Goal: Task Accomplishment & Management: Manage account settings

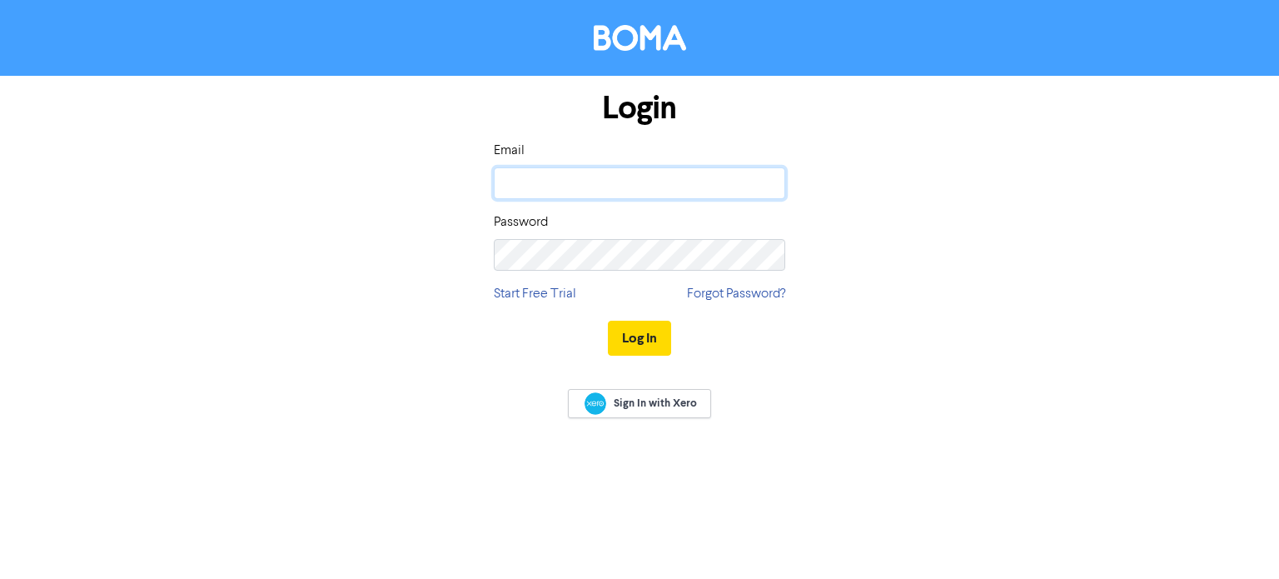
type input "[EMAIL_ADDRESS][DOMAIN_NAME]"
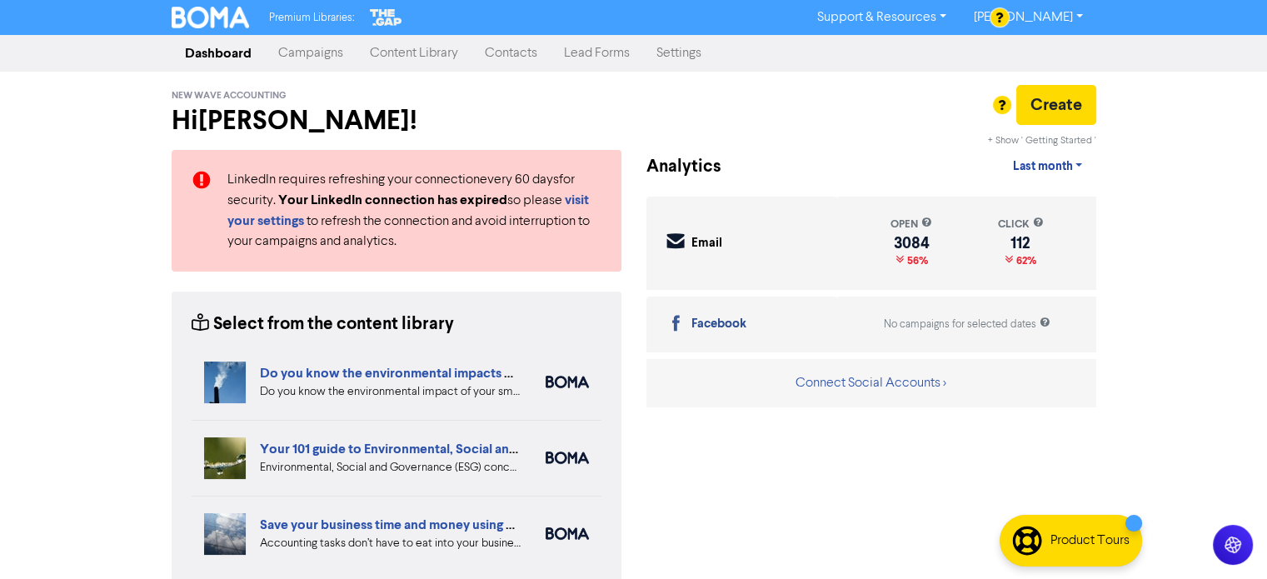
drag, startPoint x: 513, startPoint y: 54, endPoint x: 523, endPoint y: 52, distance: 10.1
click at [513, 53] on link "Contacts" at bounding box center [510, 53] width 79 height 33
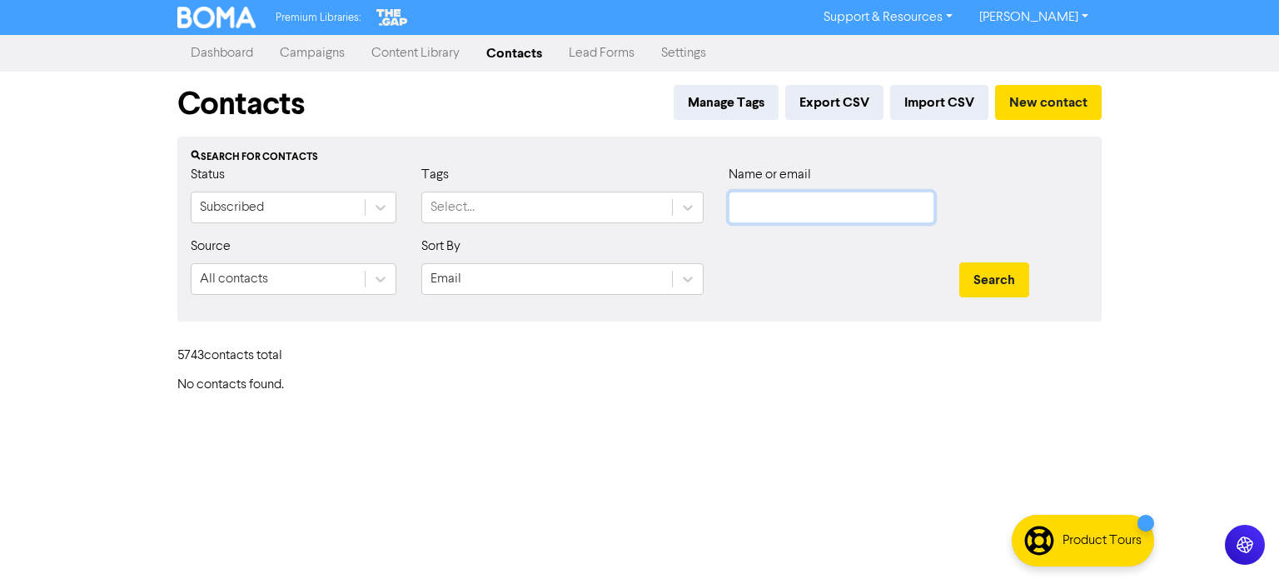
click at [823, 209] on input "text" at bounding box center [832, 208] width 206 height 32
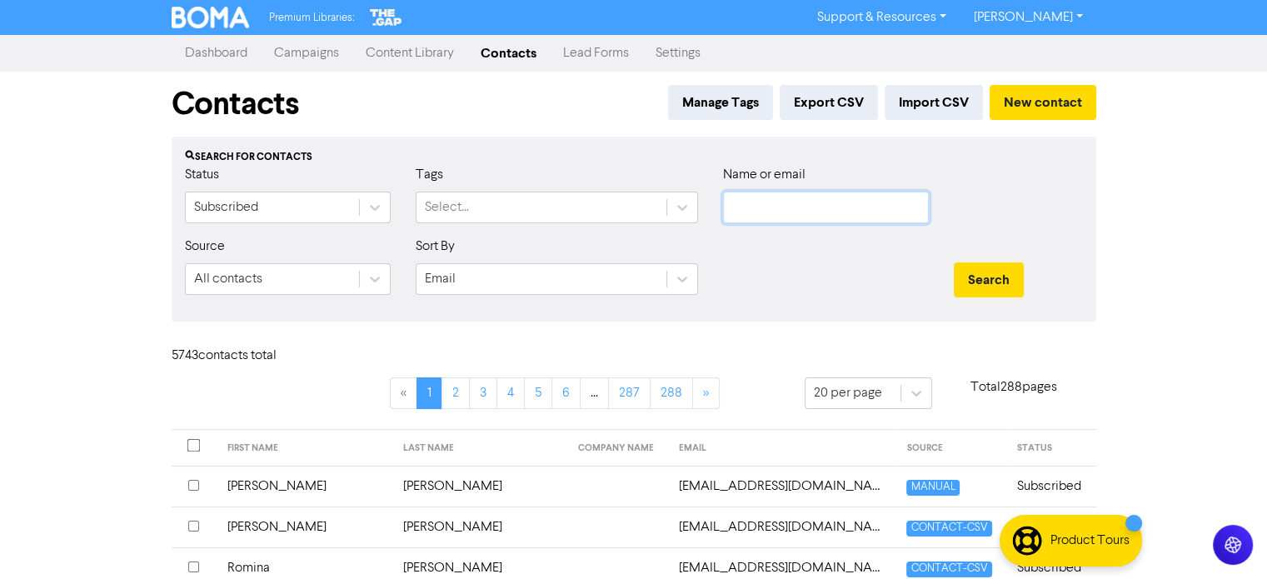
paste input "[PERSON_NAME] & [PERSON_NAME]"
type input "[PERSON_NAME] & [PERSON_NAME]"
click at [978, 268] on button "Search" at bounding box center [988, 279] width 70 height 35
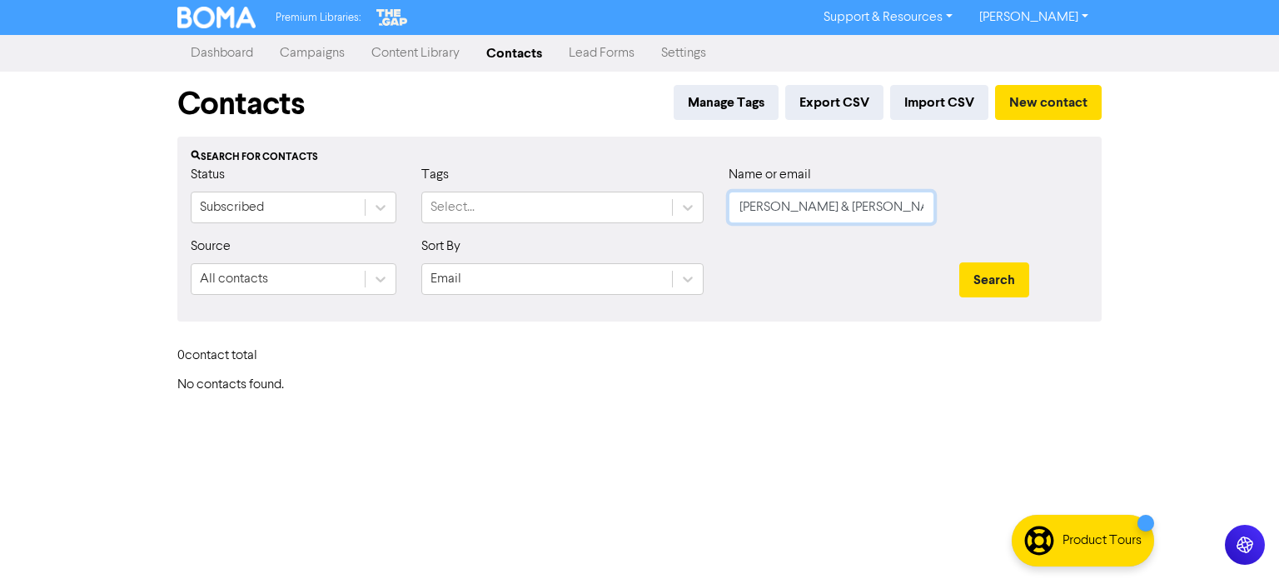
drag, startPoint x: 874, startPoint y: 212, endPoint x: 500, endPoint y: 226, distance: 373.3
click at [560, 229] on div "Status Subscribed Tags Select... Name or email [PERSON_NAME] & [PERSON_NAME]" at bounding box center [639, 201] width 923 height 72
paste input "[EMAIL_ADDRESS][DOMAIN_NAME]"
type input "[EMAIL_ADDRESS][DOMAIN_NAME]"
click at [969, 279] on button "Search" at bounding box center [994, 279] width 70 height 35
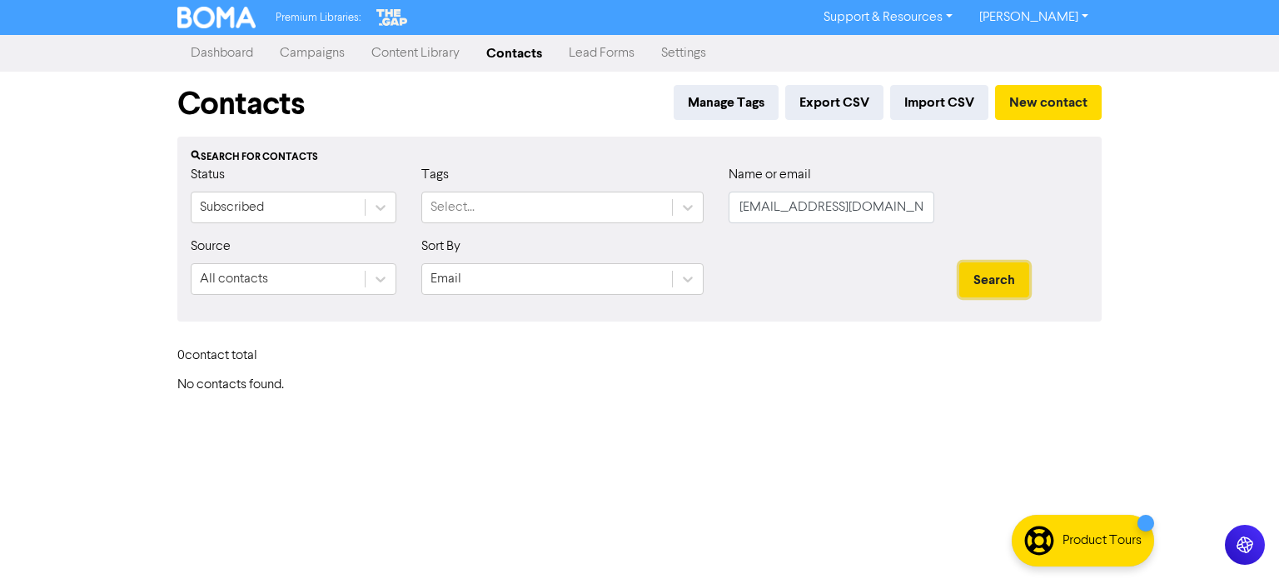
click at [981, 281] on button "Search" at bounding box center [994, 279] width 70 height 35
drag, startPoint x: 923, startPoint y: 204, endPoint x: 669, endPoint y: 225, distance: 254.0
click at [670, 224] on div "Status Subscribed Tags Select... Name or email [EMAIL_ADDRESS][DOMAIN_NAME]" at bounding box center [639, 201] width 923 height 72
paste input "[PERSON_NAME]"
click at [741, 212] on input "[PERSON_NAME]" at bounding box center [832, 208] width 206 height 32
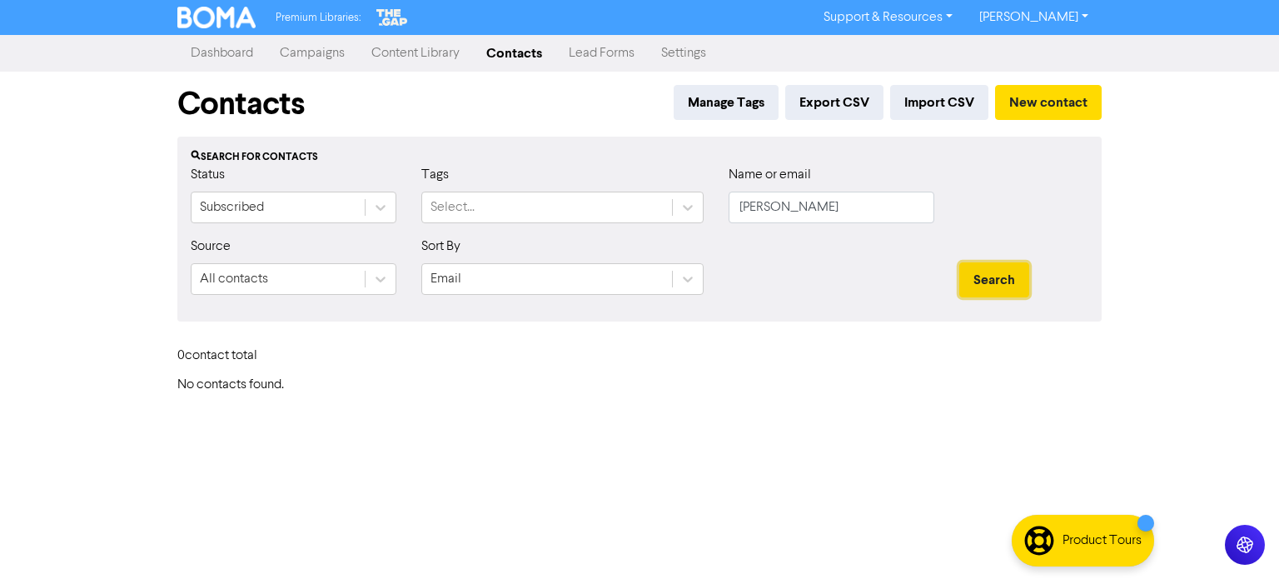
click at [1002, 283] on button "Search" at bounding box center [994, 279] width 70 height 35
drag, startPoint x: 762, startPoint y: 212, endPoint x: 730, endPoint y: 209, distance: 31.8
click at [732, 209] on input "[PERSON_NAME]" at bounding box center [832, 208] width 206 height 32
type input "[PERSON_NAME]"
click at [987, 279] on button "Search" at bounding box center [994, 279] width 70 height 35
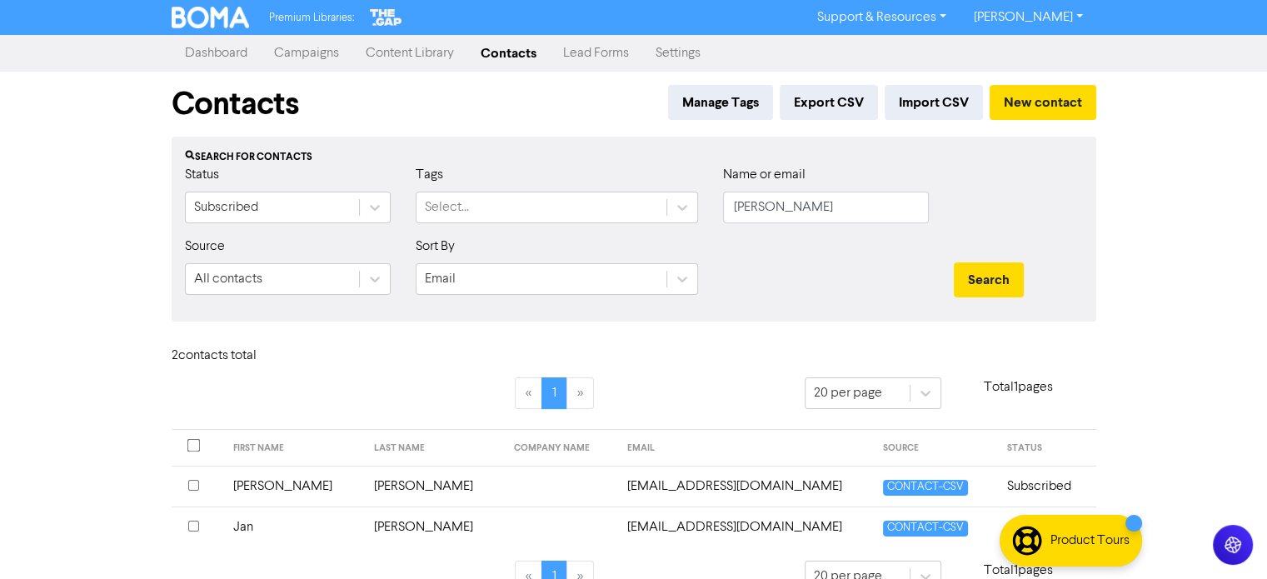
click at [246, 527] on td "Jan" at bounding box center [293, 526] width 141 height 41
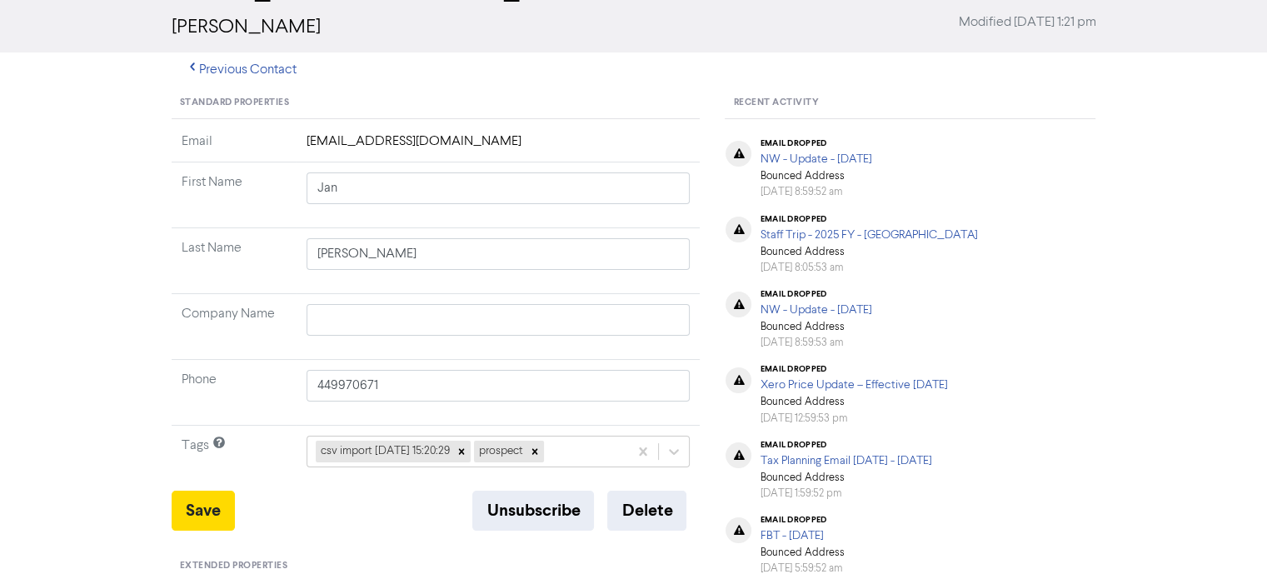
scroll to position [83, 0]
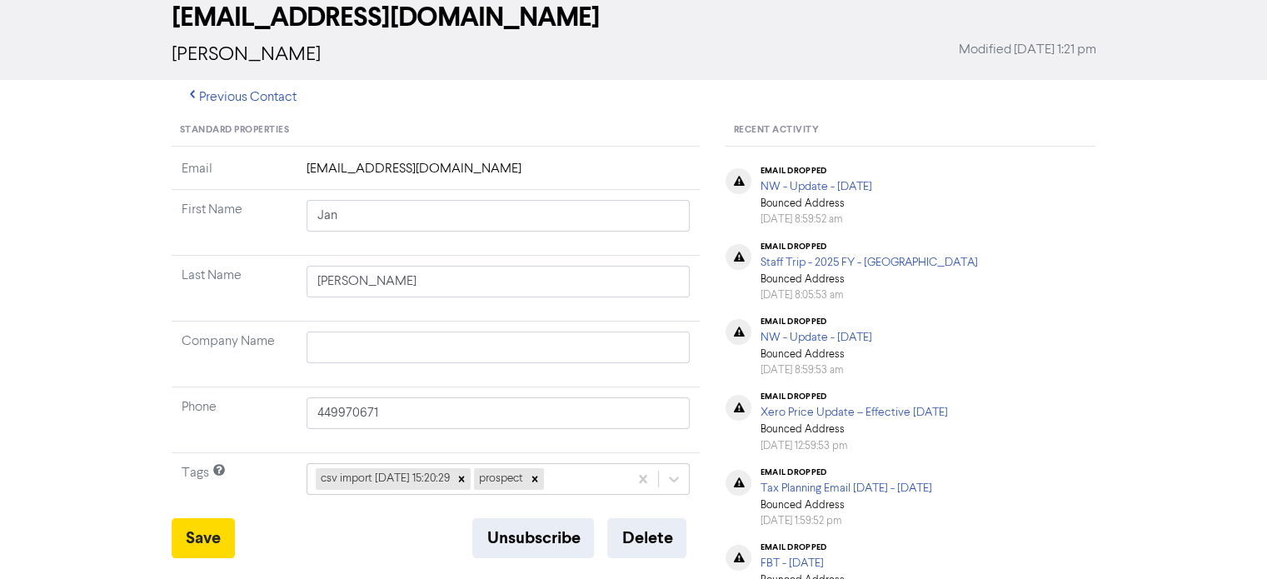
click at [466, 167] on td "[EMAIL_ADDRESS][DOMAIN_NAME]" at bounding box center [498, 174] width 404 height 31
click at [655, 538] on button "Delete" at bounding box center [646, 538] width 79 height 40
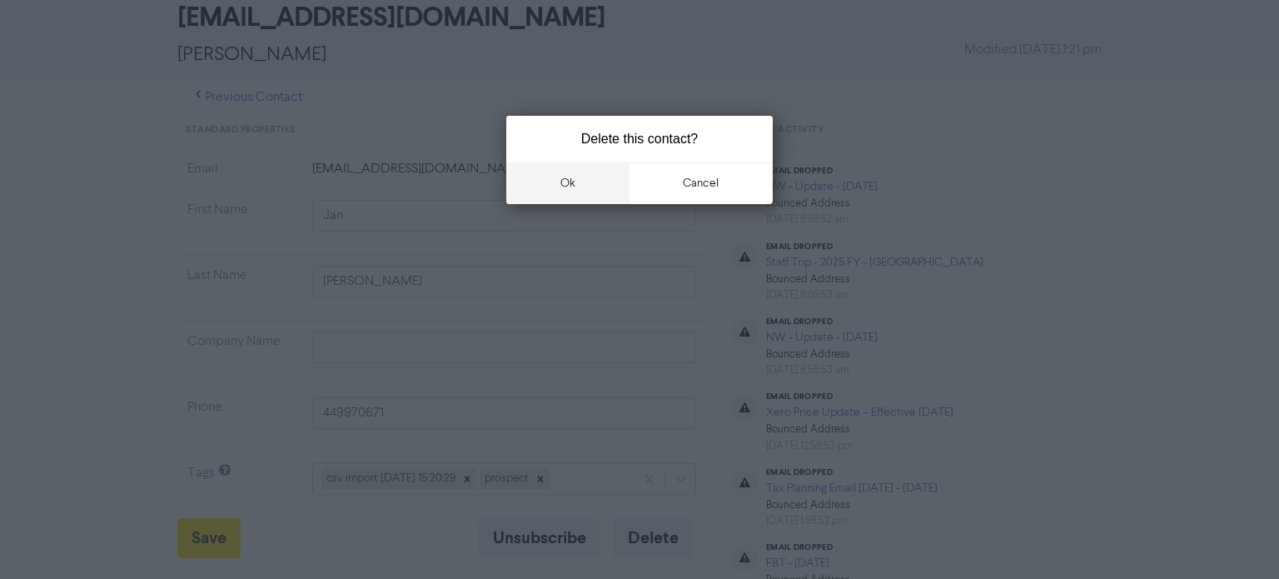
click at [565, 183] on button "ok" at bounding box center [567, 183] width 123 height 42
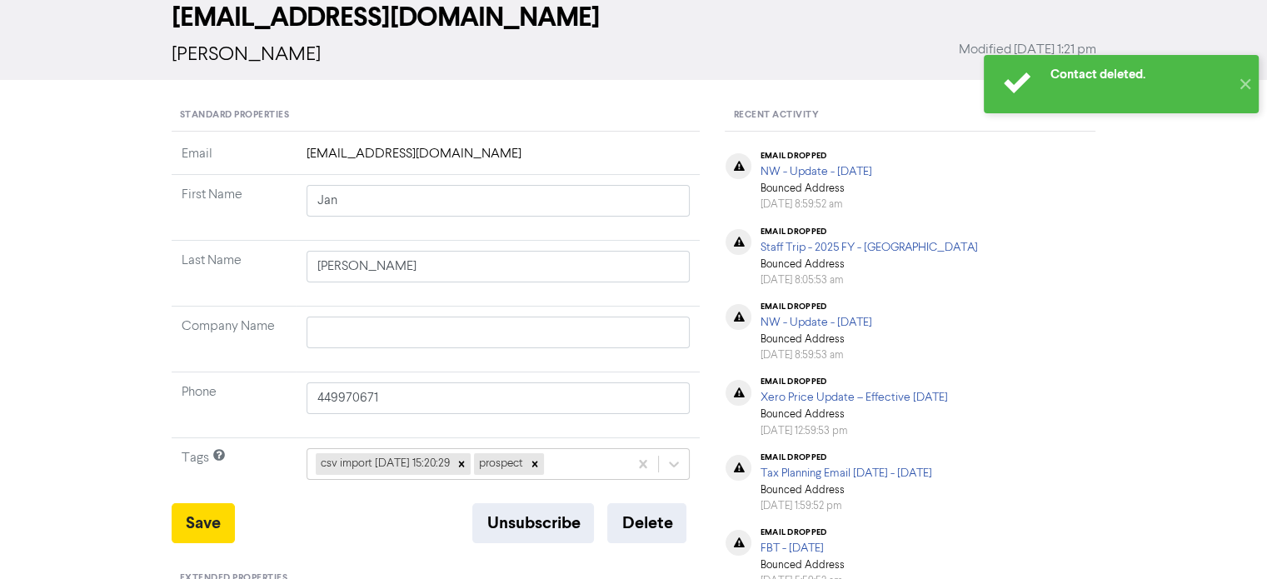
scroll to position [0, 0]
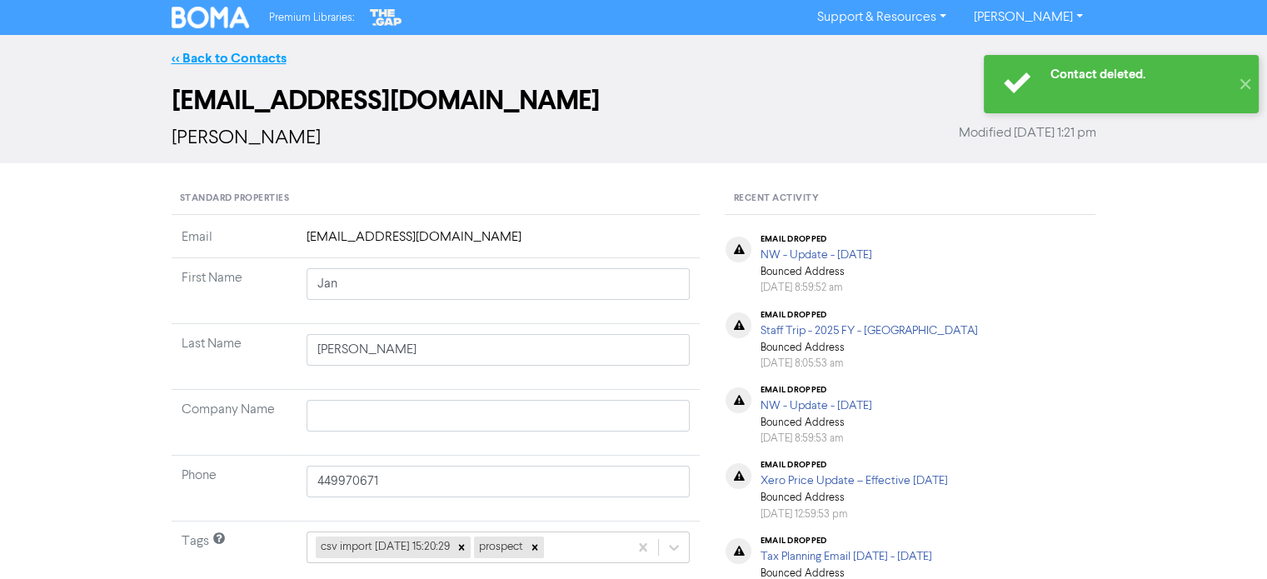
click at [228, 55] on link "<< Back to Contacts" at bounding box center [229, 58] width 115 height 17
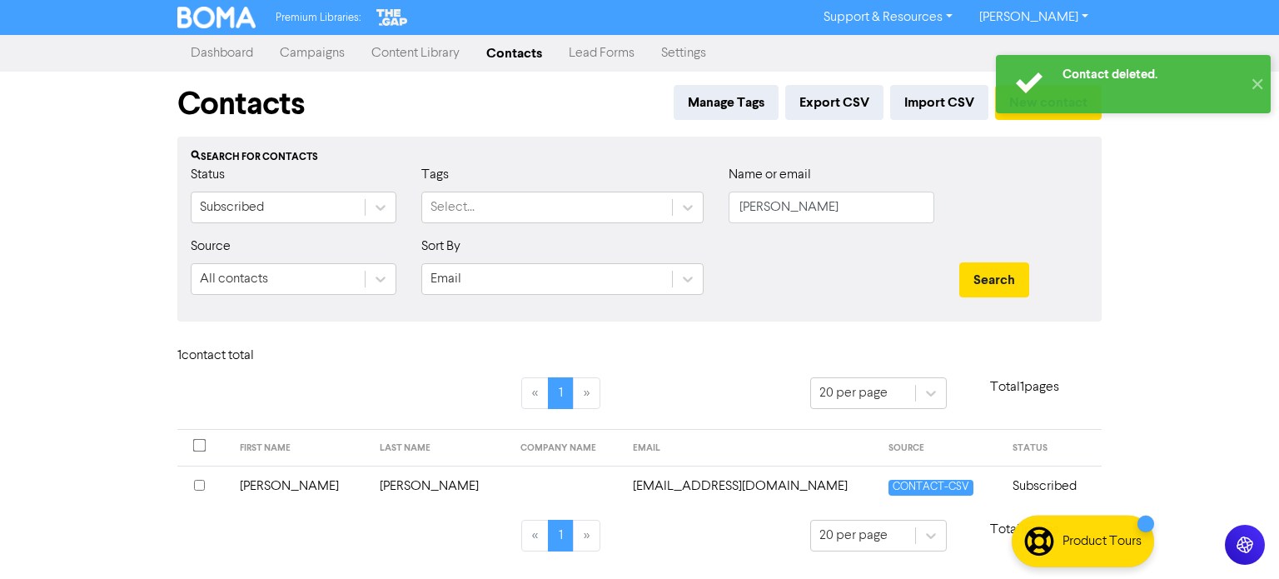
click at [510, 56] on link "Contacts" at bounding box center [514, 53] width 82 height 33
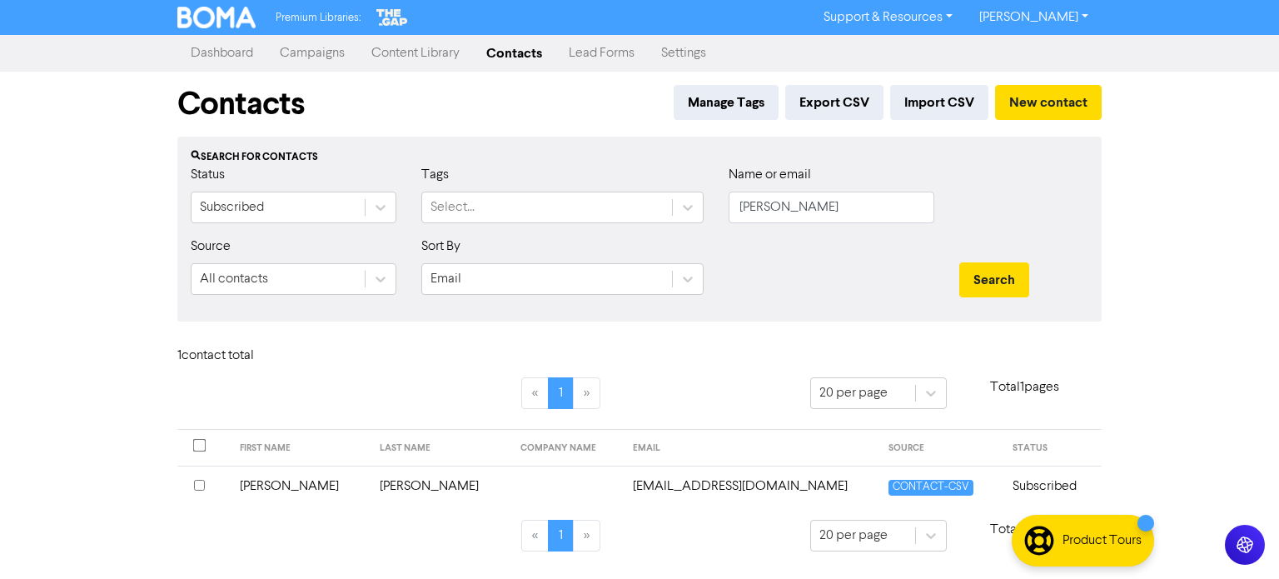
click at [1023, 115] on div "Contact deleted. ✕" at bounding box center [1133, 84] width 291 height 75
click at [1023, 106] on button "New contact" at bounding box center [1048, 102] width 107 height 35
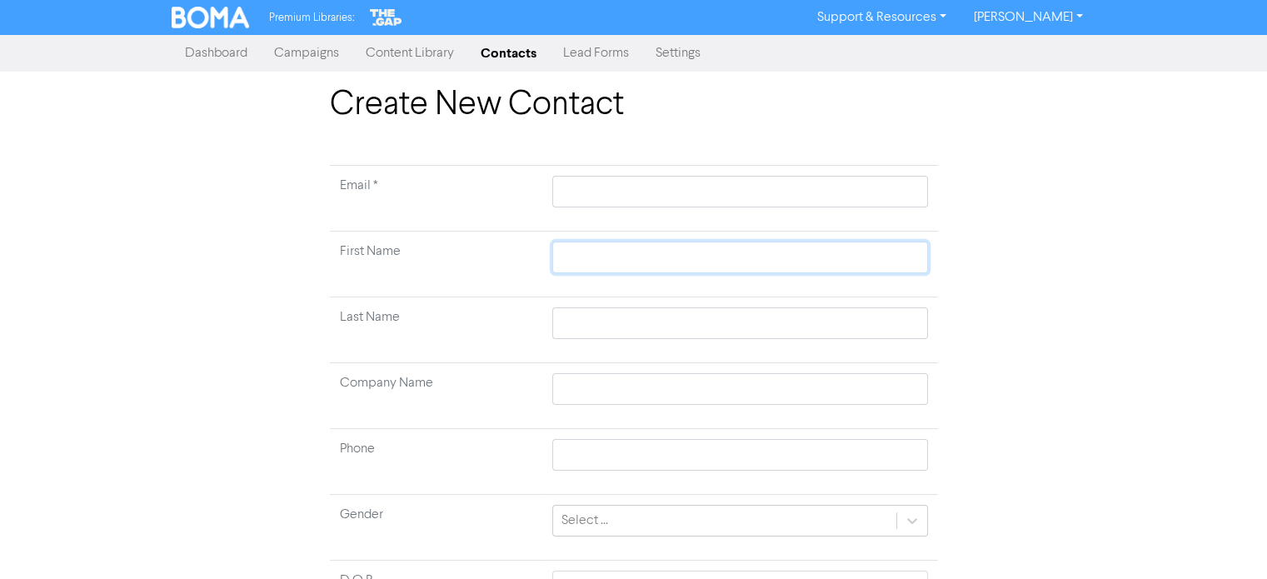
click at [603, 266] on input "text" at bounding box center [739, 257] width 375 height 32
paste input "[PERSON_NAME]"
type input "[PERSON_NAME]"
drag, startPoint x: 585, startPoint y: 254, endPoint x: 657, endPoint y: 261, distance: 72.0
click at [657, 261] on input "[PERSON_NAME]" at bounding box center [739, 257] width 375 height 32
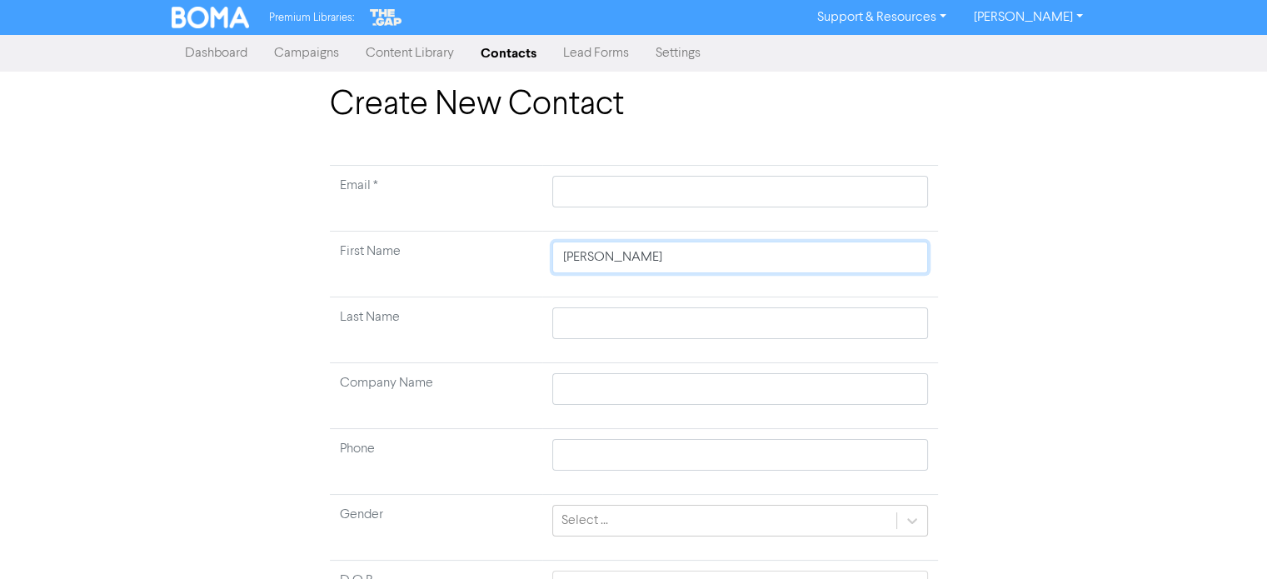
type input "[PERSON_NAME]"
click at [604, 329] on input "text" at bounding box center [739, 323] width 375 height 32
paste input "[PERSON_NAME]"
type input "[PERSON_NAME]"
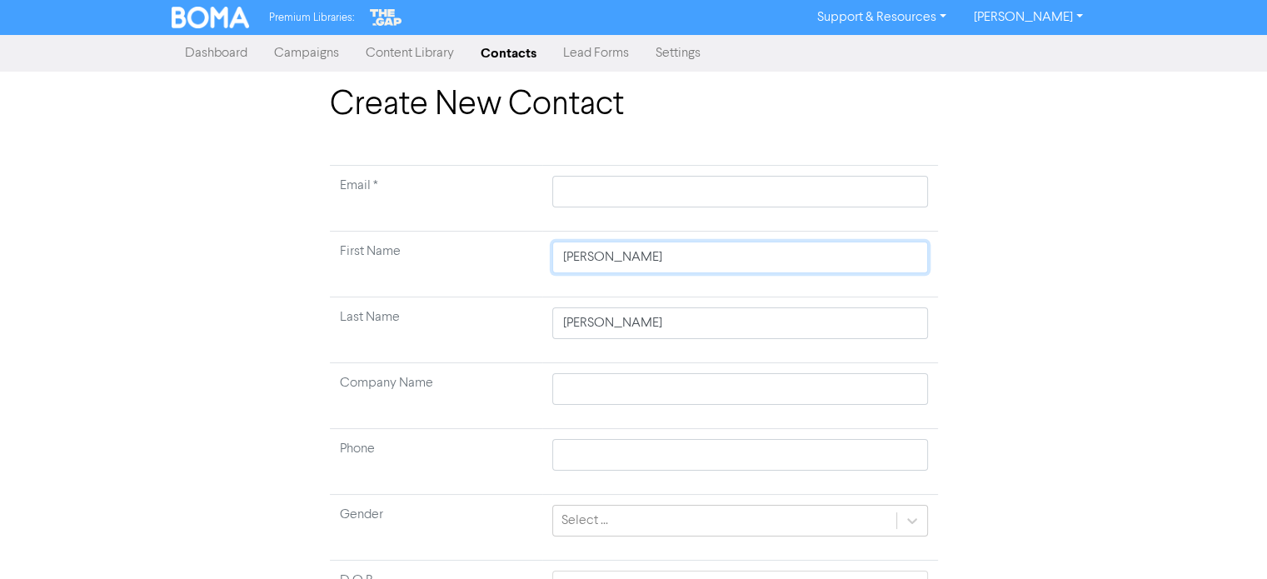
drag, startPoint x: 585, startPoint y: 253, endPoint x: 643, endPoint y: 266, distance: 58.8
click at [643, 266] on input "[PERSON_NAME]" at bounding box center [739, 257] width 375 height 32
type input "Jan"
click at [616, 189] on input "text" at bounding box center [739, 192] width 375 height 32
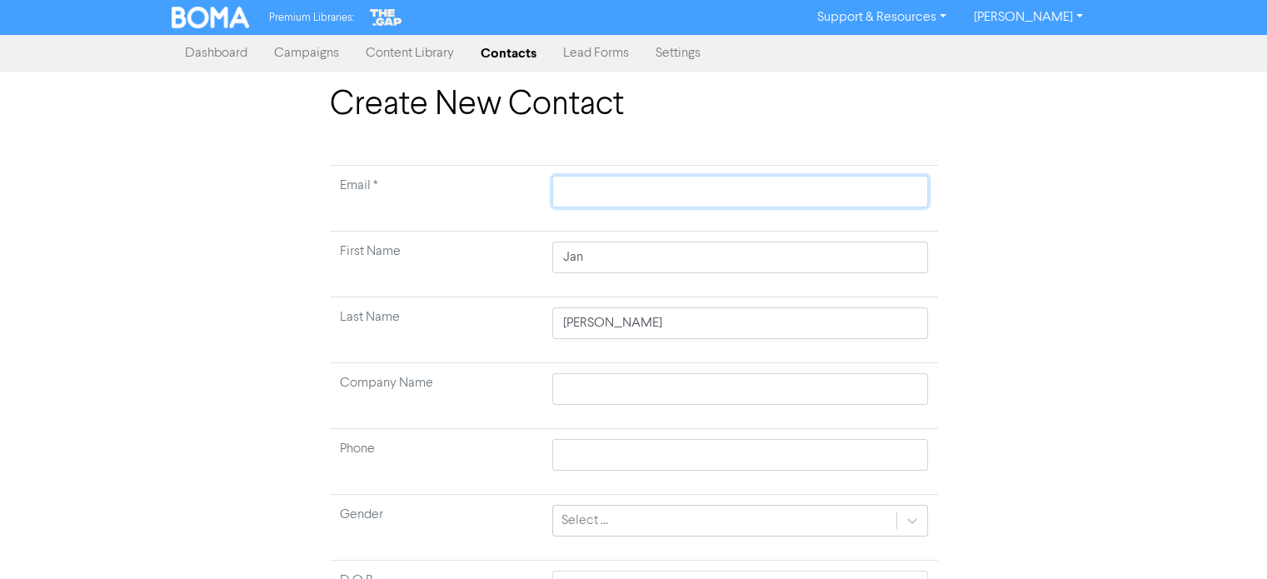
paste input "[EMAIL_ADDRESS][DOMAIN_NAME]"
type input "[EMAIL_ADDRESS][DOMAIN_NAME]"
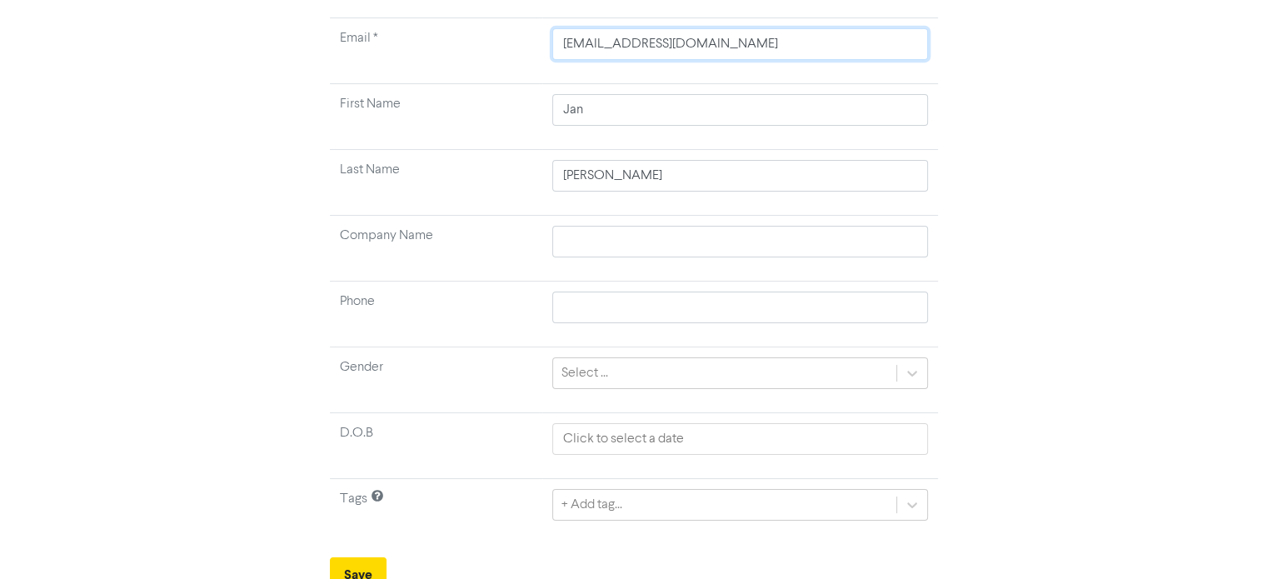
scroll to position [158, 0]
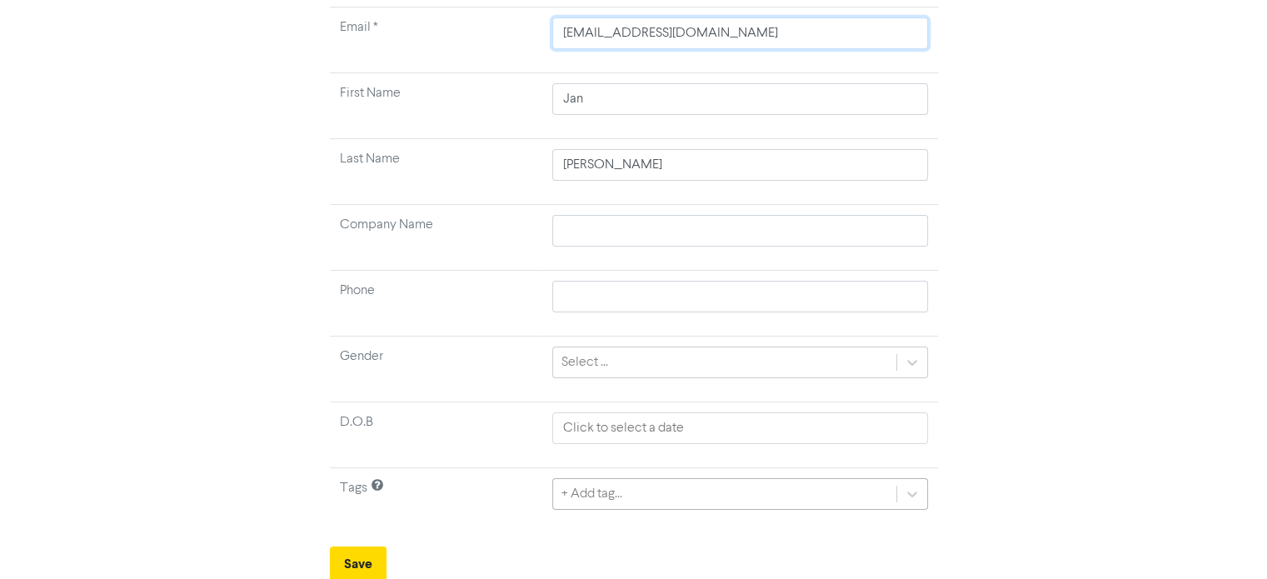
type input "[EMAIL_ADDRESS][DOMAIN_NAME]"
click at [628, 495] on div "+ Add tag..." at bounding box center [739, 491] width 375 height 32
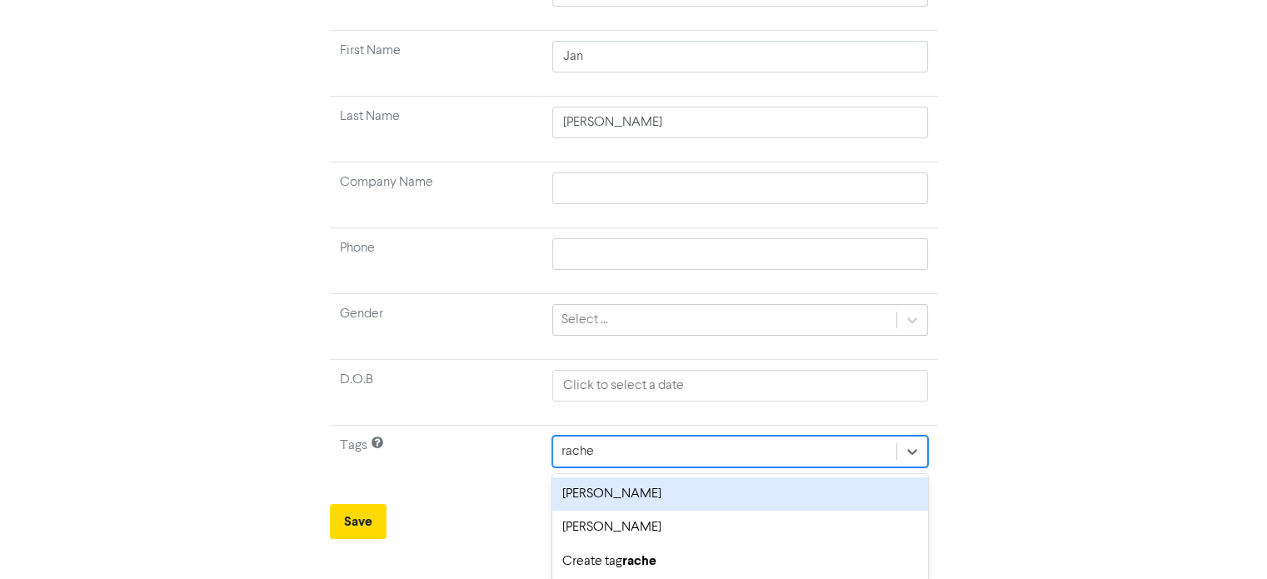
type input "[PERSON_NAME]"
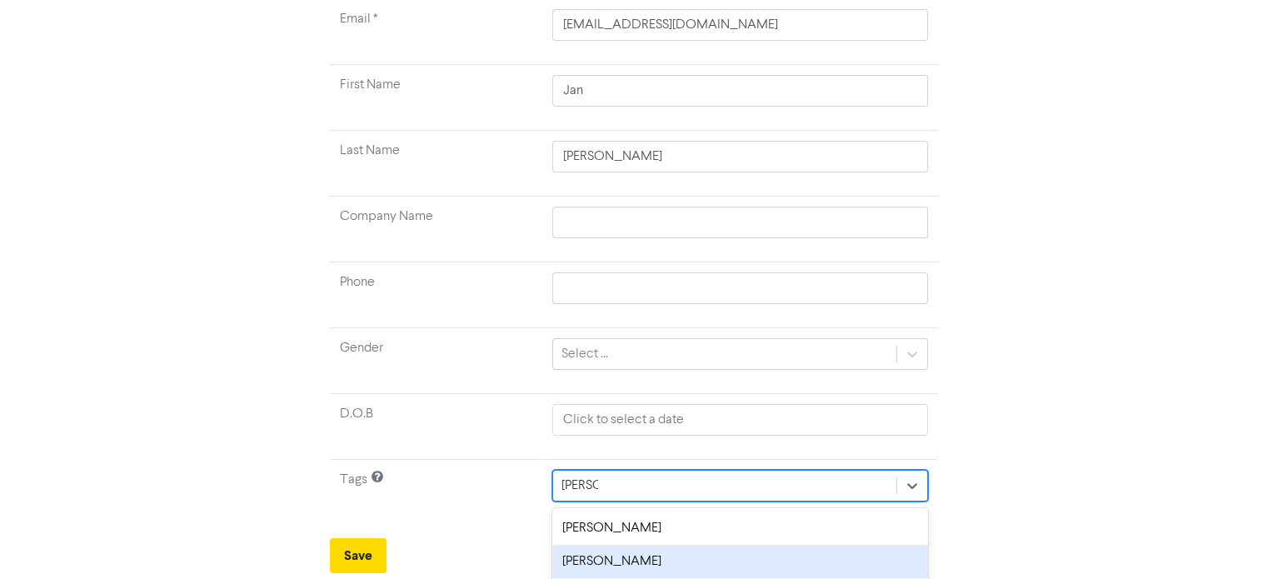
click at [601, 559] on div "[PERSON_NAME]" at bounding box center [739, 561] width 375 height 33
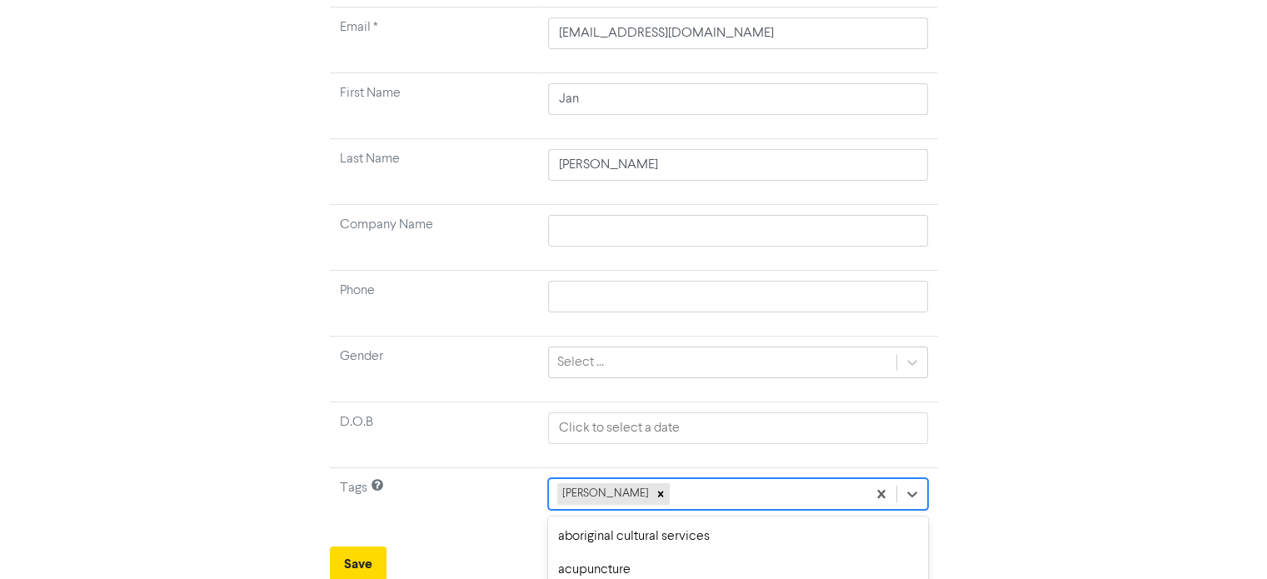
scroll to position [343, 0]
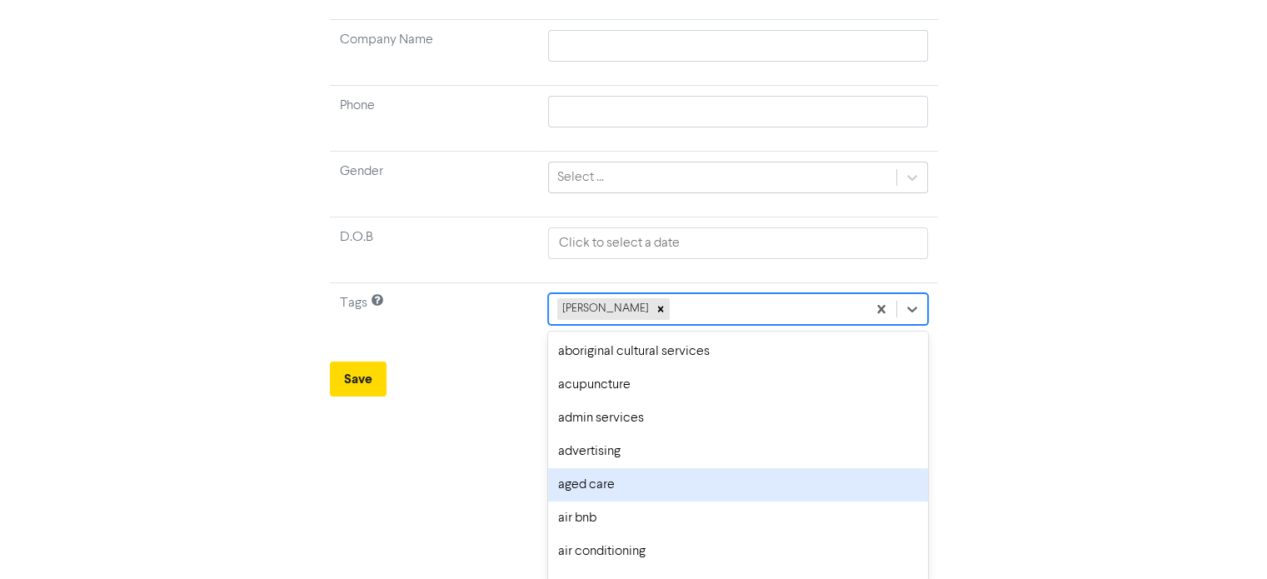
click at [674, 325] on div "option aged care focused, 5 of 287. 286 results available. Use Up and Down to c…" at bounding box center [737, 309] width 379 height 32
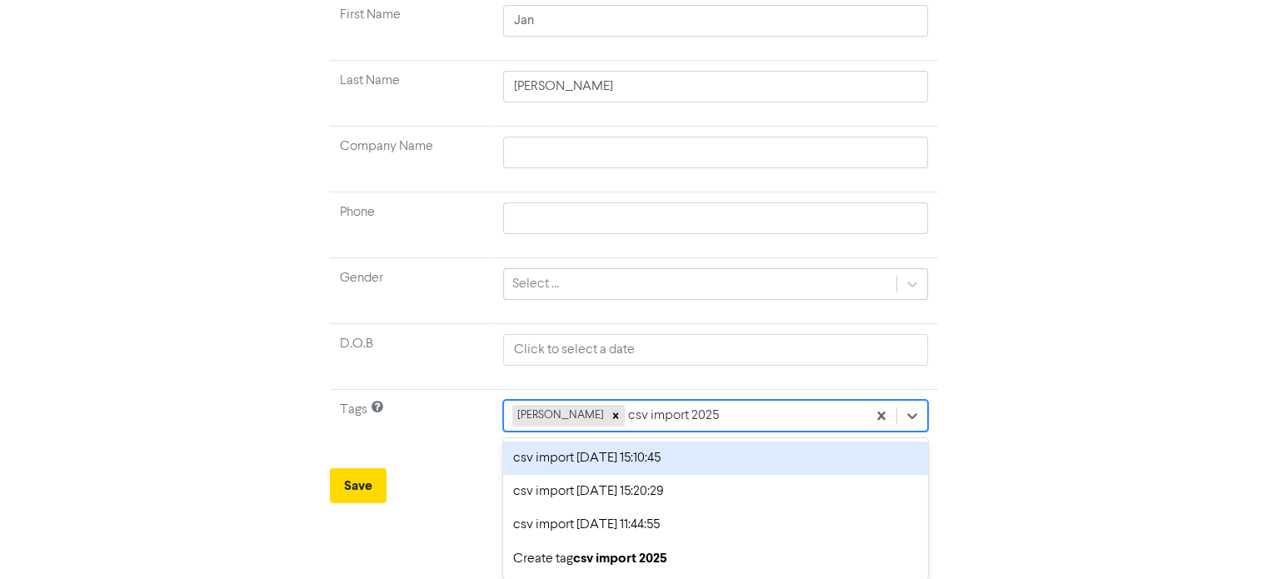
scroll to position [0, 0]
type input "csv import 2025-04"
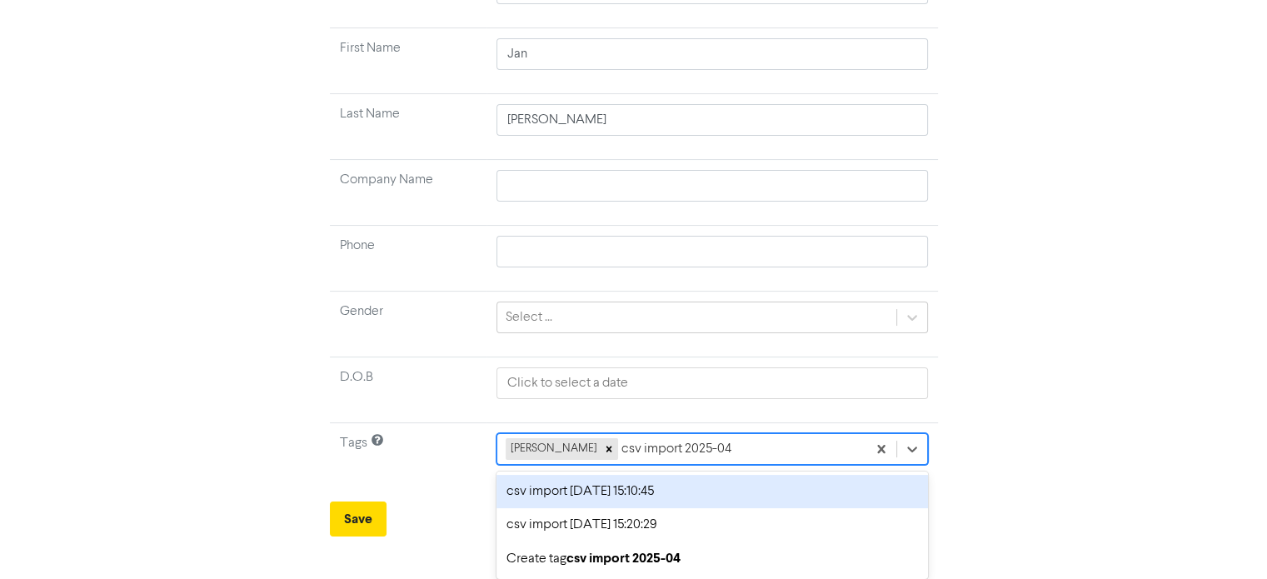
scroll to position [201, 0]
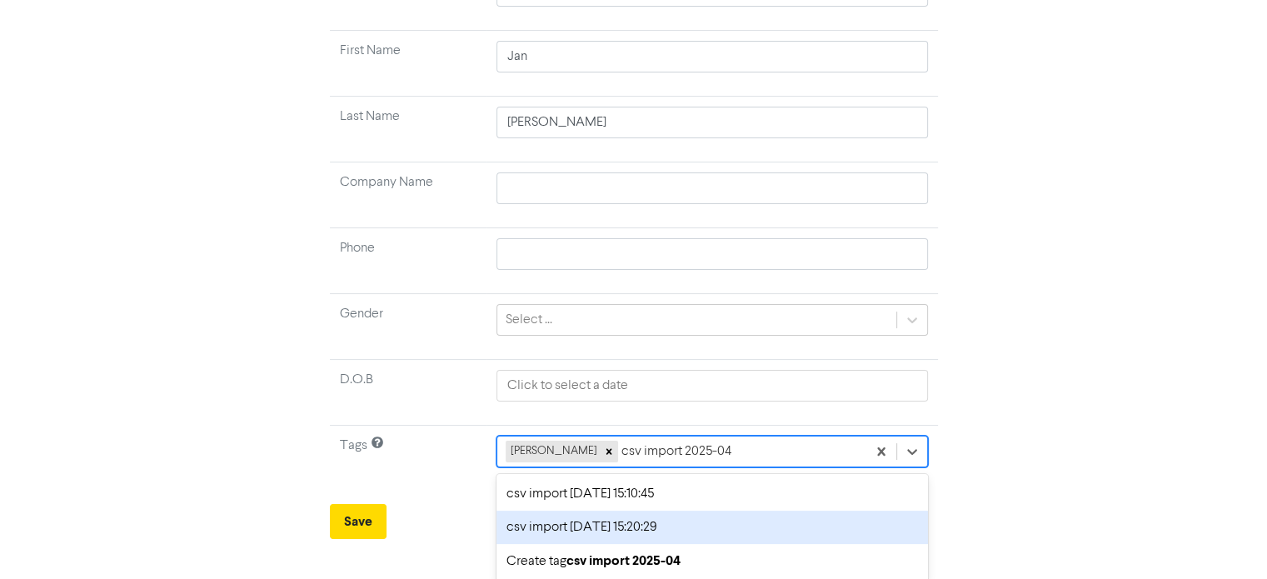
click at [663, 532] on div "csv import [DATE] 15:20:29" at bounding box center [711, 526] width 431 height 33
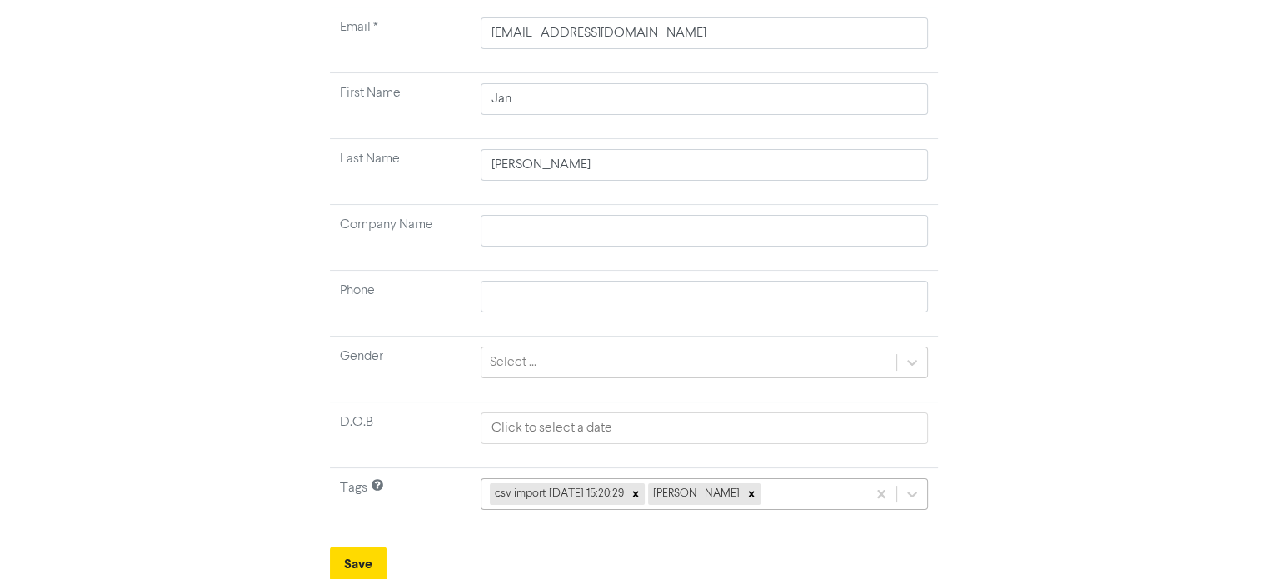
scroll to position [343, 0]
click at [754, 491] on div "csv import [DATE] 15:20:29 [PERSON_NAME]" at bounding box center [703, 491] width 447 height 32
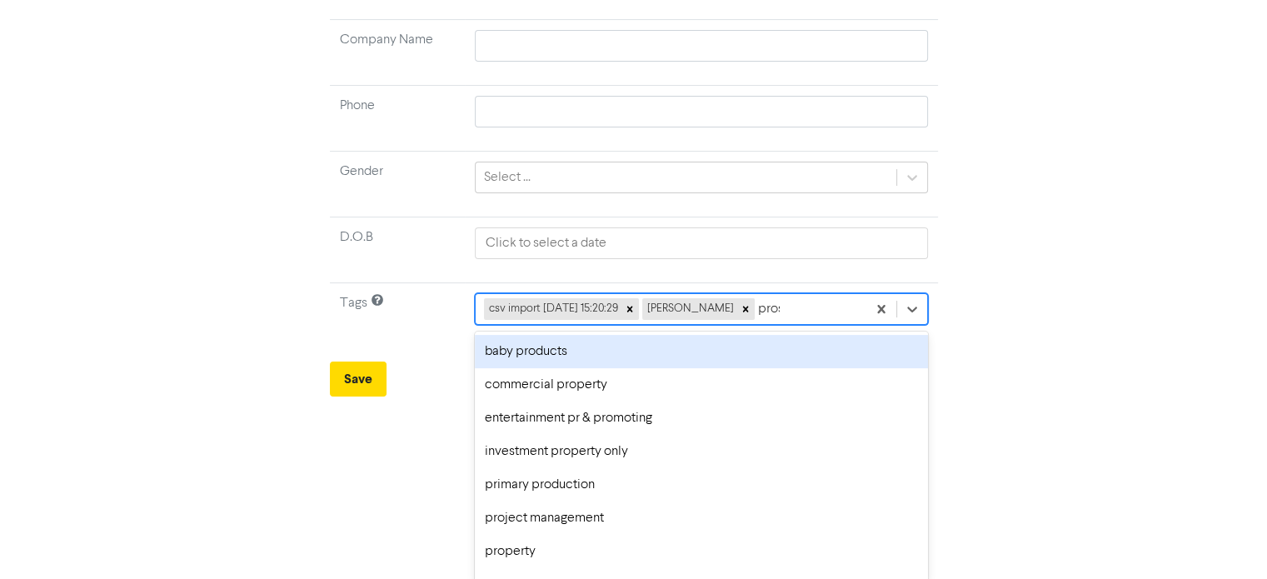
scroll to position [167, 0]
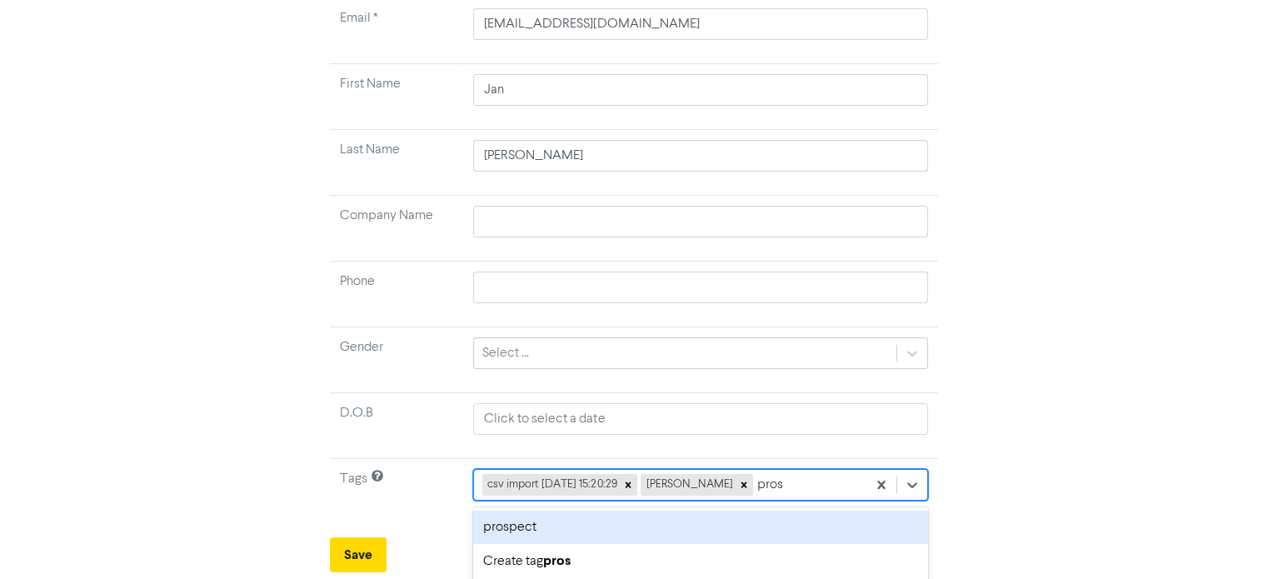
type input "prosp"
click at [545, 532] on div "prospect" at bounding box center [699, 526] width 456 height 33
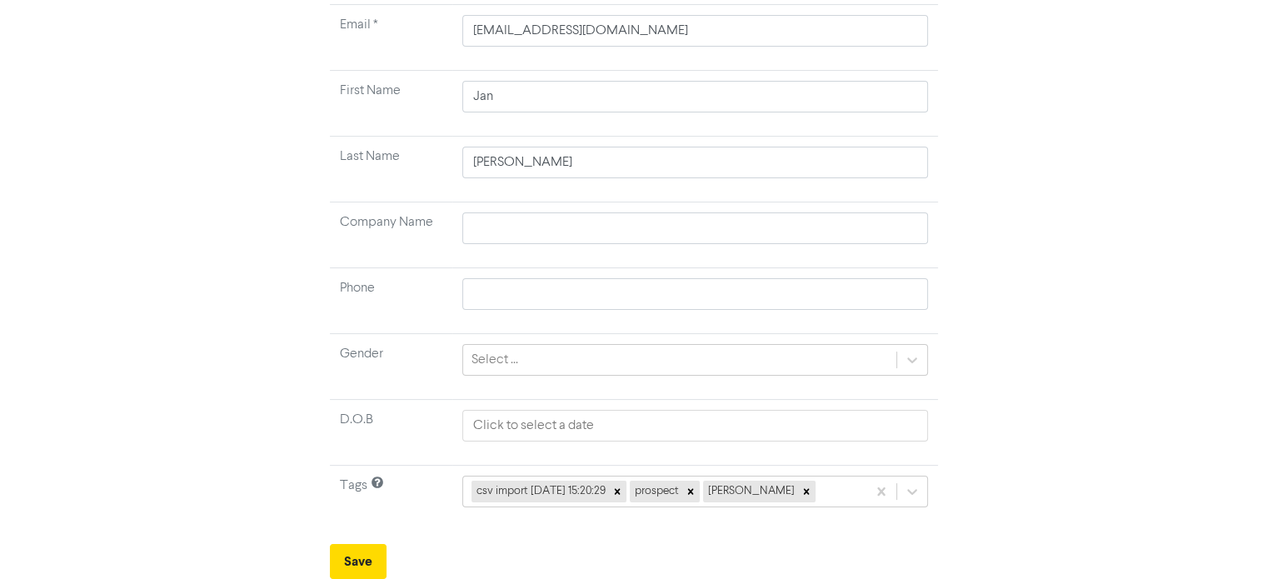
scroll to position [158, 0]
click at [361, 552] on button "Save" at bounding box center [358, 563] width 57 height 35
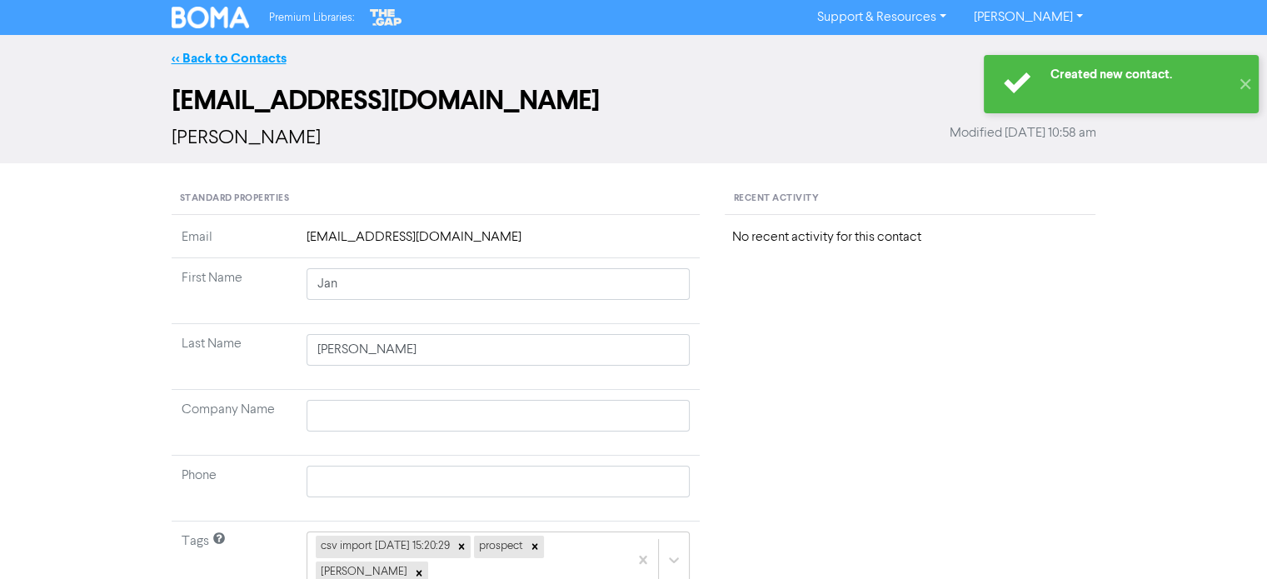
click at [263, 52] on link "<< Back to Contacts" at bounding box center [229, 58] width 115 height 17
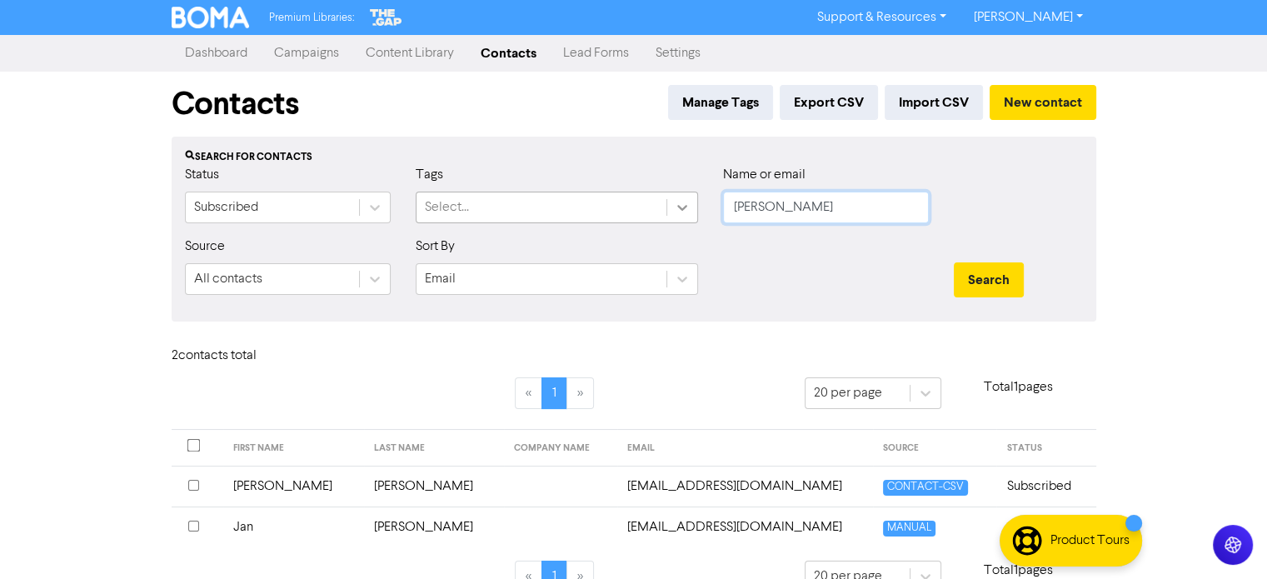
drag, startPoint x: 836, startPoint y: 205, endPoint x: 695, endPoint y: 219, distance: 141.4
click at [695, 219] on div "Status Subscribed Tags Select... Name or email [PERSON_NAME]" at bounding box center [633, 201] width 923 height 72
paste input "[EMAIL_ADDRESS][DOMAIN_NAME]"
type input "[EMAIL_ADDRESS][DOMAIN_NAME]"
click at [993, 271] on button "Search" at bounding box center [988, 279] width 70 height 35
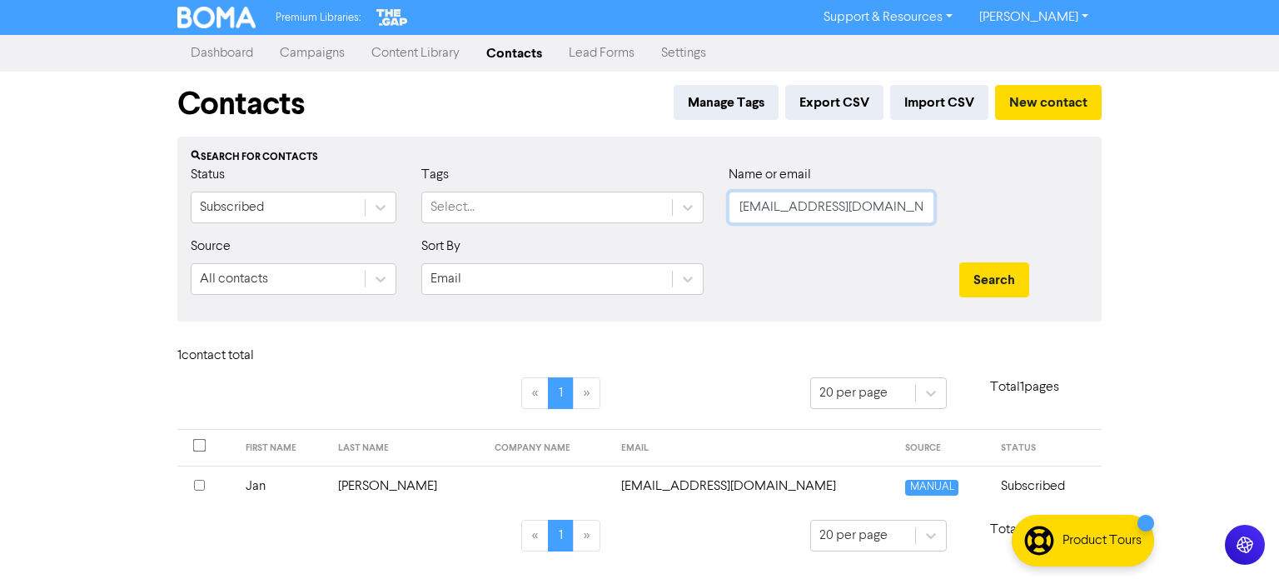
drag, startPoint x: 890, startPoint y: 200, endPoint x: 603, endPoint y: 229, distance: 288.8
click at [603, 229] on div "Status Subscribed Tags Select... Name or email [EMAIL_ADDRESS][DOMAIN_NAME]" at bounding box center [639, 201] width 923 height 72
paste input "[EMAIL_ADDRESS][DOMAIN_NAME]"
type input "[EMAIL_ADDRESS][DOMAIN_NAME]"
click at [982, 281] on button "Search" at bounding box center [994, 279] width 70 height 35
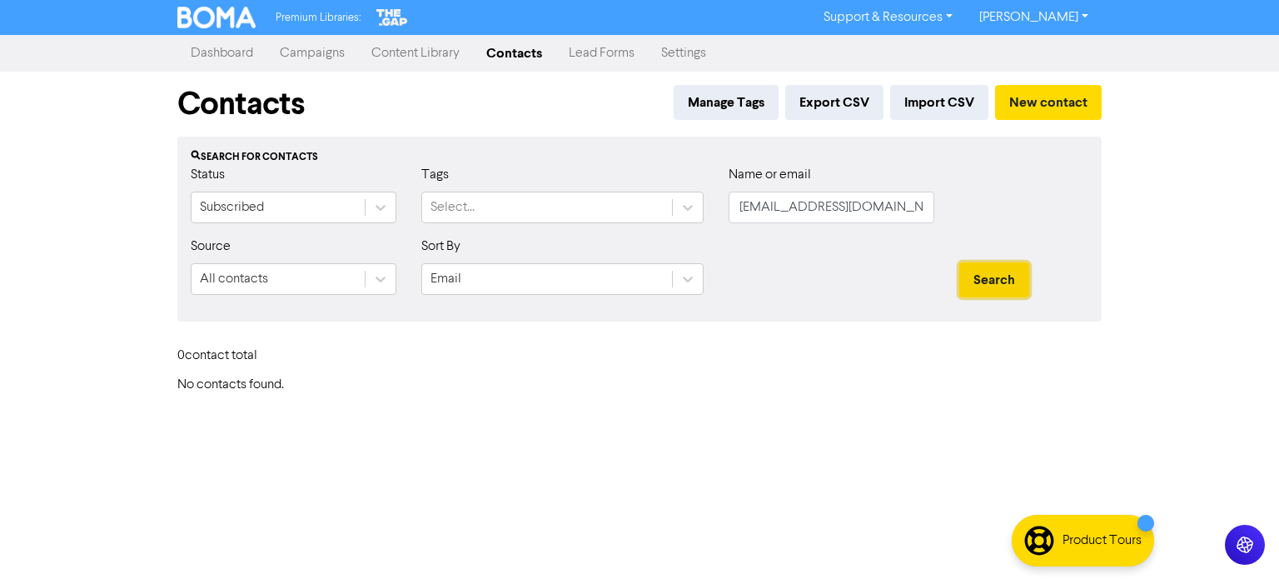
click at [982, 281] on button "Search" at bounding box center [994, 279] width 70 height 35
drag, startPoint x: 903, startPoint y: 216, endPoint x: 551, endPoint y: 227, distance: 352.4
click at [551, 227] on div "Status Subscribed Tags Select... Name or email [EMAIL_ADDRESS][DOMAIN_NAME]" at bounding box center [639, 201] width 923 height 72
paste input "[EMAIL_ADDRESS][DOMAIN_NAME]"
type input "[EMAIL_ADDRESS][DOMAIN_NAME]"
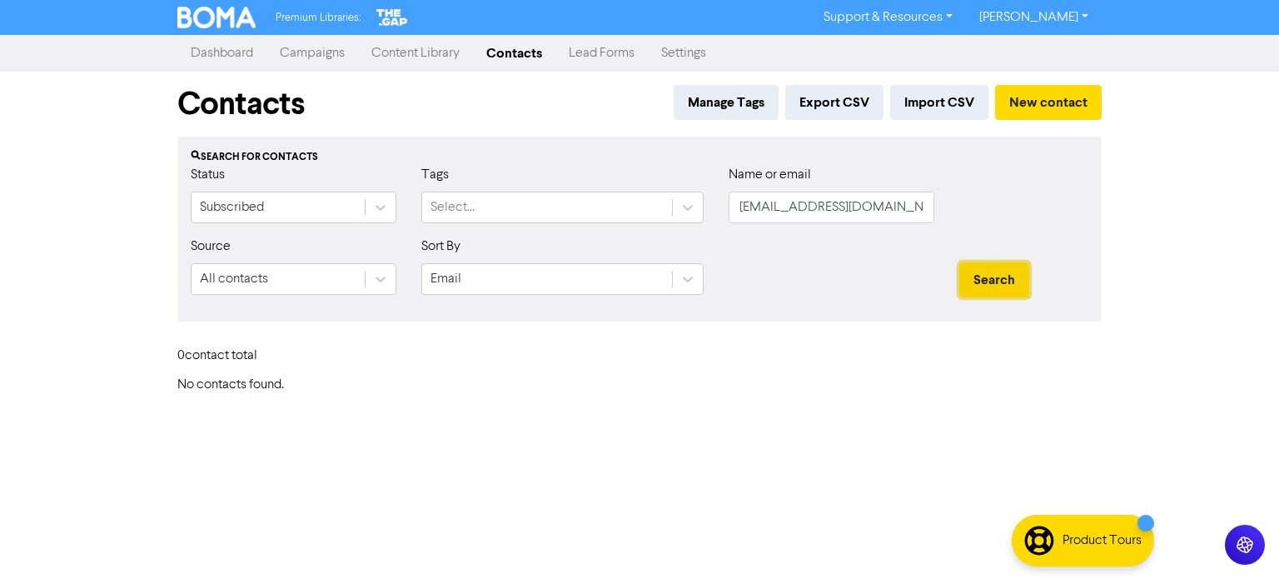
click at [1005, 293] on button "Search" at bounding box center [994, 279] width 70 height 35
click at [1003, 272] on button "Search" at bounding box center [994, 279] width 70 height 35
drag, startPoint x: 869, startPoint y: 205, endPoint x: 538, endPoint y: 218, distance: 331.7
click at [538, 218] on div "Status Subscribed Tags Select... Name or email [EMAIL_ADDRESS][DOMAIN_NAME]" at bounding box center [639, 201] width 923 height 72
paste input "[EMAIL_ADDRESS][DOMAIN_NAME]"
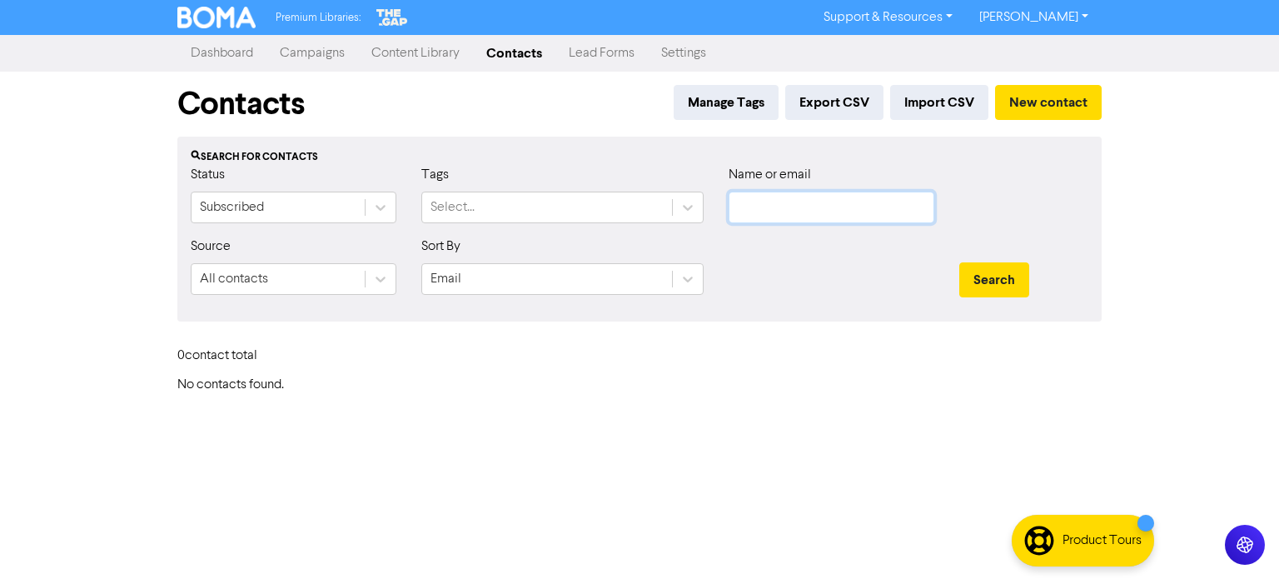
type input "[EMAIL_ADDRESS][DOMAIN_NAME]"
click at [991, 276] on button "Search" at bounding box center [994, 279] width 70 height 35
drag, startPoint x: 565, startPoint y: 209, endPoint x: 576, endPoint y: 197, distance: 16.5
click at [433, 208] on div "Status Subscribed Tags Select... Name or email [EMAIL_ADDRESS][DOMAIN_NAME]" at bounding box center [639, 201] width 923 height 72
paste input "[EMAIL_ADDRESS][DOMAIN_NAME]"
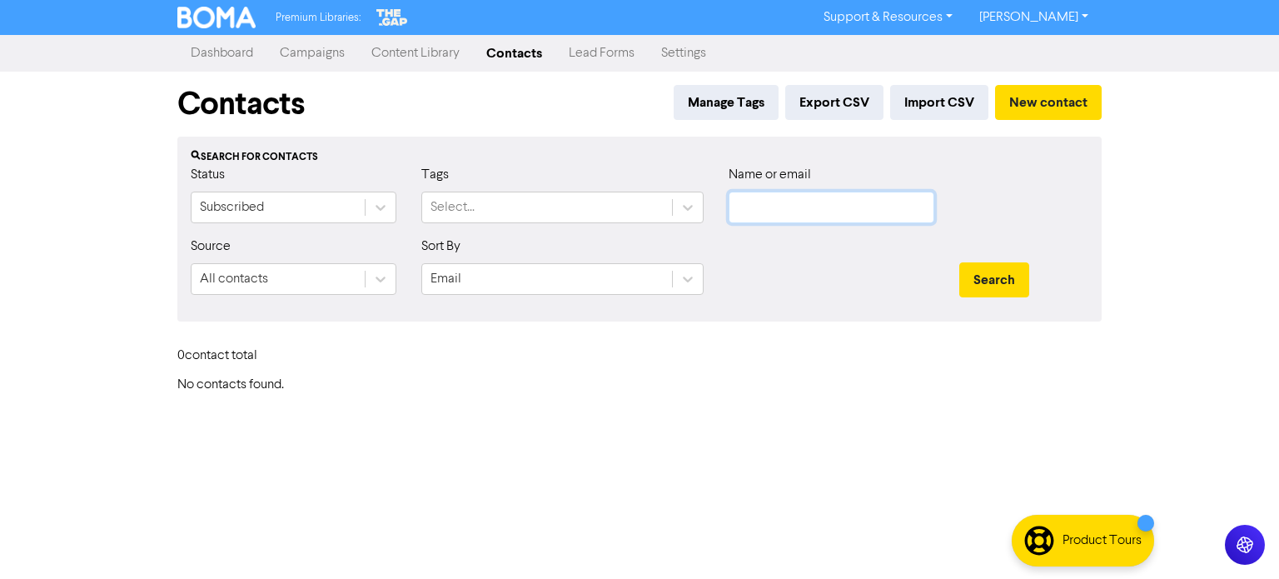
type input "[EMAIL_ADDRESS][DOMAIN_NAME]"
click at [976, 276] on button "Search" at bounding box center [994, 279] width 70 height 35
click at [984, 281] on button "Search" at bounding box center [994, 279] width 70 height 35
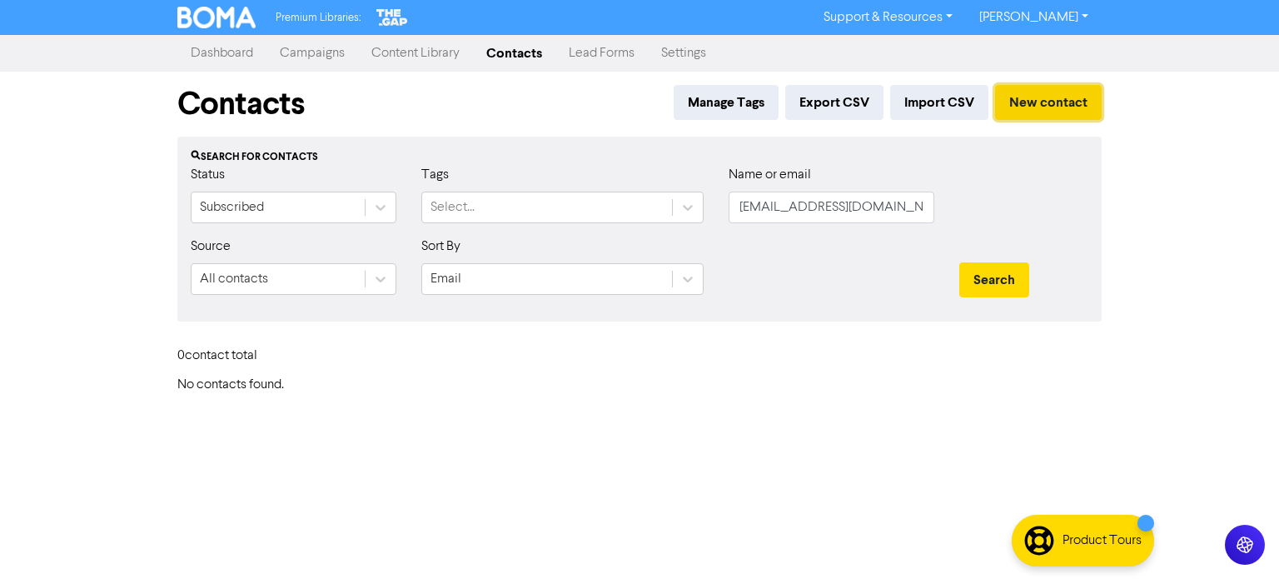
click at [1029, 96] on button "New contact" at bounding box center [1048, 102] width 107 height 35
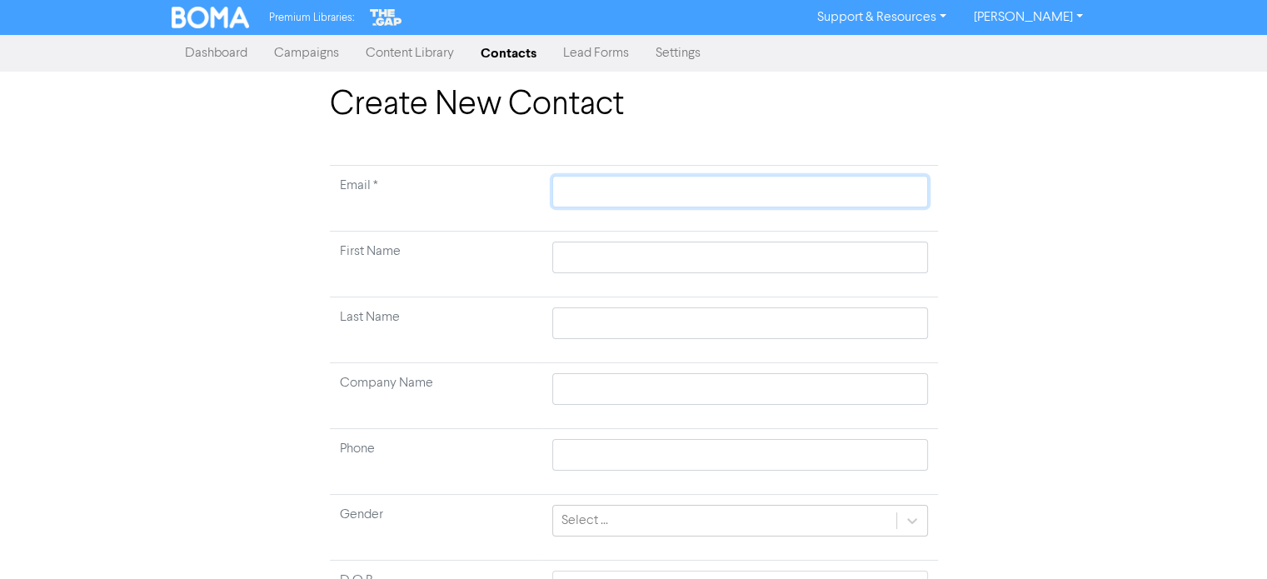
click at [630, 192] on input "text" at bounding box center [739, 192] width 375 height 32
paste input "[EMAIL_ADDRESS][DOMAIN_NAME]"
type input "[EMAIL_ADDRESS][DOMAIN_NAME]"
click at [593, 259] on input "text" at bounding box center [739, 257] width 375 height 32
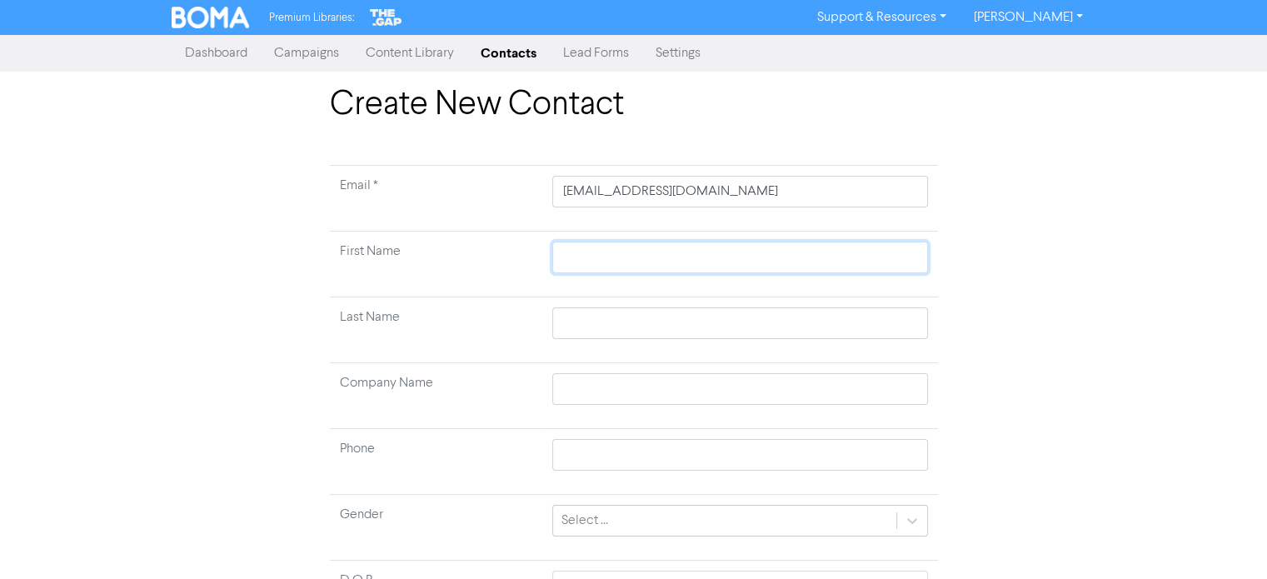
paste input "[PERSON_NAME]"
type input "[PERSON_NAME]"
drag, startPoint x: 612, startPoint y: 256, endPoint x: 709, endPoint y: 266, distance: 97.9
click at [709, 266] on input "[PERSON_NAME]" at bounding box center [739, 257] width 375 height 32
type input "[PERSON_NAME]"
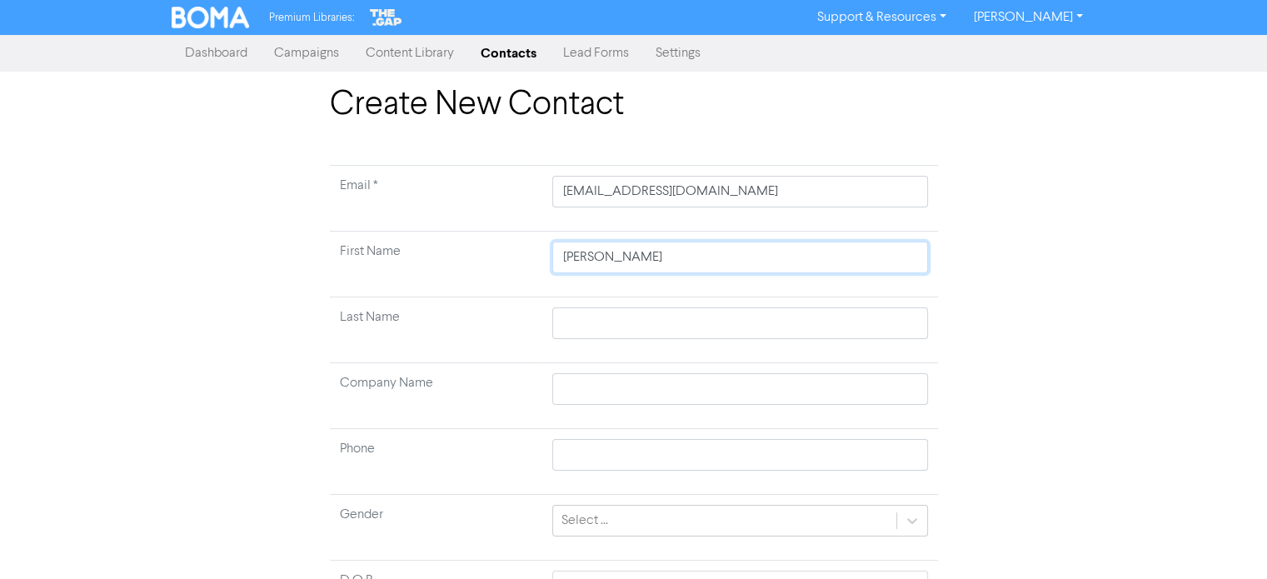
type input "[PERSON_NAME]"
click at [595, 318] on input "text" at bounding box center [739, 323] width 375 height 32
paste input "[PERSON_NAME]"
type input "[PERSON_NAME]"
drag, startPoint x: 611, startPoint y: 324, endPoint x: 533, endPoint y: 319, distance: 78.4
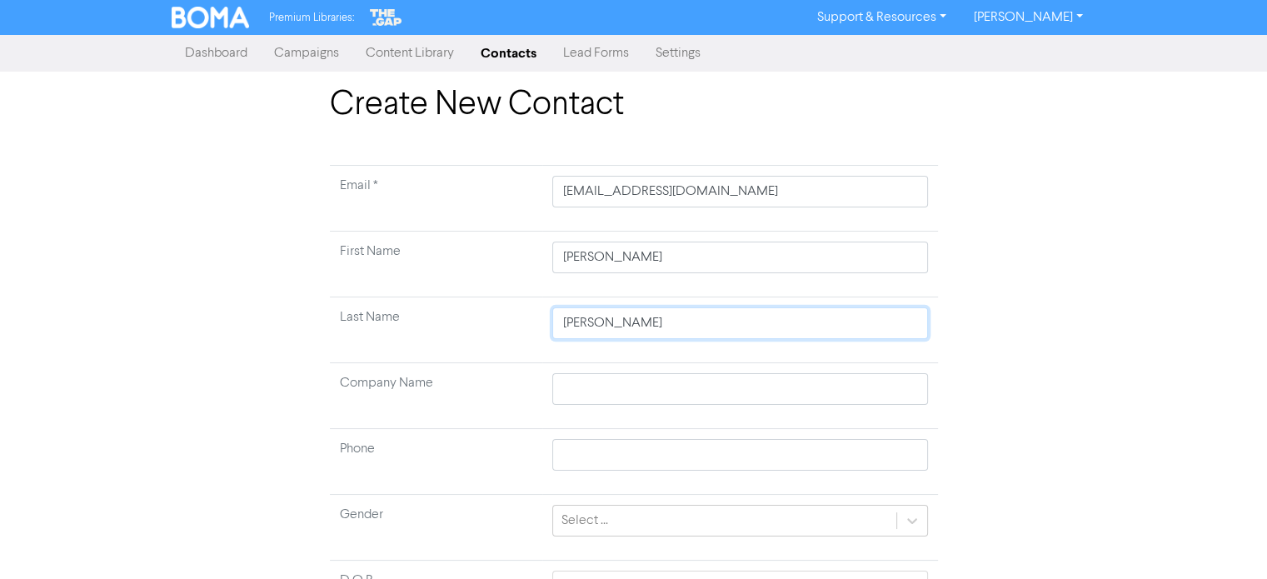
click at [533, 319] on tr "Last Name [PERSON_NAME]" at bounding box center [634, 330] width 608 height 66
type input "[PERSON_NAME]"
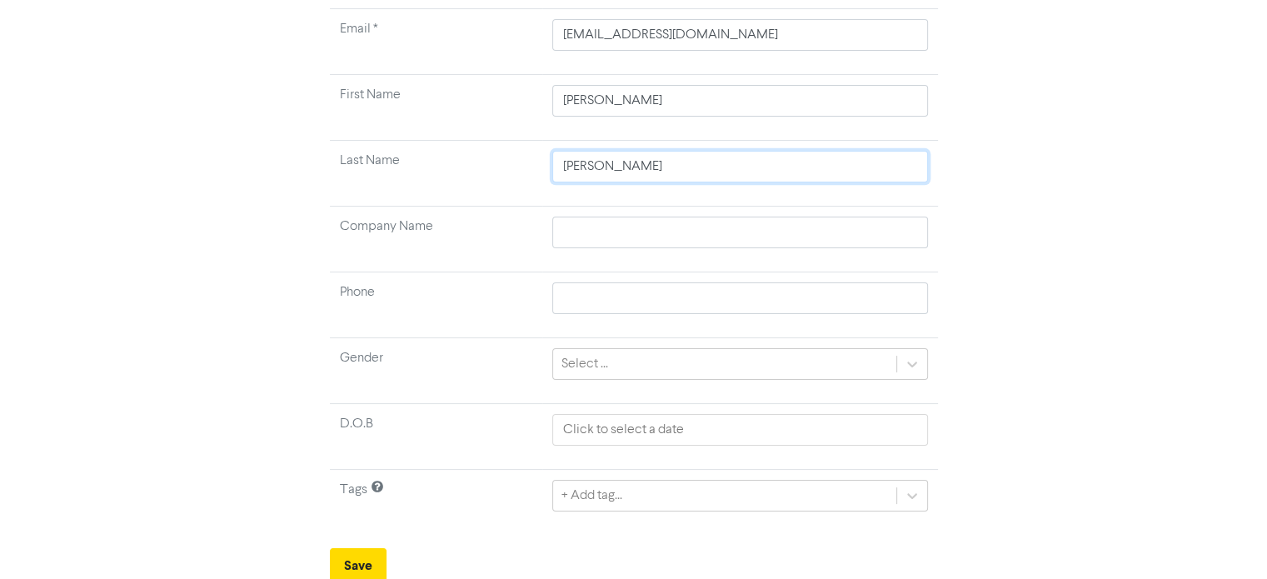
scroll to position [158, 0]
type input "[PERSON_NAME]"
click at [620, 496] on div "+ Add tag..." at bounding box center [739, 494] width 375 height 32
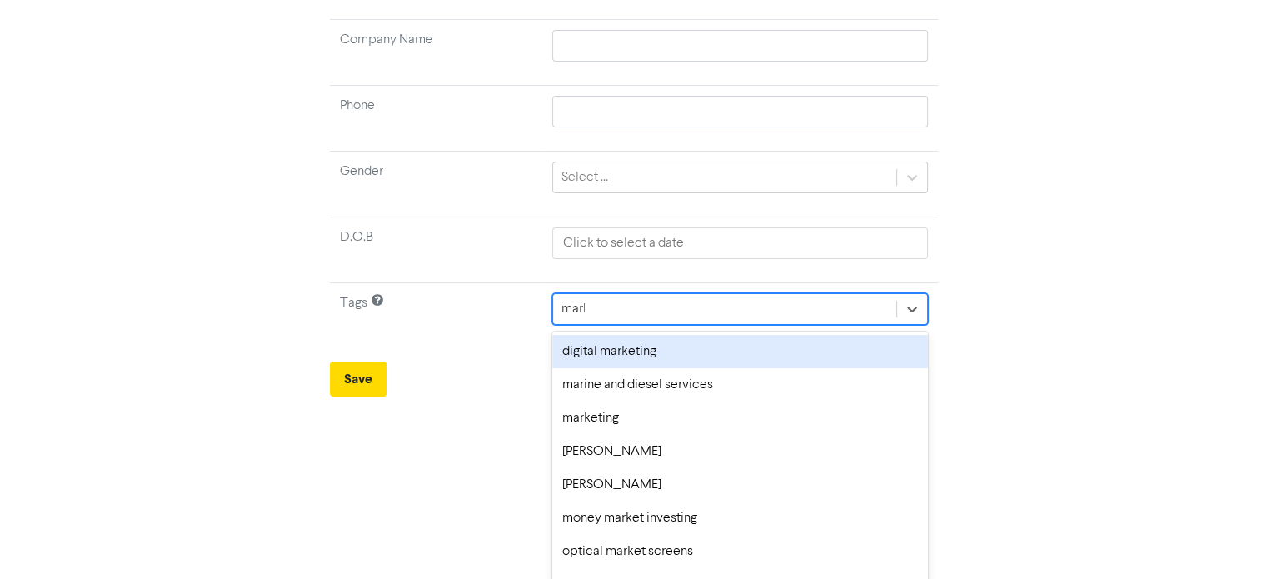
scroll to position [201, 0]
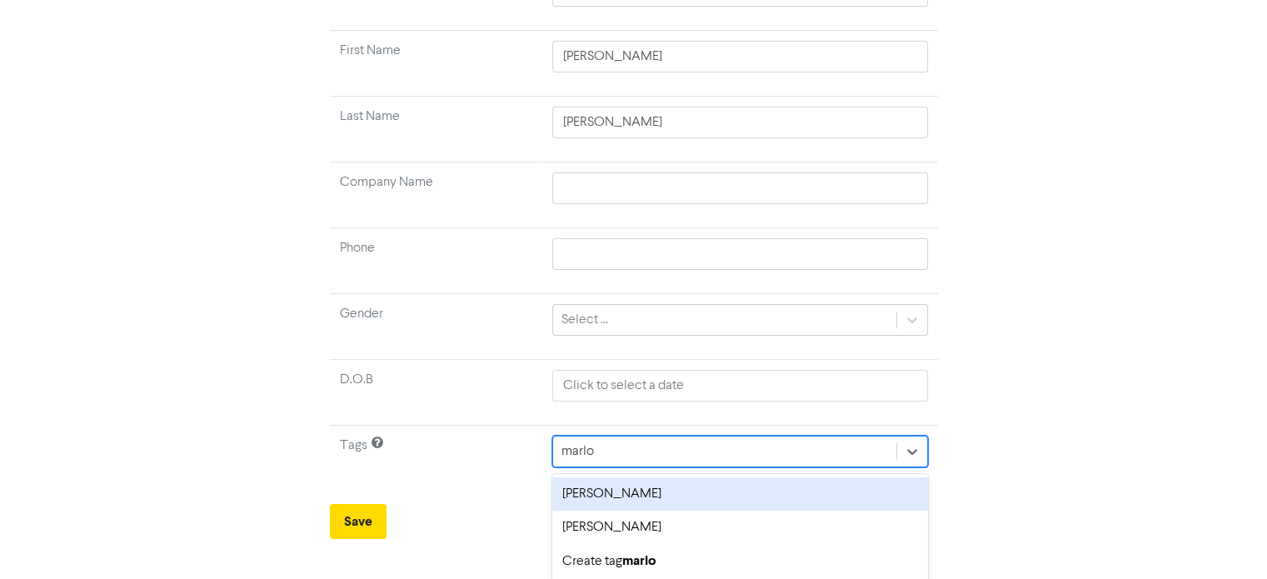
type input "[PERSON_NAME]"
click at [672, 492] on div "[PERSON_NAME]" at bounding box center [739, 493] width 375 height 33
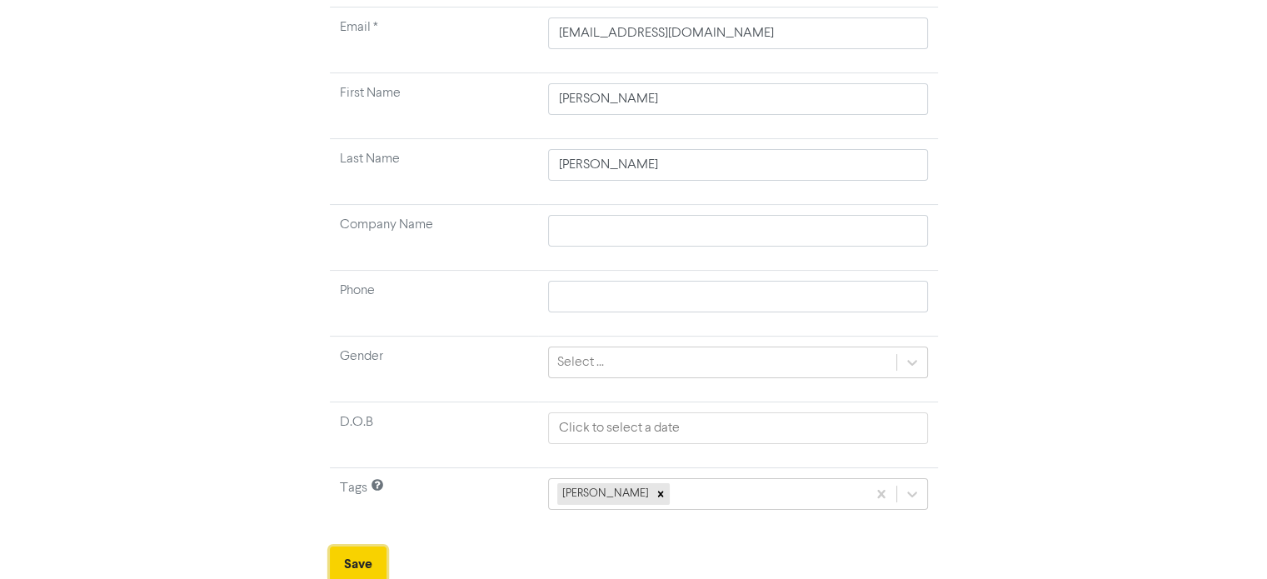
click at [376, 552] on button "Save" at bounding box center [358, 563] width 57 height 35
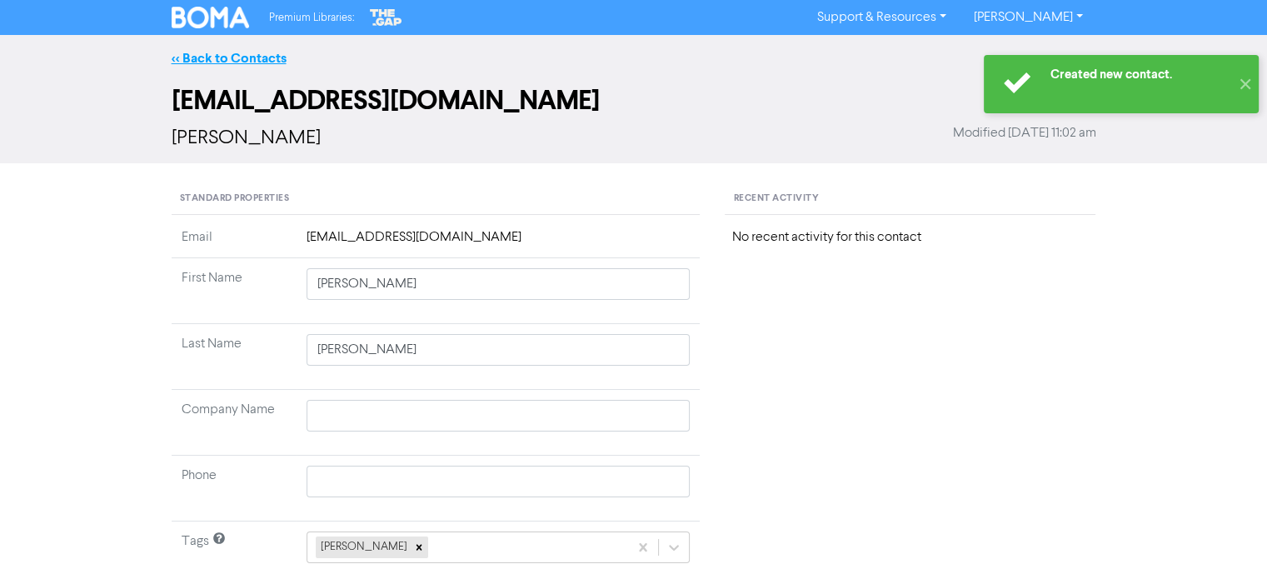
click at [266, 56] on link "<< Back to Contacts" at bounding box center [229, 58] width 115 height 17
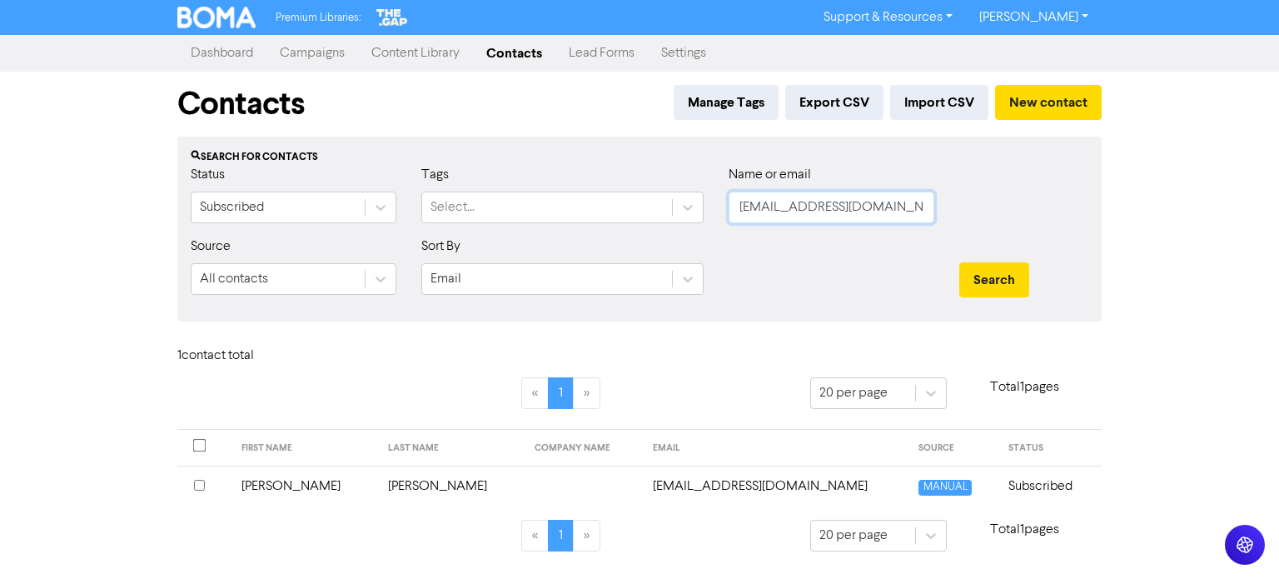
drag, startPoint x: 866, startPoint y: 202, endPoint x: 630, endPoint y: 227, distance: 237.8
click at [653, 226] on div "Status Subscribed Tags Select... Name or email [EMAIL_ADDRESS][DOMAIN_NAME]" at bounding box center [639, 201] width 923 height 72
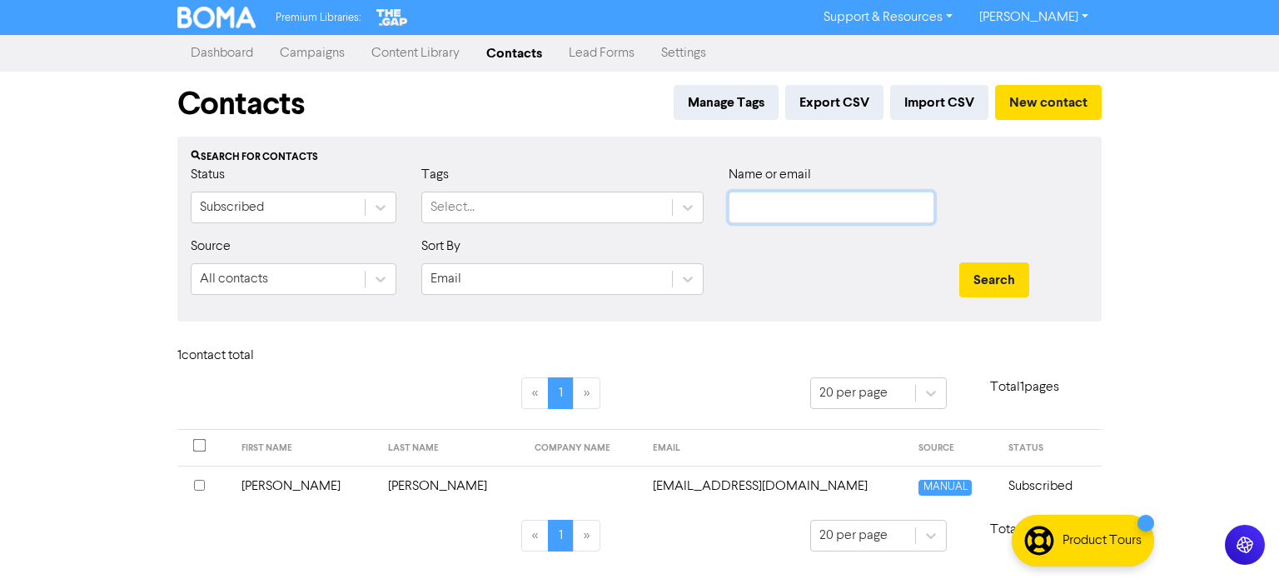
paste input "[EMAIL_ADDRESS][DOMAIN_NAME]"
type input "[EMAIL_ADDRESS][DOMAIN_NAME]"
click at [971, 276] on button "Search" at bounding box center [994, 279] width 70 height 35
drag, startPoint x: 872, startPoint y: 206, endPoint x: 572, endPoint y: 243, distance: 302.1
click at [570, 242] on form "Status Subscribed Tags Select... Name or email [EMAIL_ADDRESS][DOMAIN_NAME] Sou…" at bounding box center [640, 236] width 898 height 143
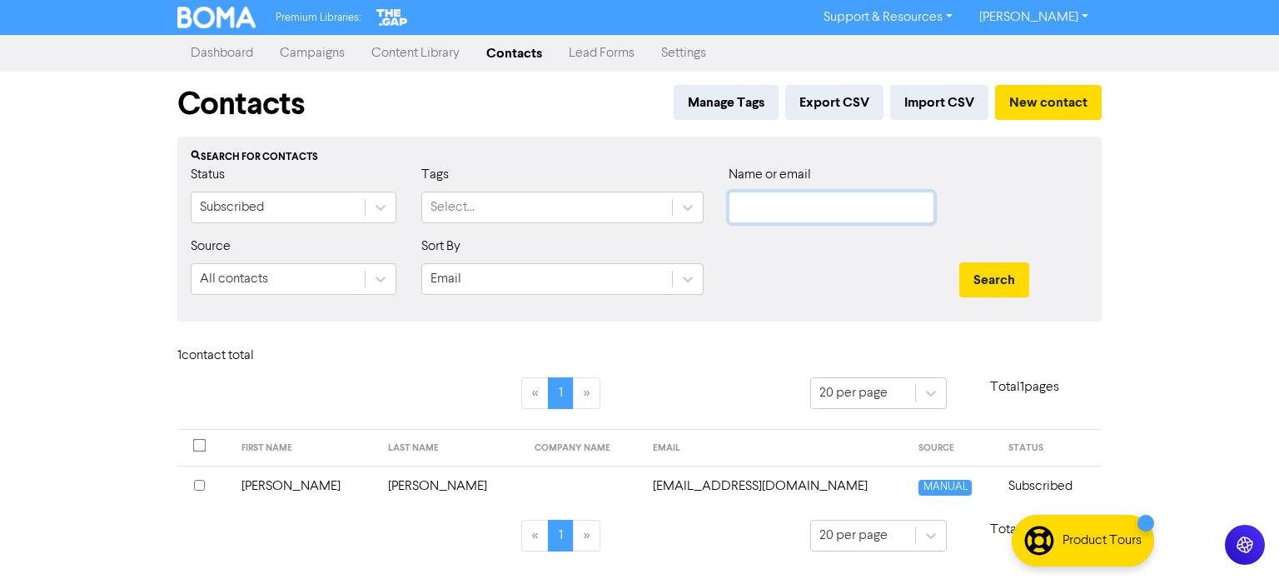
paste input "[PERSON_NAME] [PERSON_NAME]"
click at [983, 272] on button "Search" at bounding box center [994, 279] width 70 height 35
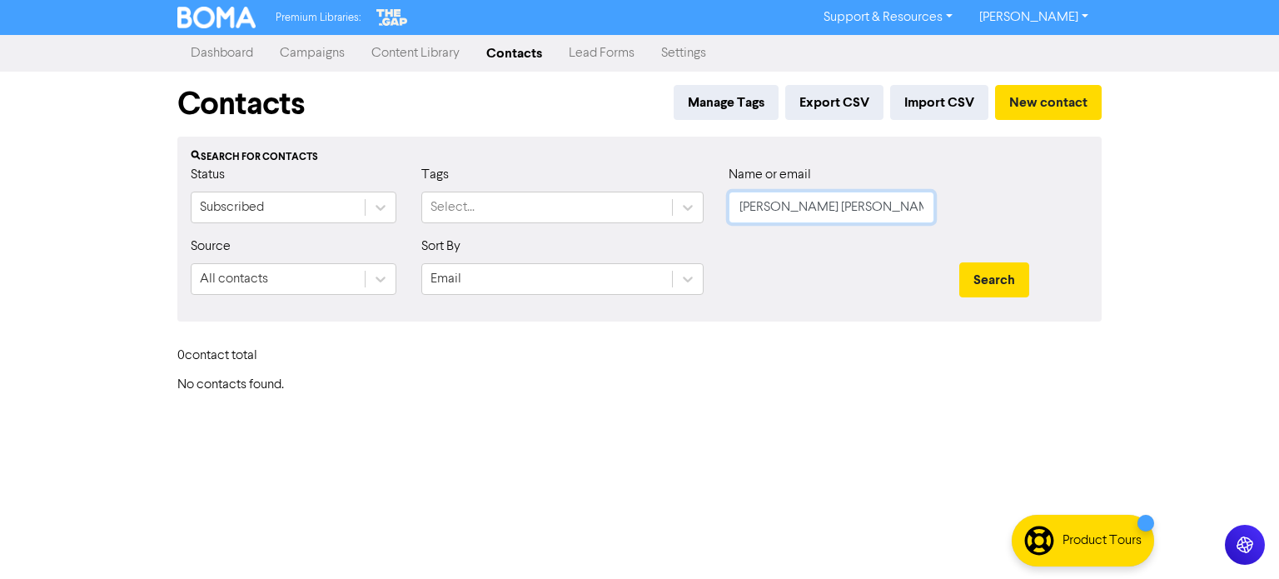
drag, startPoint x: 874, startPoint y: 211, endPoint x: 791, endPoint y: 199, distance: 83.3
click at [791, 199] on input "[PERSON_NAME] [PERSON_NAME]" at bounding box center [832, 208] width 206 height 32
click at [1017, 286] on button "Search" at bounding box center [994, 279] width 70 height 35
drag, startPoint x: 795, startPoint y: 210, endPoint x: 671, endPoint y: 221, distance: 124.5
click at [671, 221] on div "Status Subscribed Tags Select... Name or email [PERSON_NAME]" at bounding box center [639, 201] width 923 height 72
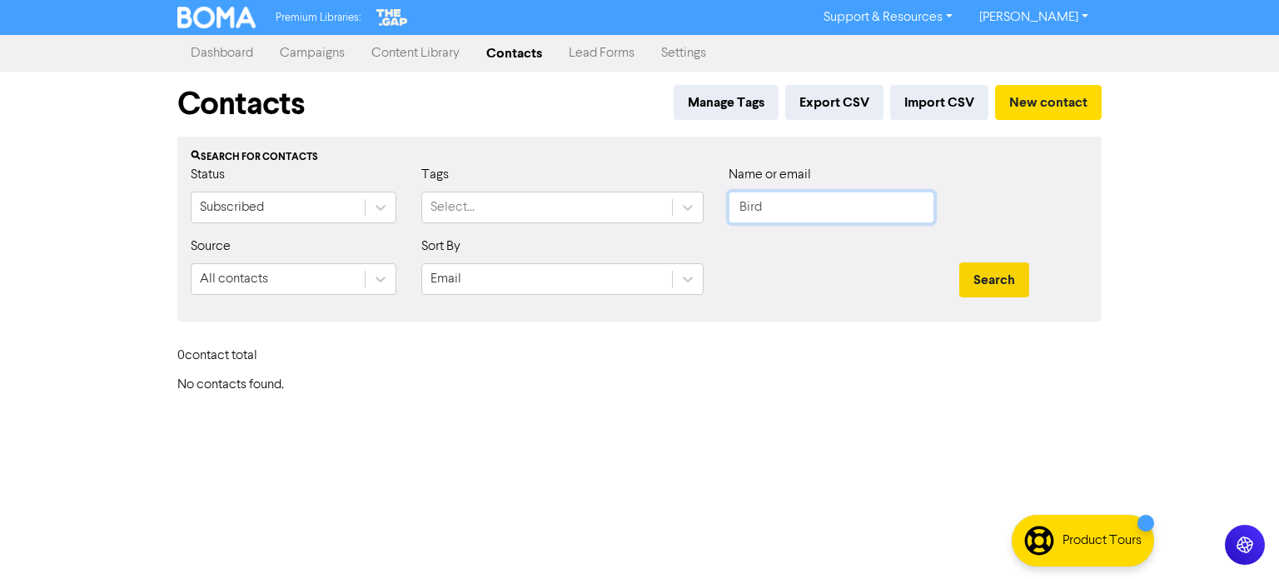
type input "Bird"
click at [998, 282] on button "Search" at bounding box center [994, 279] width 70 height 35
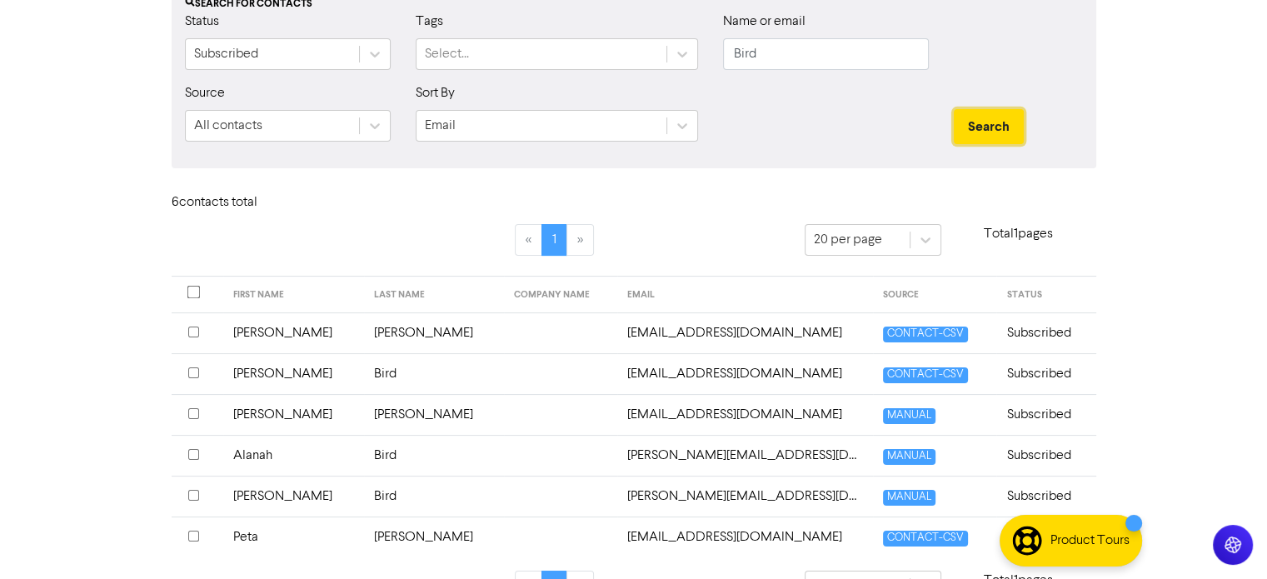
scroll to position [167, 0]
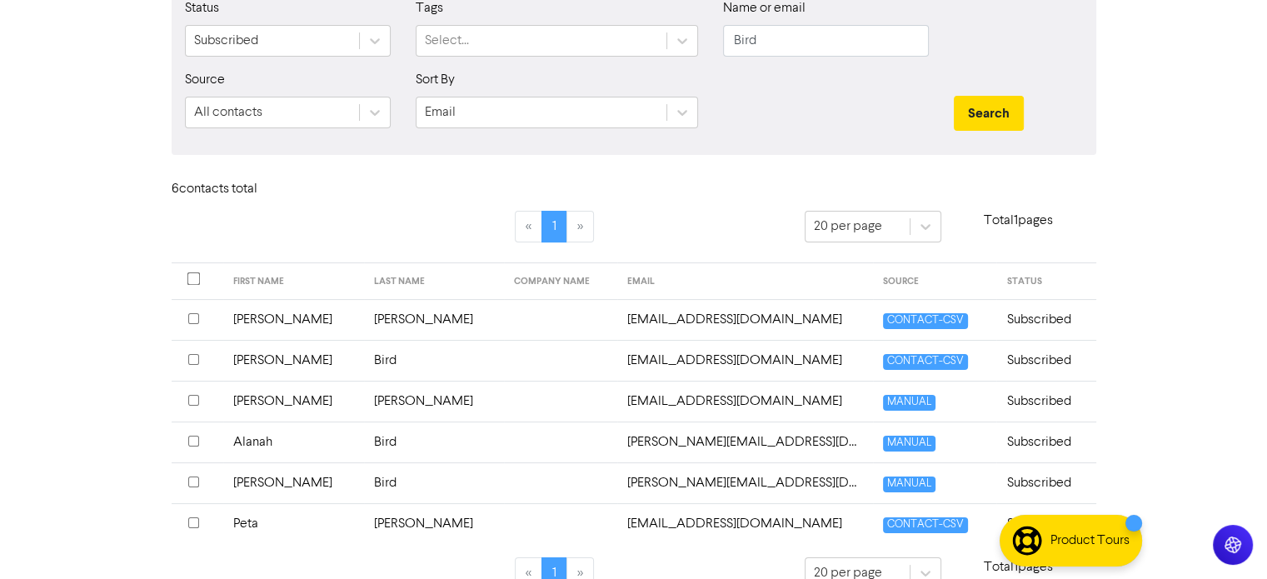
click at [271, 477] on td "[PERSON_NAME]" at bounding box center [293, 482] width 141 height 41
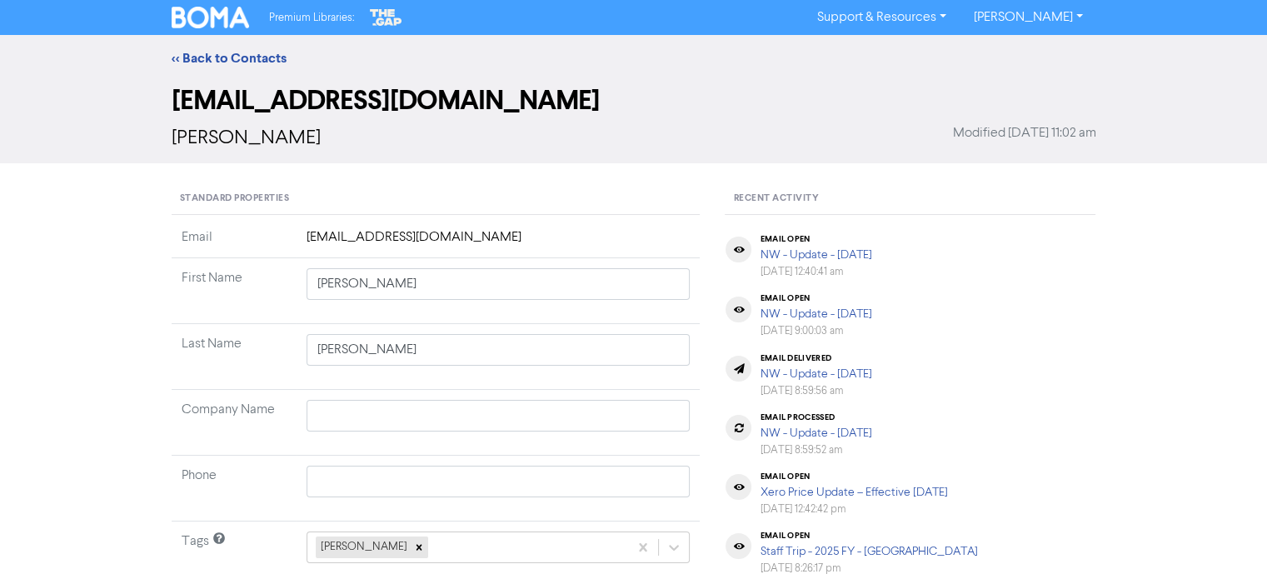
type input "[PERSON_NAME]"
type input "Bird"
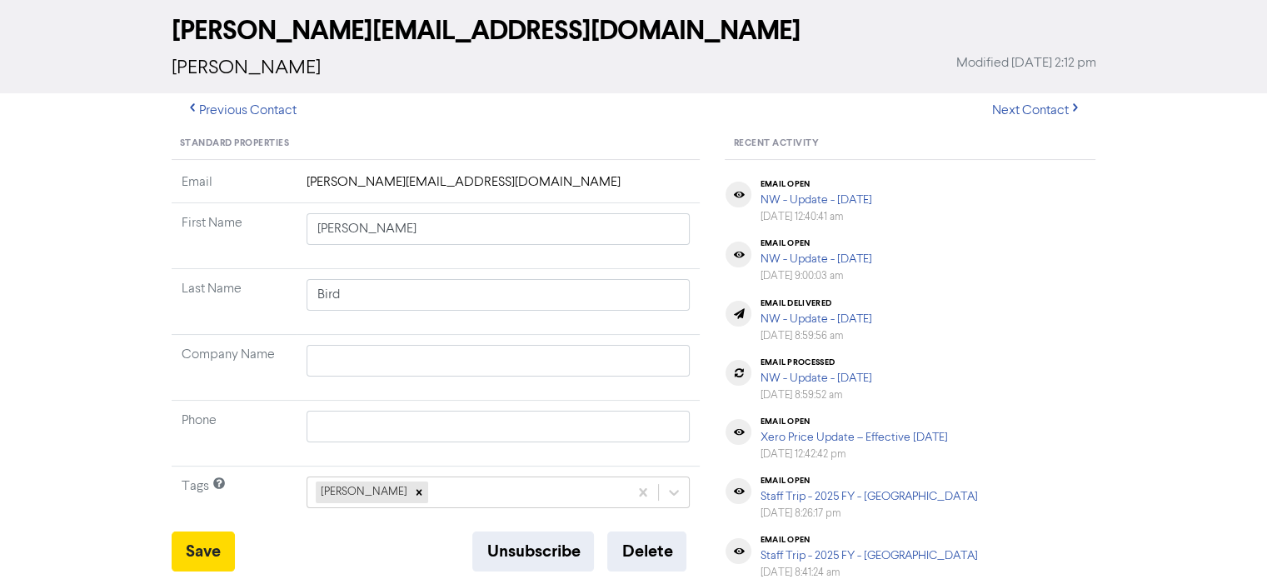
scroll to position [167, 0]
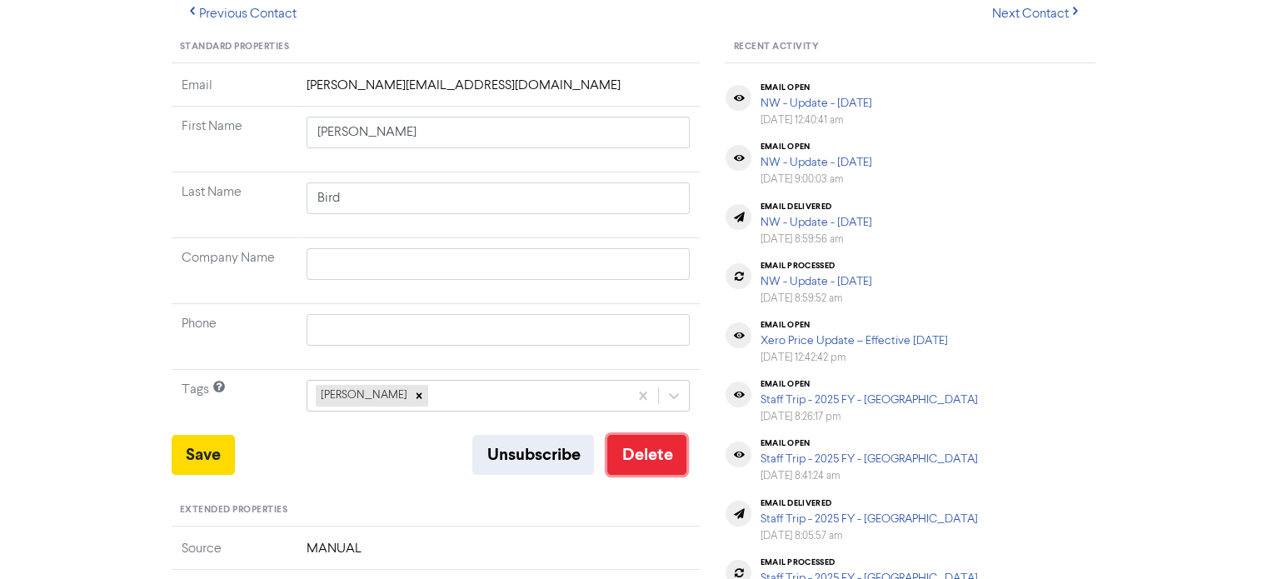
click at [652, 452] on button "Delete" at bounding box center [646, 455] width 79 height 40
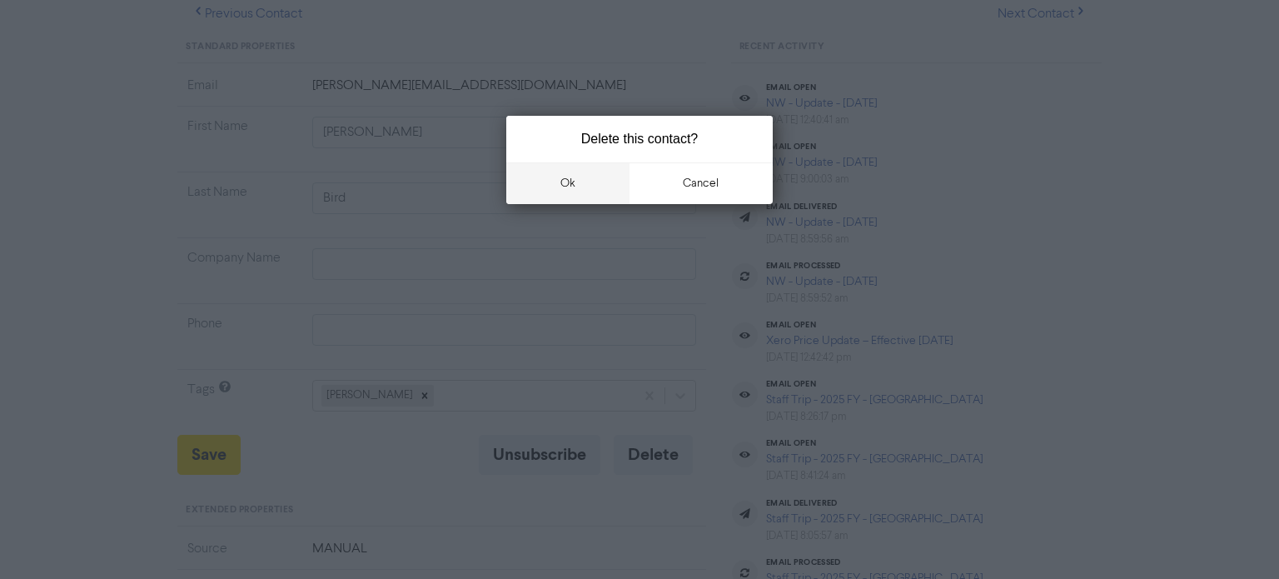
click at [593, 186] on button "ok" at bounding box center [567, 183] width 123 height 42
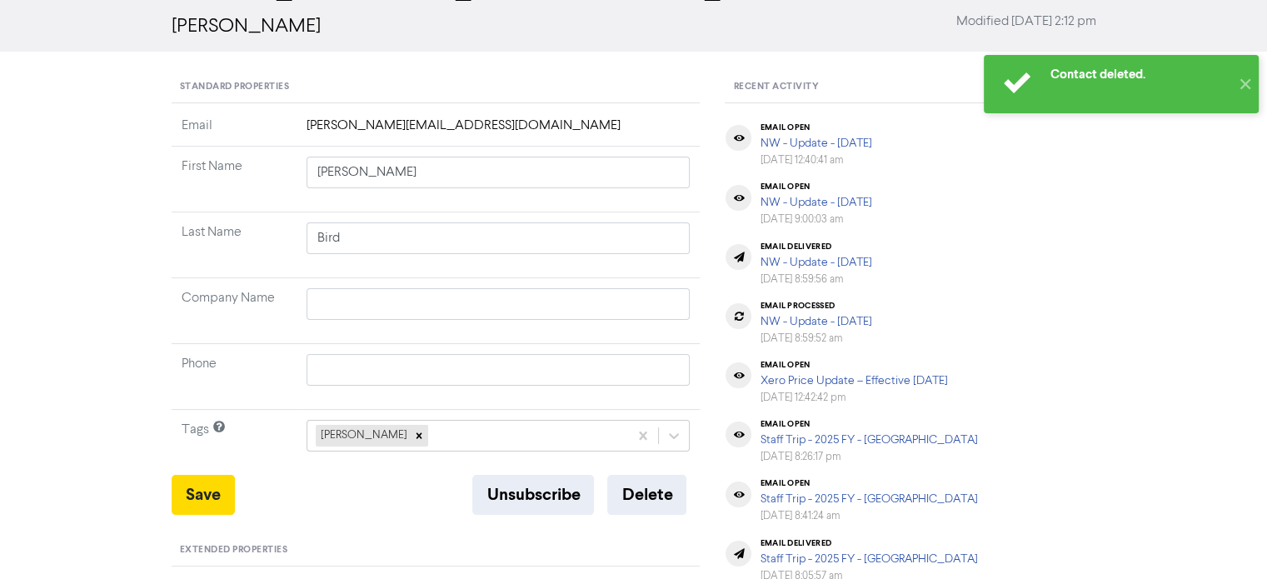
scroll to position [83, 0]
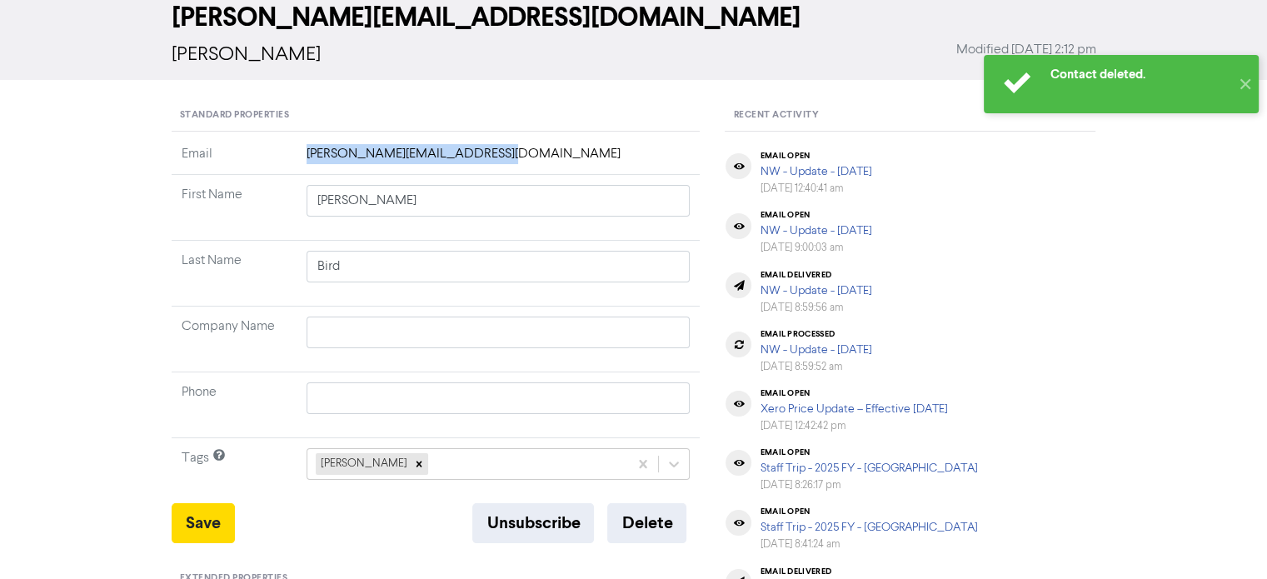
drag, startPoint x: 301, startPoint y: 148, endPoint x: 495, endPoint y: 166, distance: 194.8
click at [495, 166] on td "[PERSON_NAME][EMAIL_ADDRESS][DOMAIN_NAME]" at bounding box center [498, 159] width 404 height 31
copy td "[PERSON_NAME][EMAIL_ADDRESS][DOMAIN_NAME]"
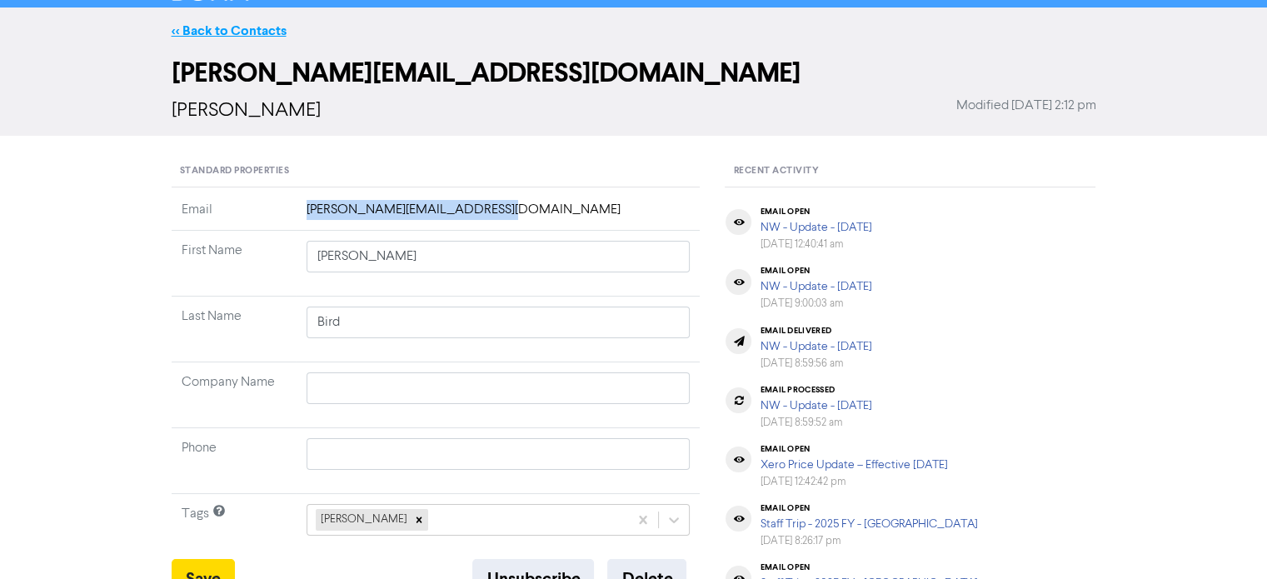
scroll to position [0, 0]
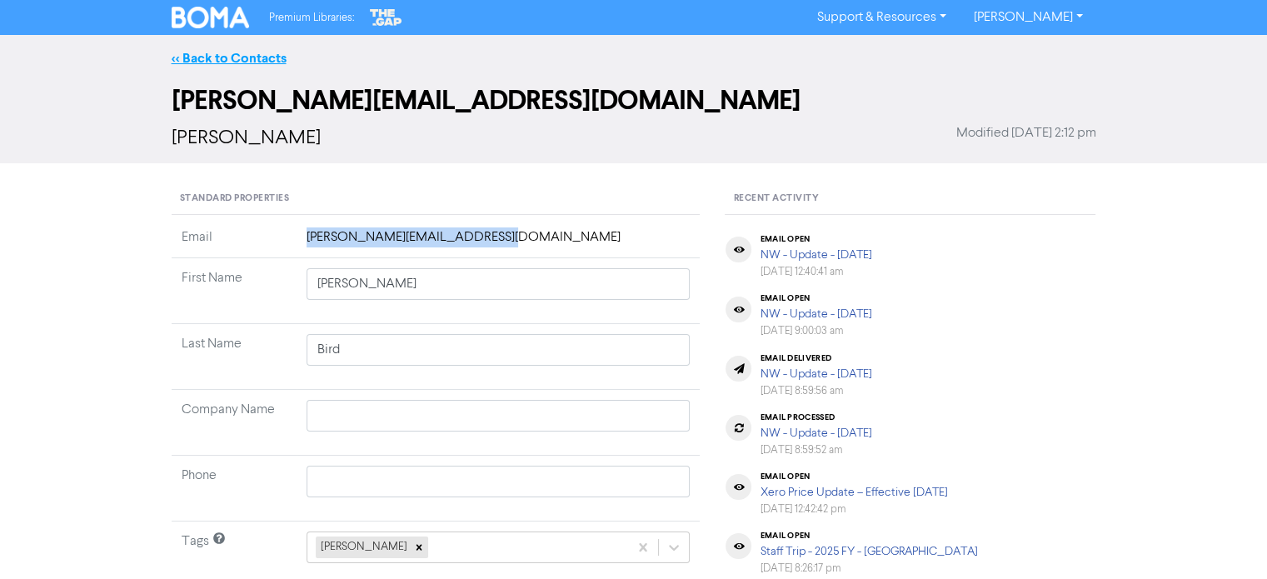
click at [231, 56] on link "<< Back to Contacts" at bounding box center [229, 58] width 115 height 17
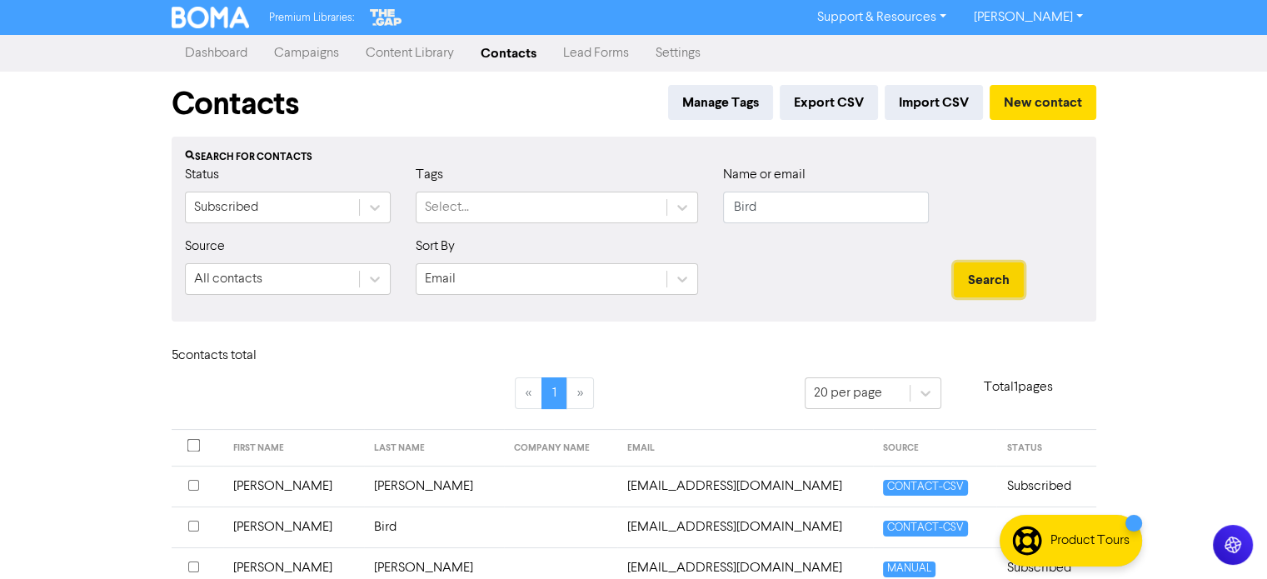
click at [985, 276] on button "Search" at bounding box center [988, 279] width 70 height 35
click at [1048, 96] on button "New contact" at bounding box center [1042, 102] width 107 height 35
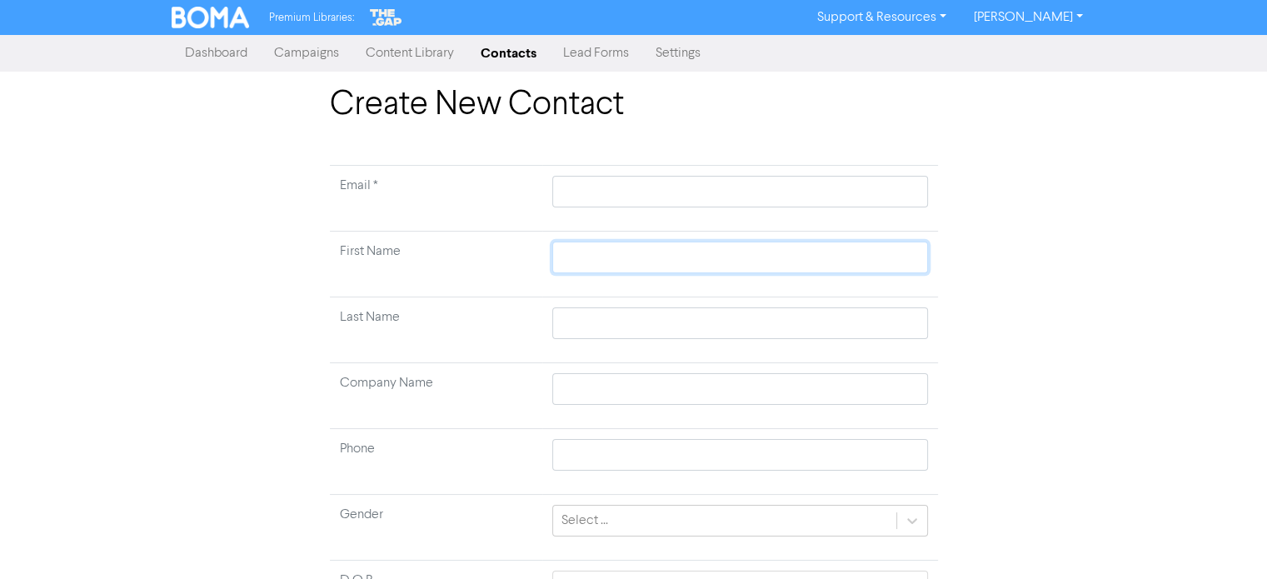
click at [601, 266] on input "text" at bounding box center [739, 257] width 375 height 32
paste input "[PERSON_NAME] [PERSON_NAME]"
type input "[PERSON_NAME] [PERSON_NAME]"
drag, startPoint x: 615, startPoint y: 256, endPoint x: 696, endPoint y: 265, distance: 82.1
click at [696, 265] on input "[PERSON_NAME] [PERSON_NAME]" at bounding box center [739, 257] width 375 height 32
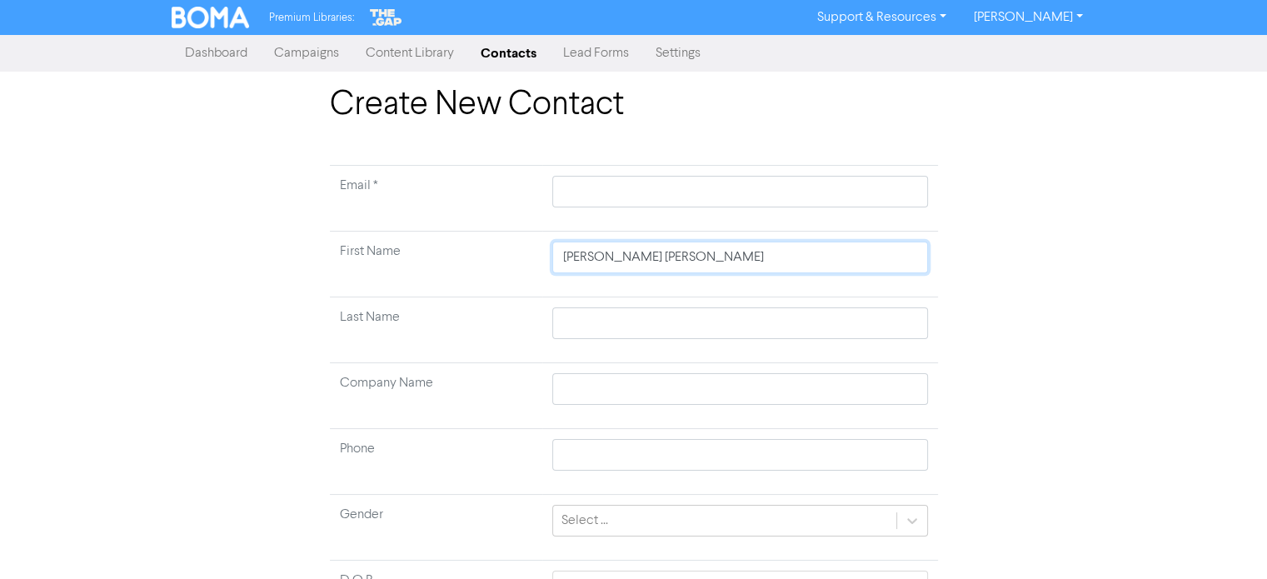
type input "[PERSON_NAME]"
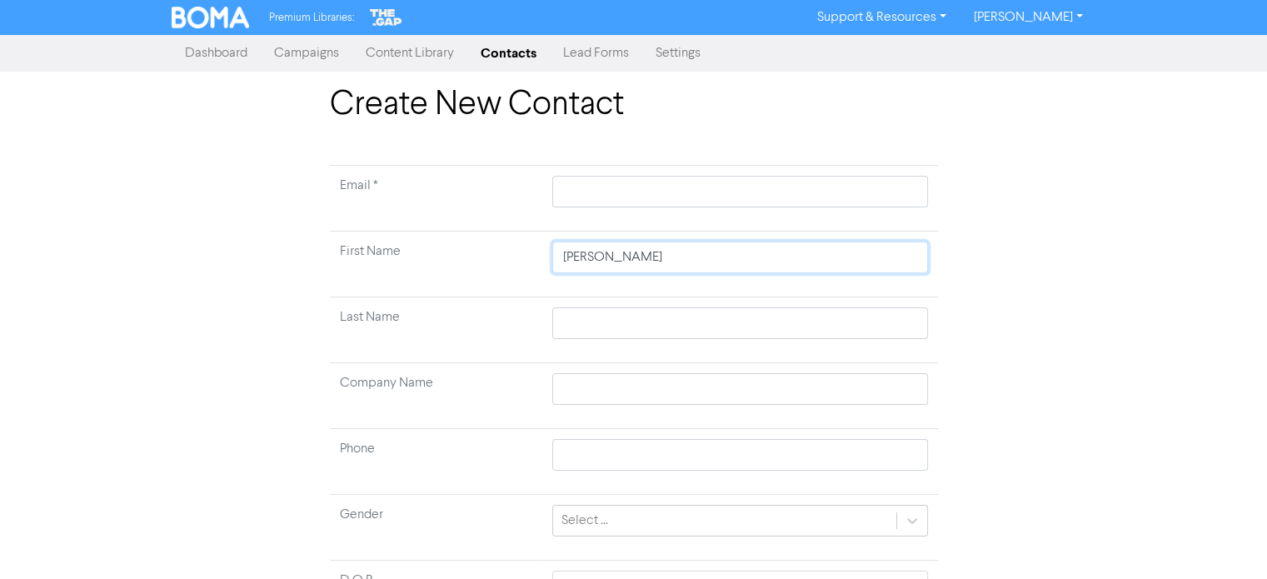
type input "Nich Bird"
drag, startPoint x: 595, startPoint y: 259, endPoint x: 614, endPoint y: 261, distance: 19.3
click at [614, 261] on input "[PERSON_NAME]" at bounding box center [739, 257] width 375 height 32
click at [590, 320] on input "text" at bounding box center [739, 323] width 375 height 32
paste input "Bird"
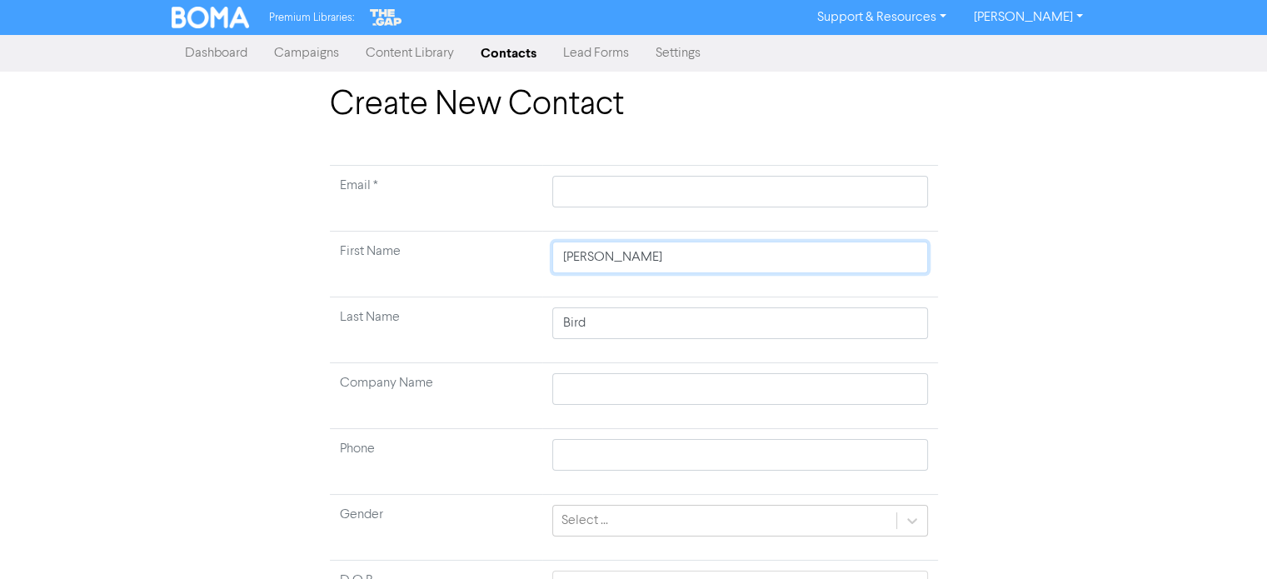
drag, startPoint x: 594, startPoint y: 256, endPoint x: 672, endPoint y: 261, distance: 78.4
click at [672, 261] on input "[PERSON_NAME]" at bounding box center [739, 257] width 375 height 32
click at [623, 186] on input "text" at bounding box center [739, 192] width 375 height 32
paste input "[PERSON_NAME][EMAIL_ADDRESS][DOMAIN_NAME]"
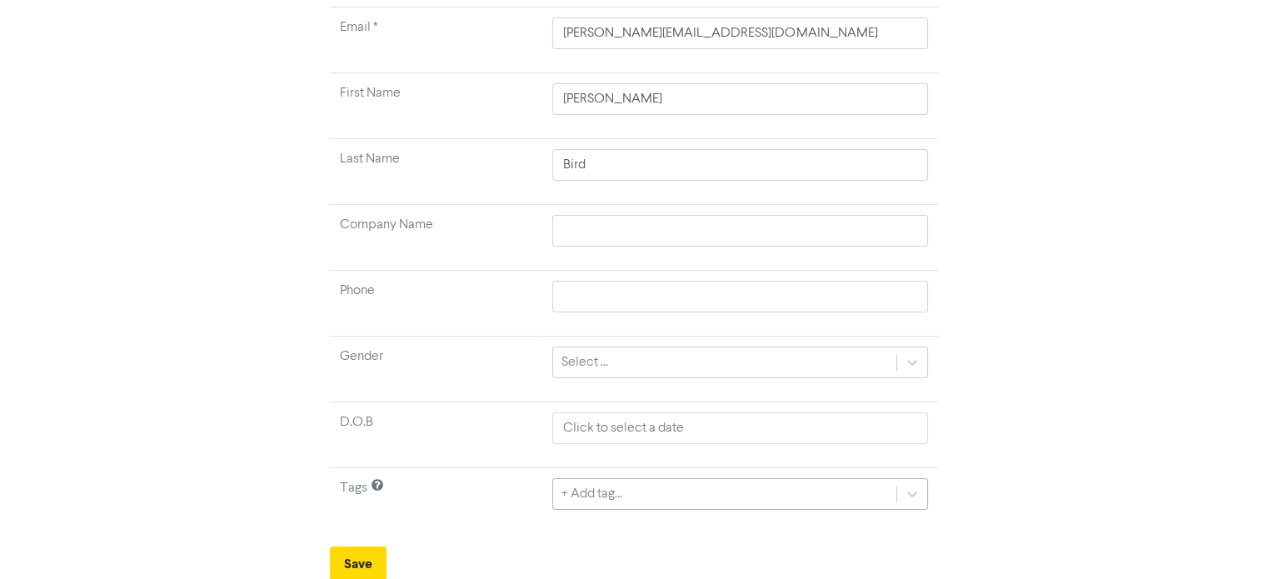
scroll to position [343, 0]
click at [596, 487] on div "+ Add tag..." at bounding box center [739, 491] width 375 height 32
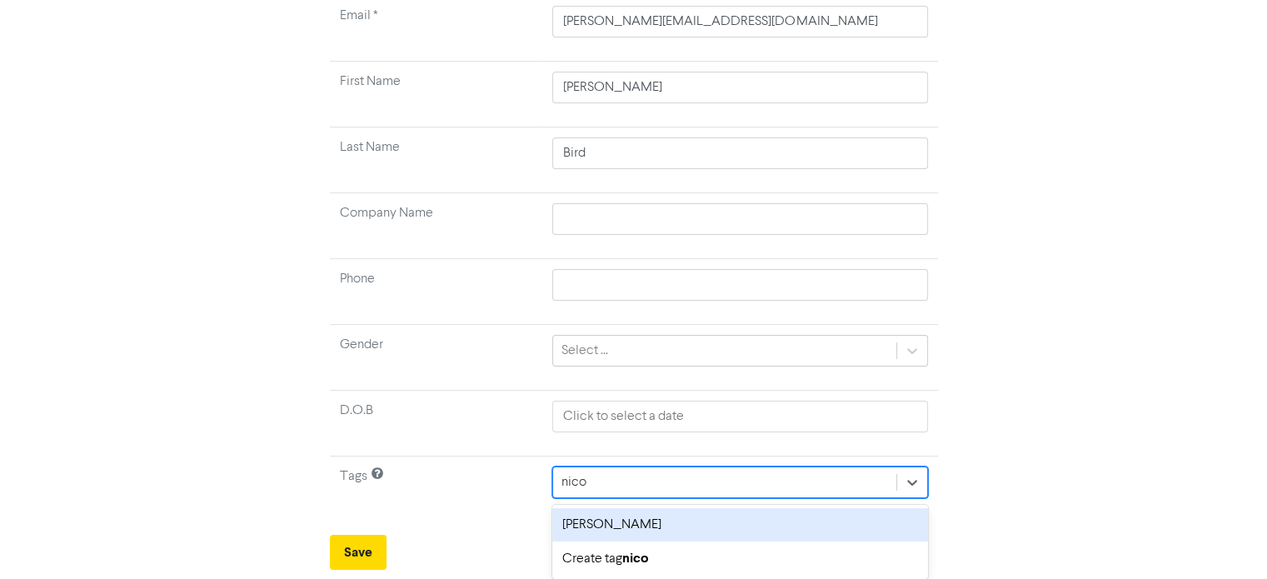
scroll to position [167, 0]
click at [622, 530] on div "[PERSON_NAME]" at bounding box center [739, 526] width 375 height 33
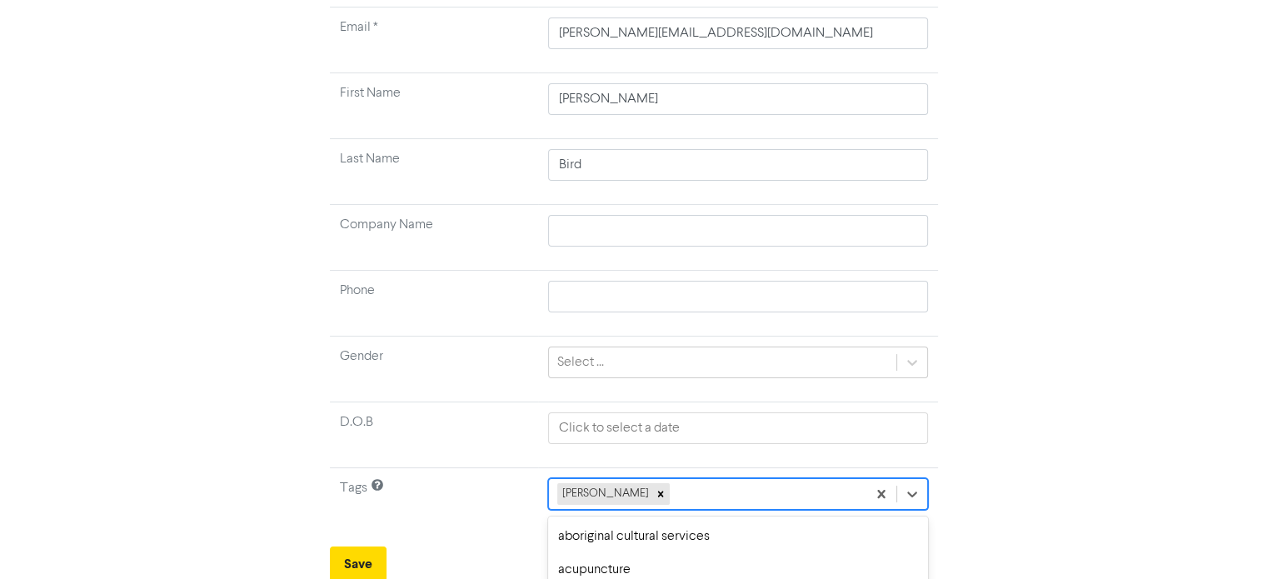
scroll to position [343, 0]
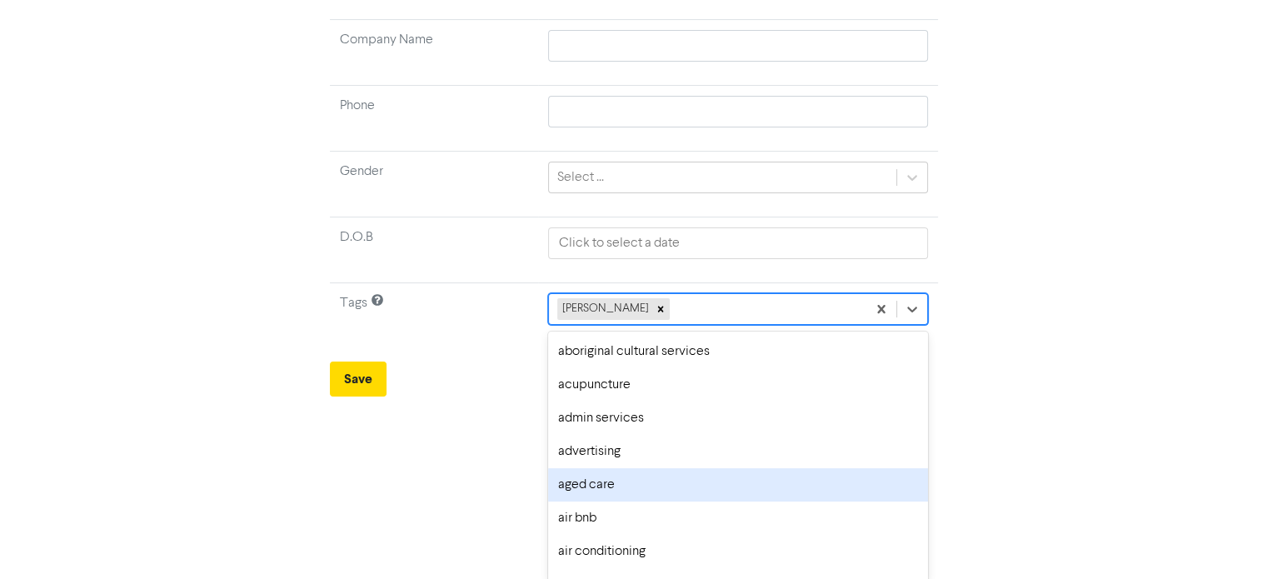
click at [653, 325] on div "option aged care focused, 5 of 287. 286 results available. Use Up and Down to c…" at bounding box center [737, 309] width 379 height 32
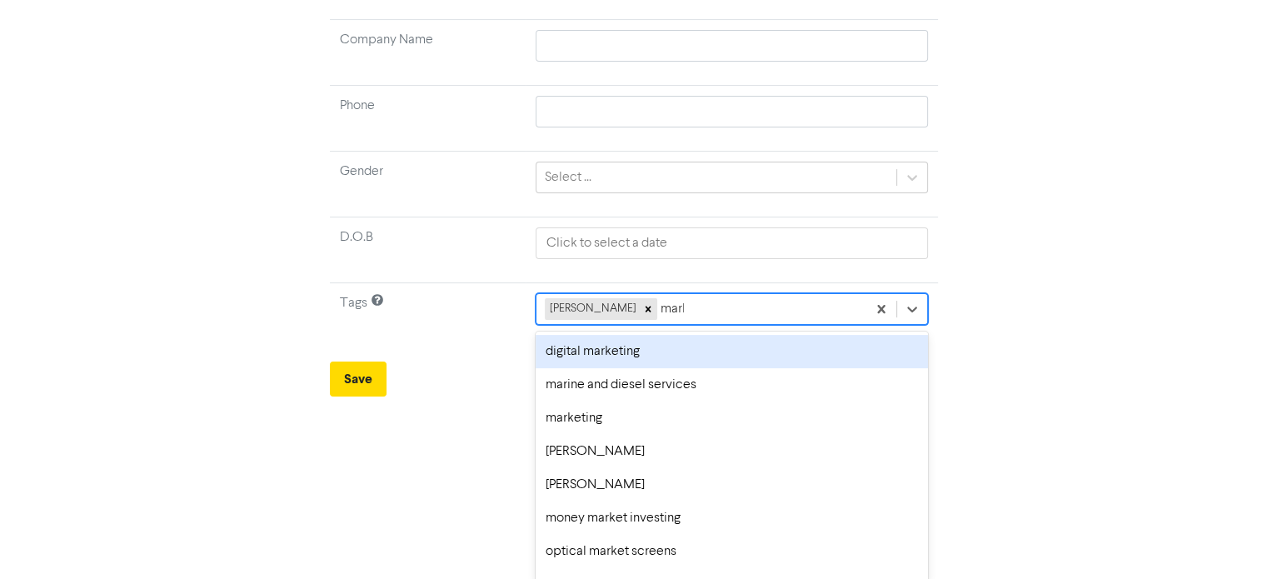
scroll to position [201, 0]
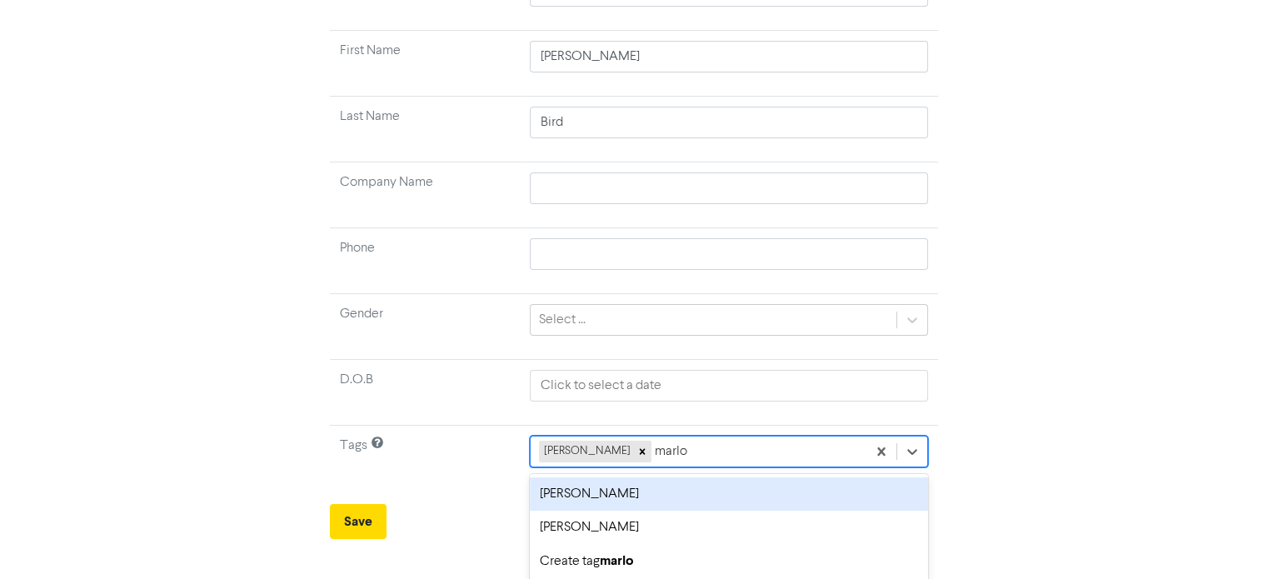
click at [640, 493] on div "[PERSON_NAME]" at bounding box center [729, 493] width 398 height 33
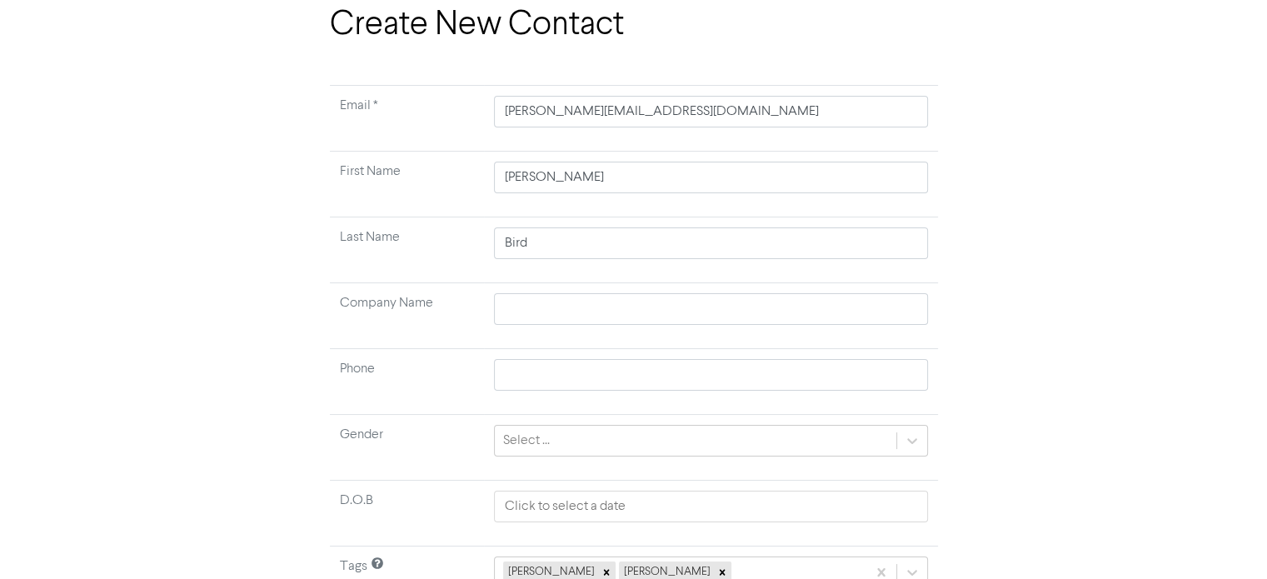
scroll to position [158, 0]
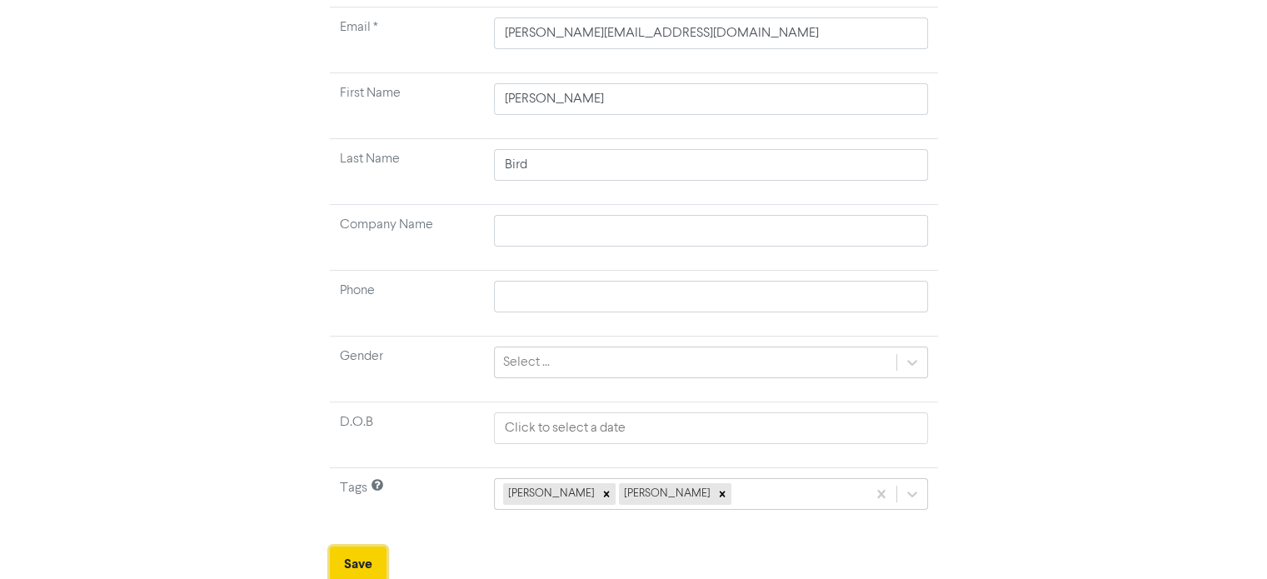
click at [360, 564] on button "Save" at bounding box center [358, 563] width 57 height 35
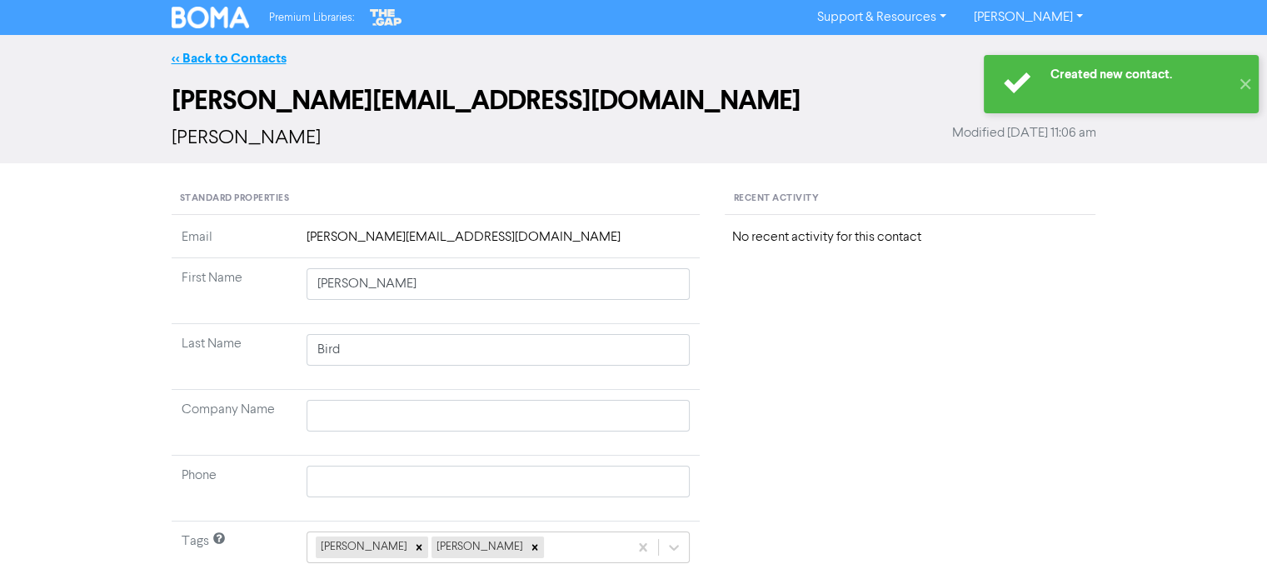
click at [220, 52] on link "<< Back to Contacts" at bounding box center [229, 58] width 115 height 17
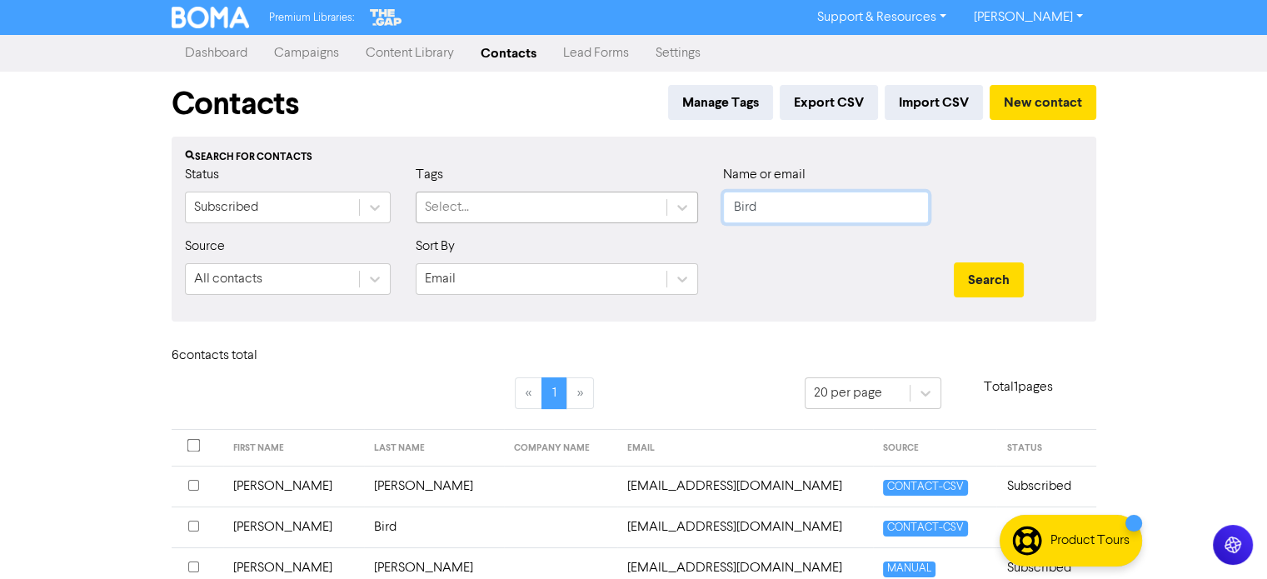
drag, startPoint x: 798, startPoint y: 209, endPoint x: 618, endPoint y: 222, distance: 180.4
click at [618, 222] on div "Status Subscribed Tags Select... Name or email Bird" at bounding box center [633, 201] width 923 height 72
paste input "[PERSON_NAME][EMAIL_ADDRESS][DOMAIN_NAME]"
click at [979, 272] on button "Search" at bounding box center [988, 279] width 70 height 35
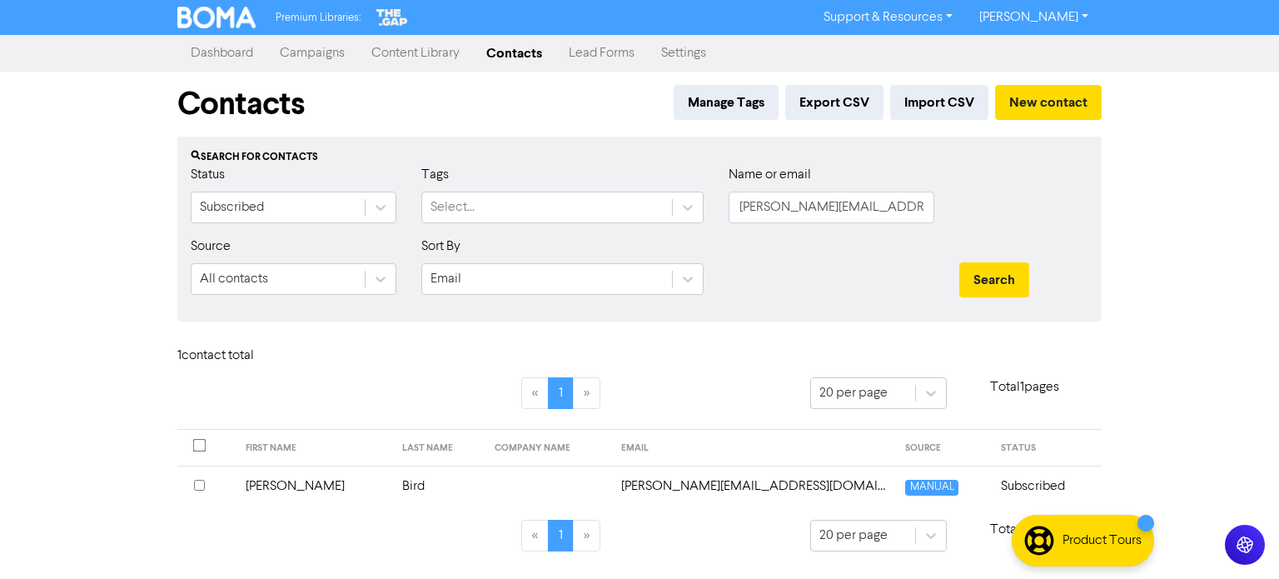
click at [392, 481] on td "Bird" at bounding box center [438, 485] width 93 height 41
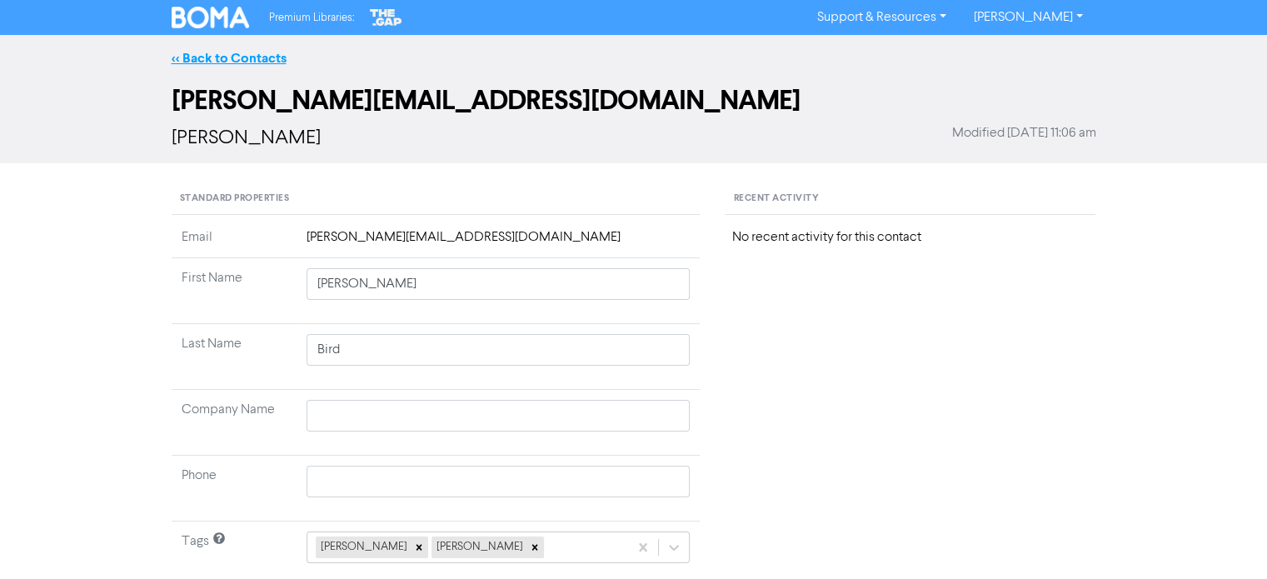
click at [269, 55] on link "<< Back to Contacts" at bounding box center [229, 58] width 115 height 17
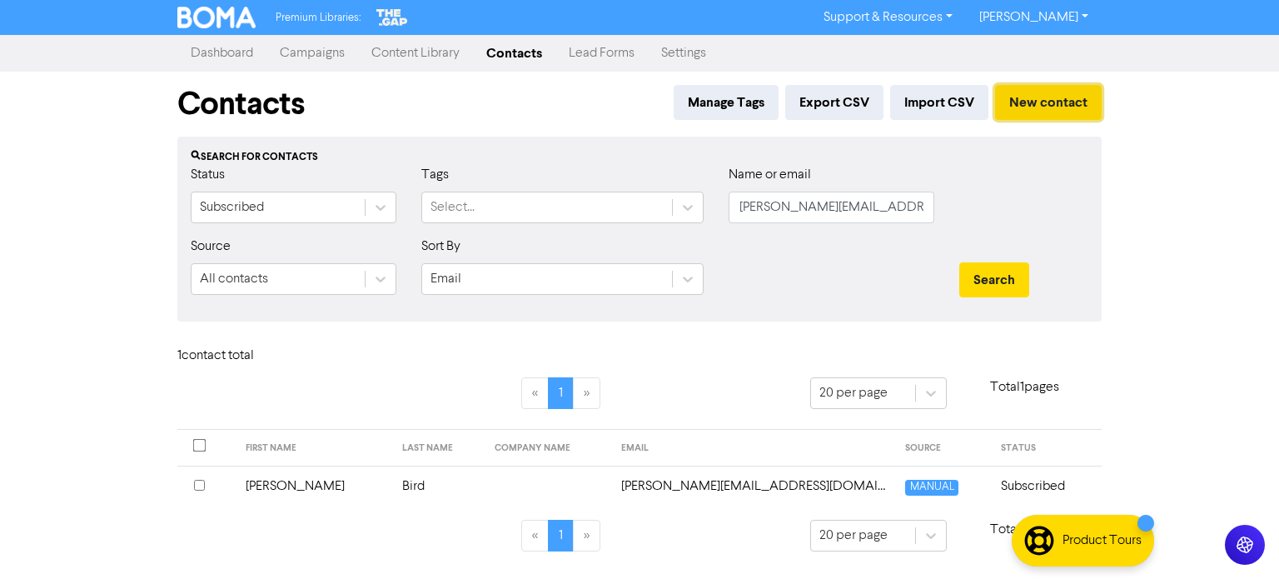
click at [1033, 98] on button "New contact" at bounding box center [1048, 102] width 107 height 35
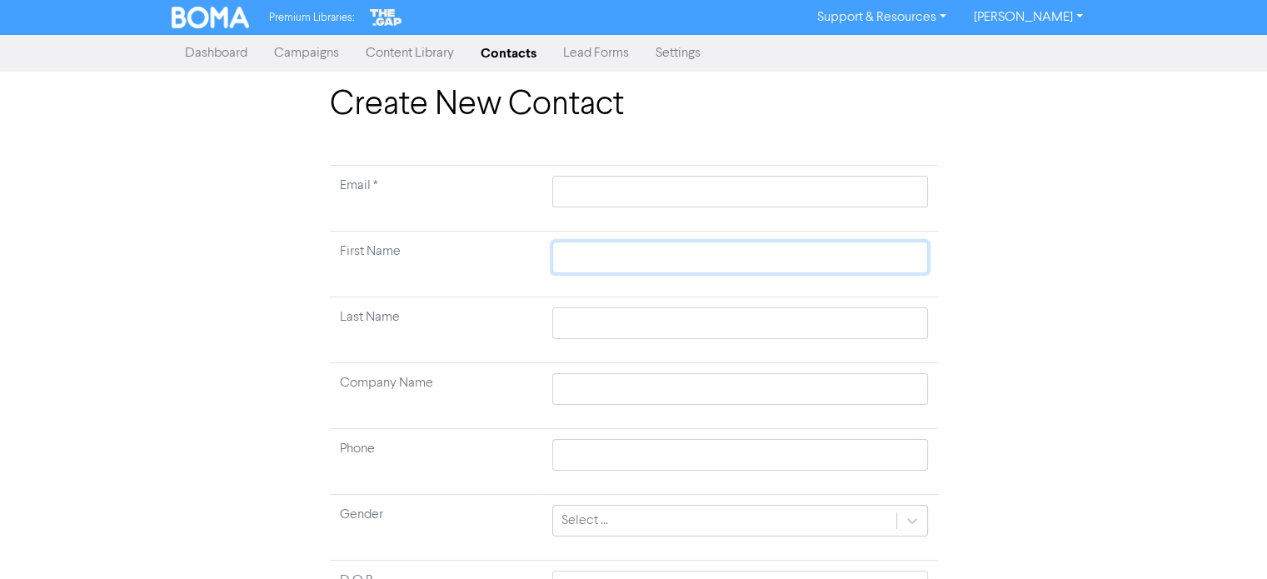
click at [600, 251] on input "text" at bounding box center [739, 257] width 375 height 32
paste input "[PERSON_NAME]"
drag, startPoint x: 593, startPoint y: 256, endPoint x: 638, endPoint y: 266, distance: 46.1
click at [638, 266] on input "[PERSON_NAME]" at bounding box center [739, 257] width 375 height 32
click at [605, 326] on input "text" at bounding box center [739, 323] width 375 height 32
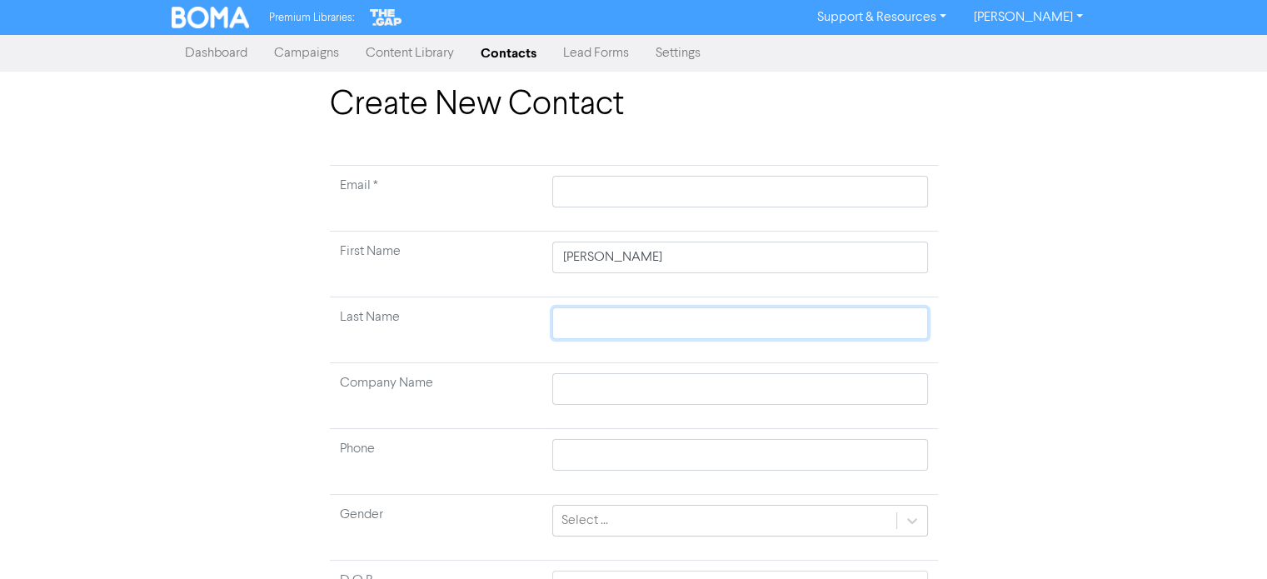
paste input "Patulny"
drag, startPoint x: 592, startPoint y: 256, endPoint x: 679, endPoint y: 261, distance: 87.6
click at [679, 261] on input "[PERSON_NAME]" at bounding box center [739, 257] width 375 height 32
click at [615, 176] on div at bounding box center [739, 192] width 375 height 32
paste input "[EMAIL_ADDRESS][DOMAIN_NAME]"
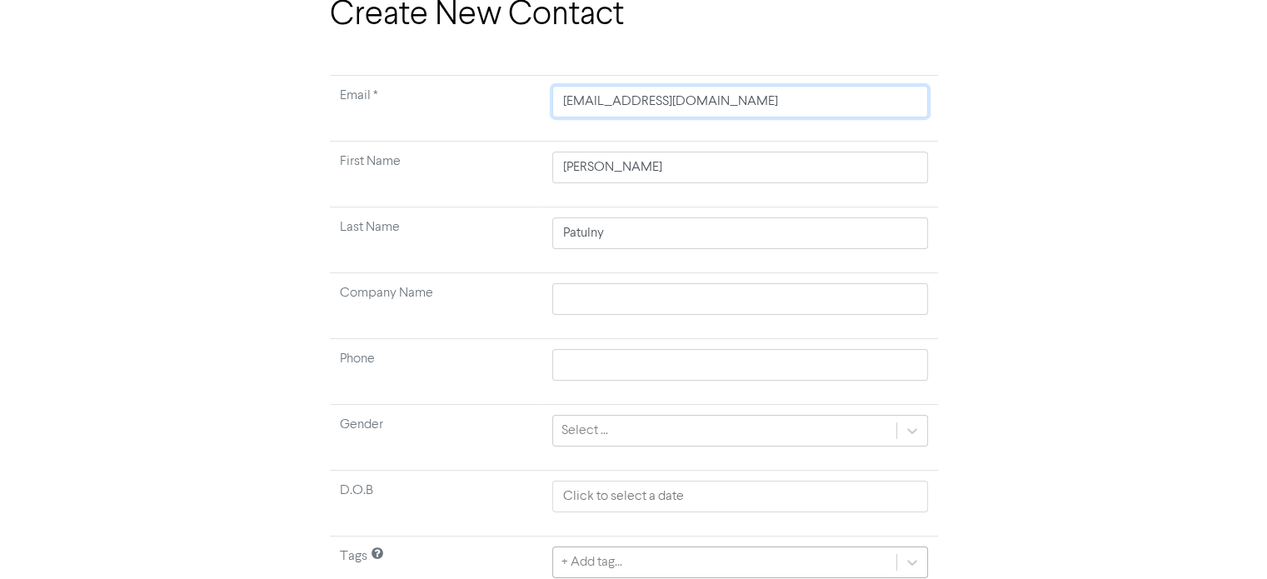
scroll to position [158, 0]
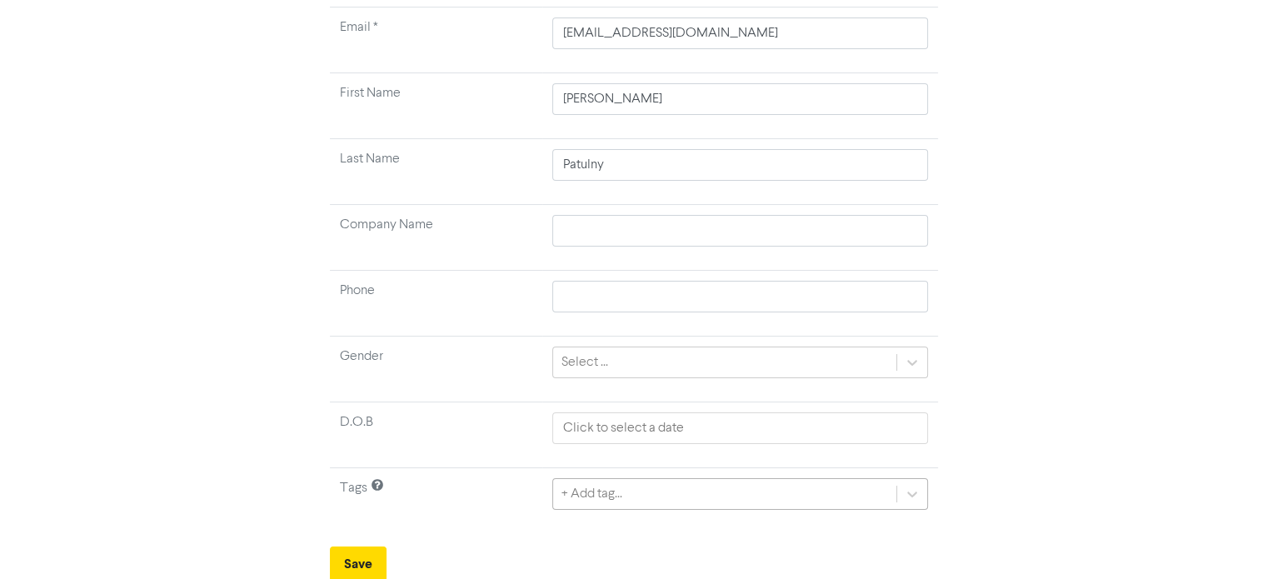
click at [608, 482] on div "+ Add tag..." at bounding box center [739, 494] width 375 height 32
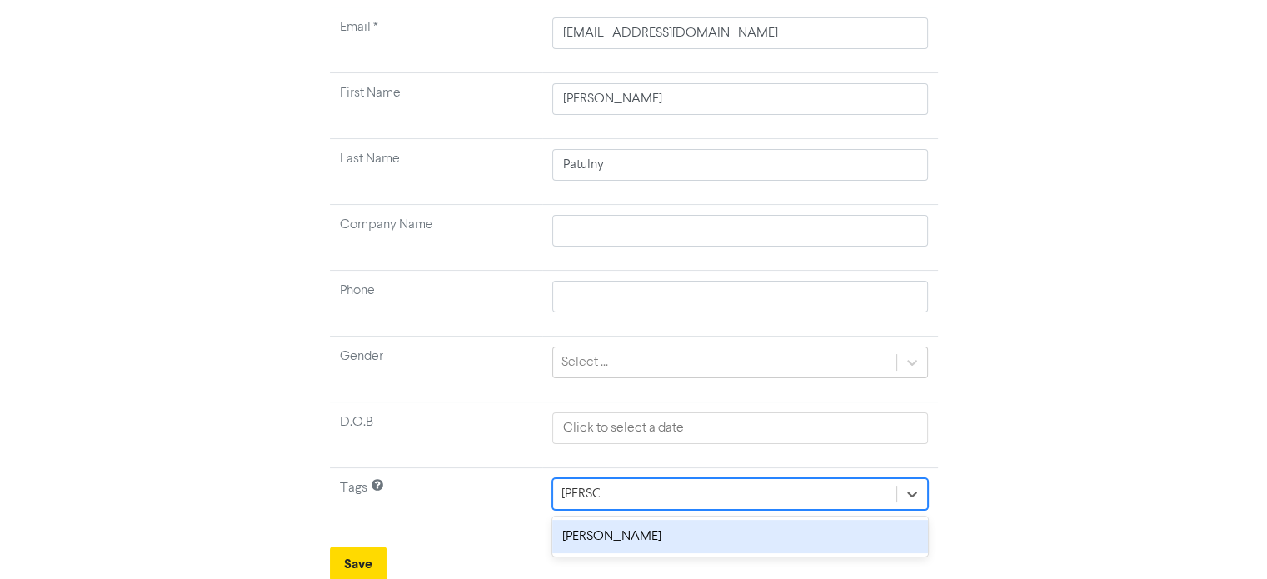
click at [605, 540] on div "[PERSON_NAME]" at bounding box center [739, 536] width 375 height 33
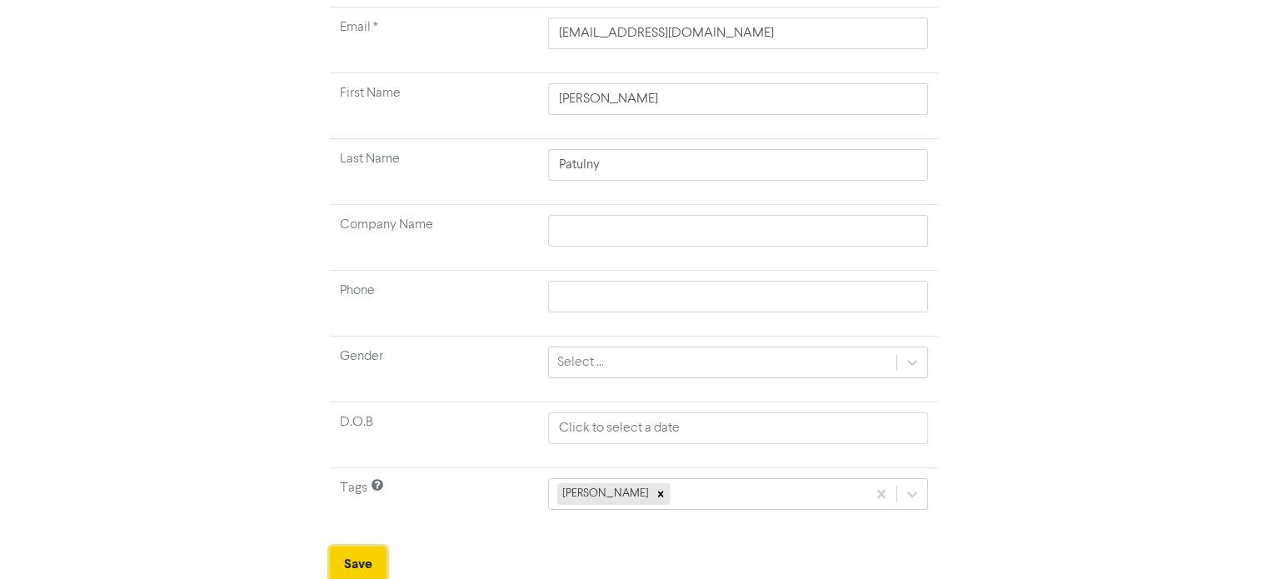
click at [338, 555] on button "Save" at bounding box center [358, 563] width 57 height 35
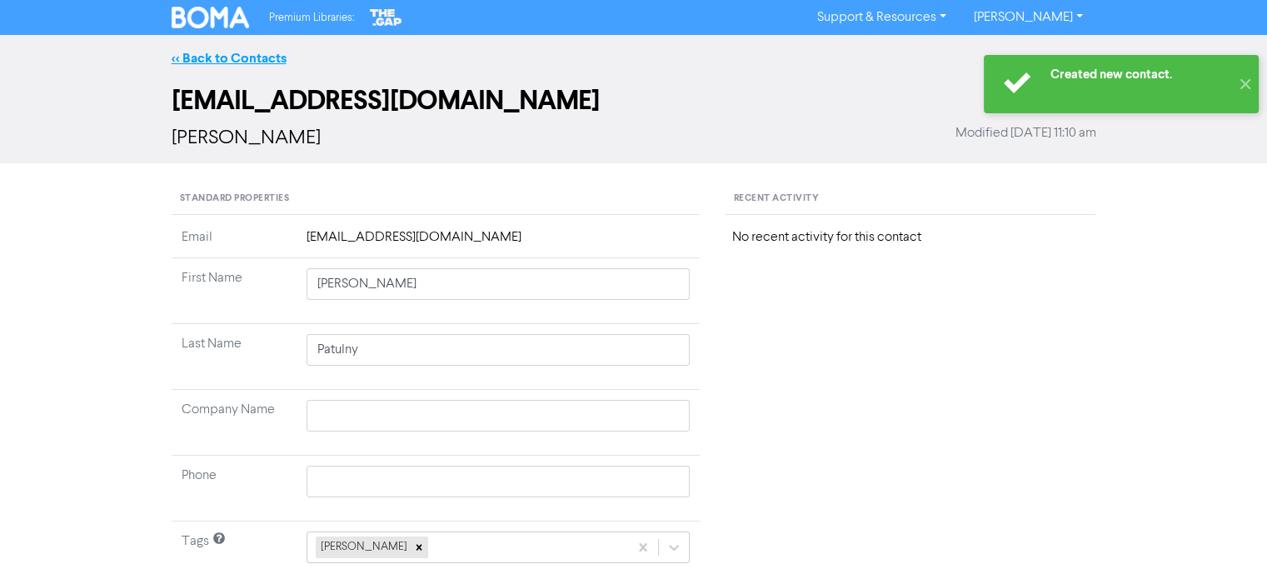
click at [256, 57] on link "<< Back to Contacts" at bounding box center [229, 58] width 115 height 17
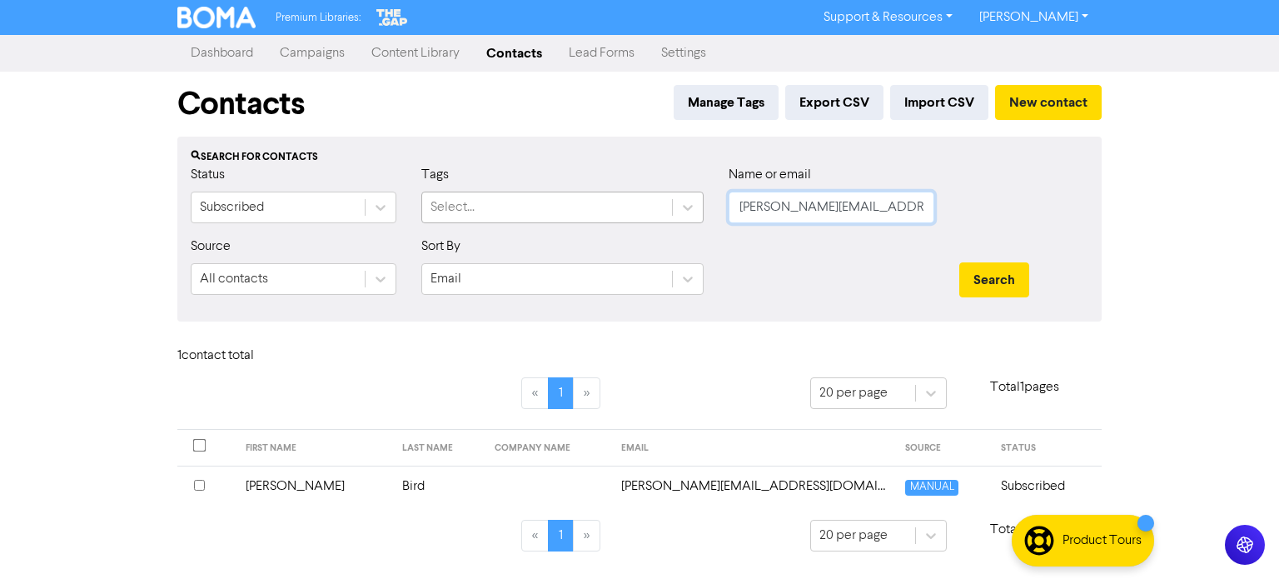
drag, startPoint x: 923, startPoint y: 197, endPoint x: 640, endPoint y: 211, distance: 282.6
click at [496, 236] on div "Status Subscribed Tags Select... Name or email [PERSON_NAME][EMAIL_ADDRESS][DOM…" at bounding box center [639, 201] width 923 height 72
paste input "[EMAIL_ADDRESS][DOMAIN_NAME]"
click at [999, 266] on button "Search" at bounding box center [994, 279] width 70 height 35
